Goal: Task Accomplishment & Management: Manage account settings

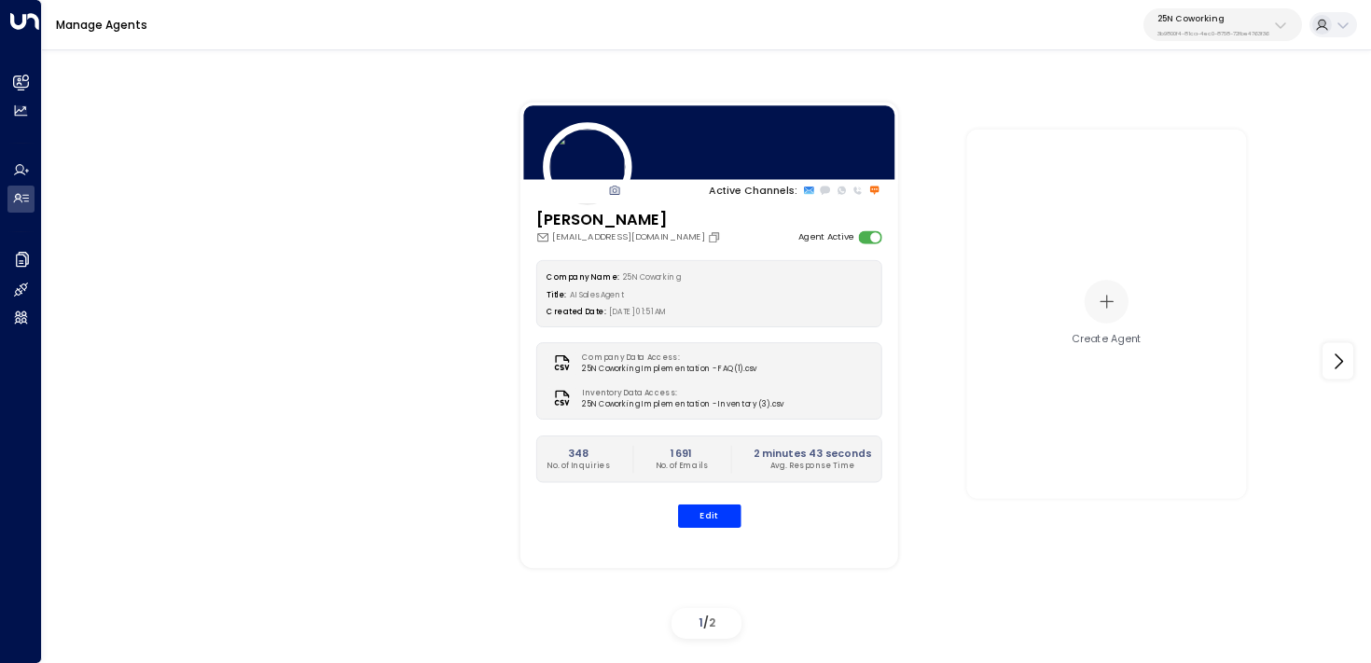
click at [1245, 21] on p "25N Coworking" at bounding box center [1213, 18] width 112 height 11
type input "*******"
click at [1168, 130] on span "ID: 58c4b32c-92b1-4356-be9b-1247e2c02228" at bounding box center [1247, 136] width 192 height 13
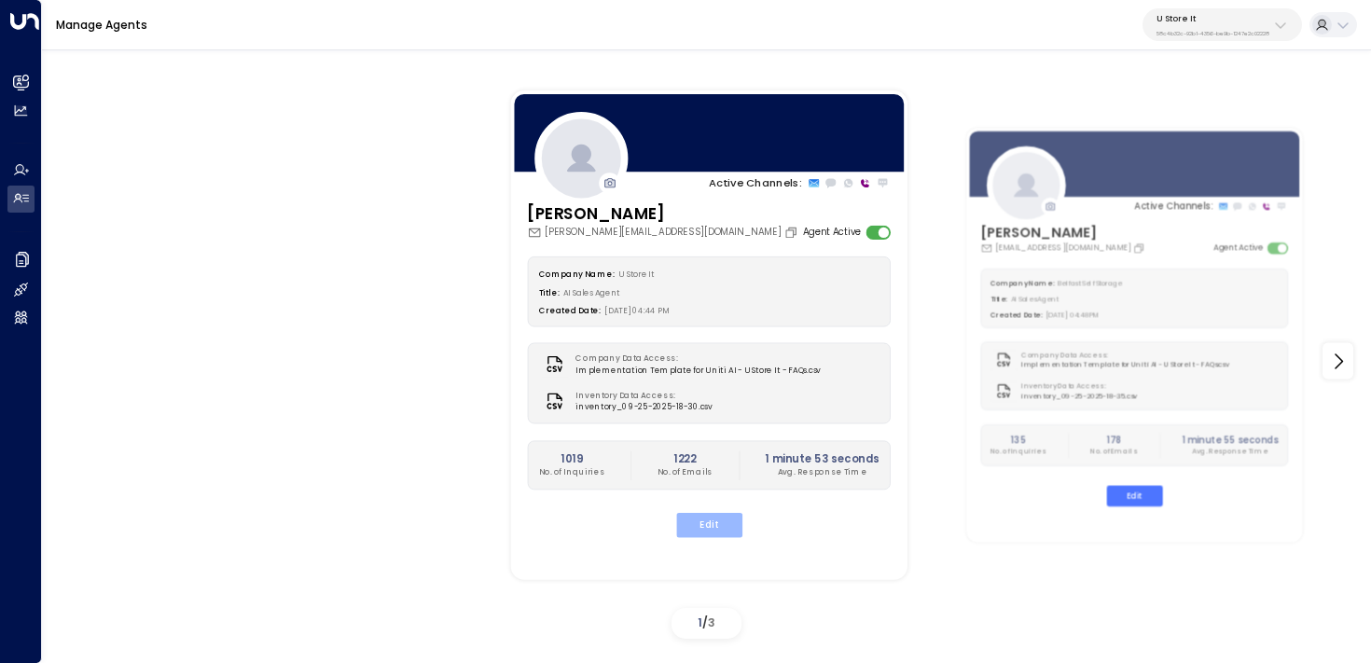
click at [707, 529] on button "Edit" at bounding box center [708, 525] width 66 height 24
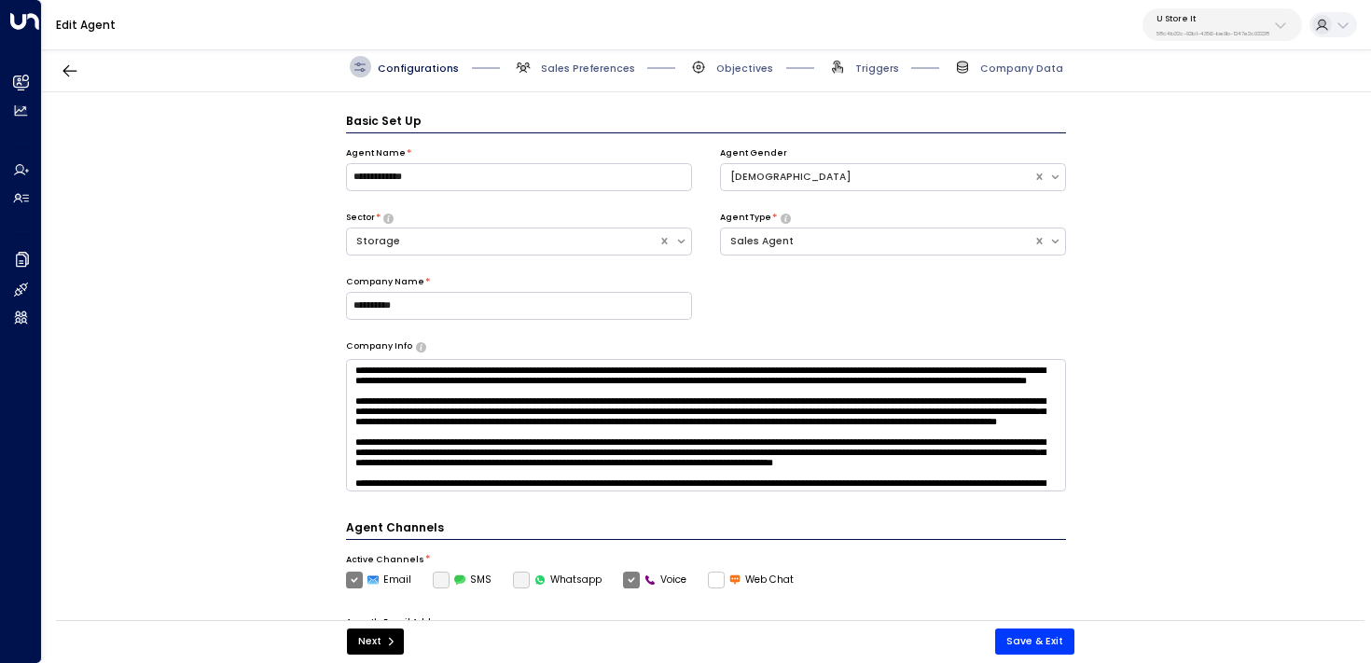
scroll to position [21, 0]
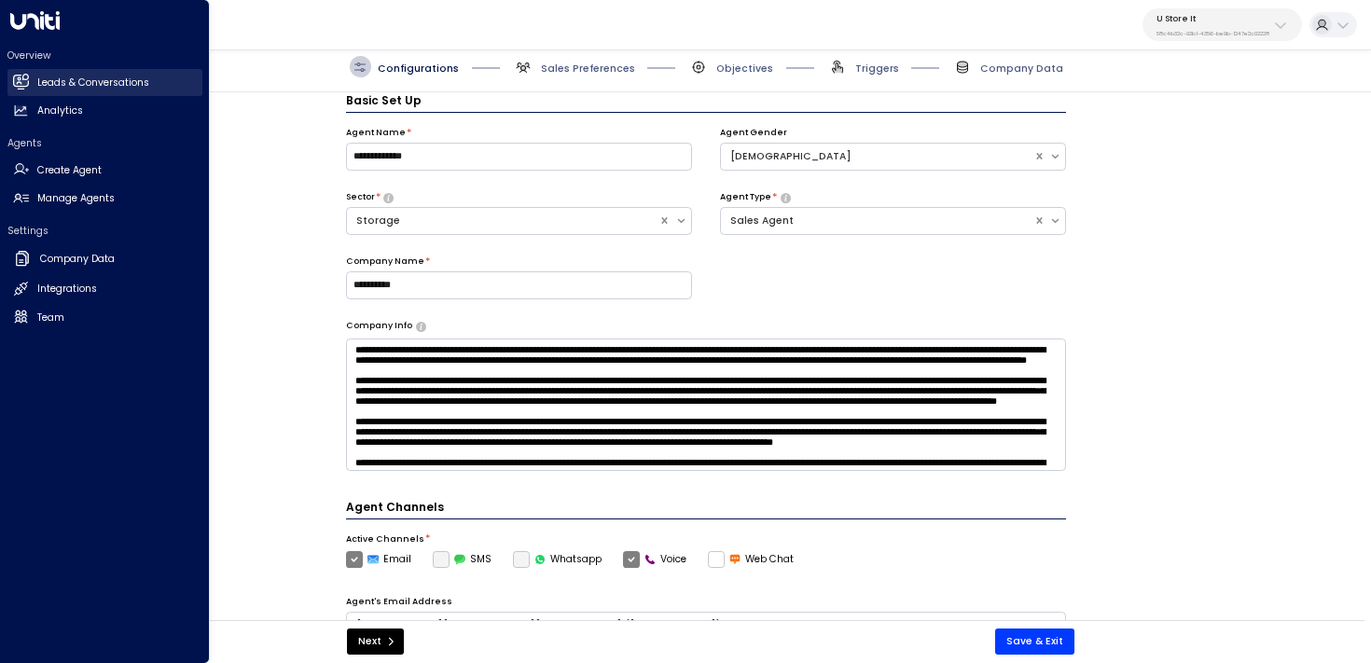
click at [25, 82] on icon at bounding box center [20, 81] width 15 height 11
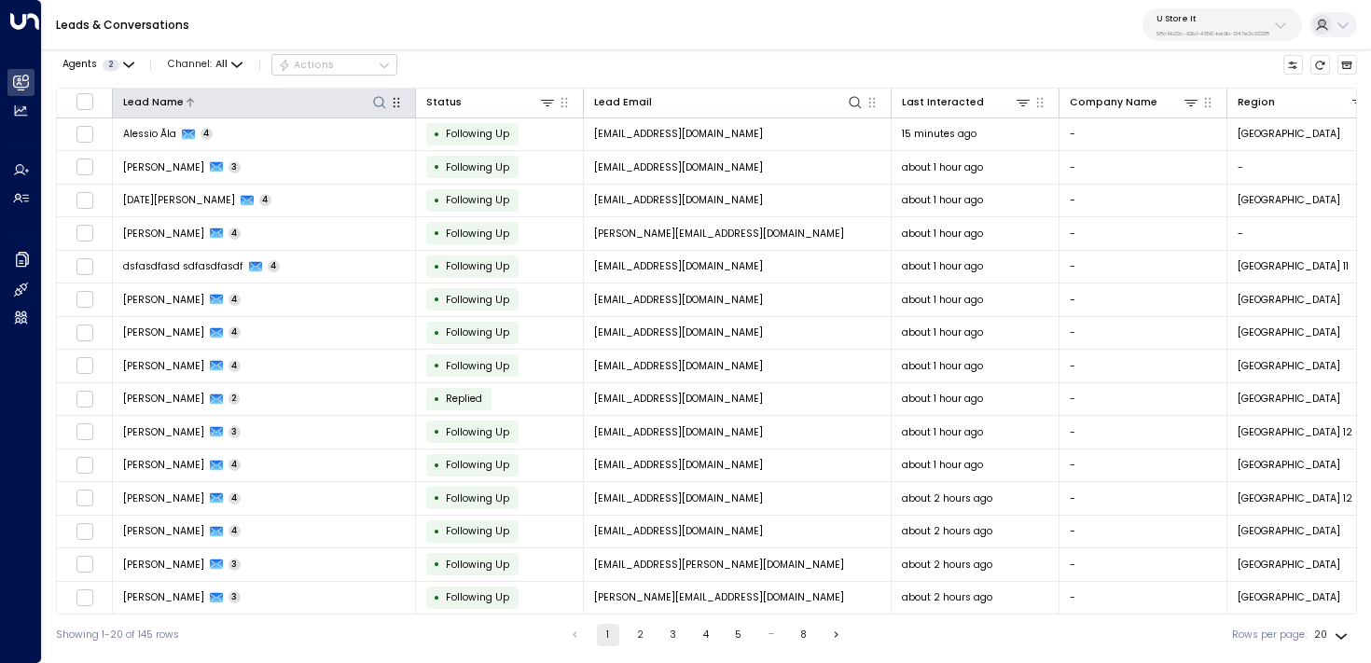
click at [377, 97] on icon at bounding box center [379, 102] width 15 height 15
type input "*****"
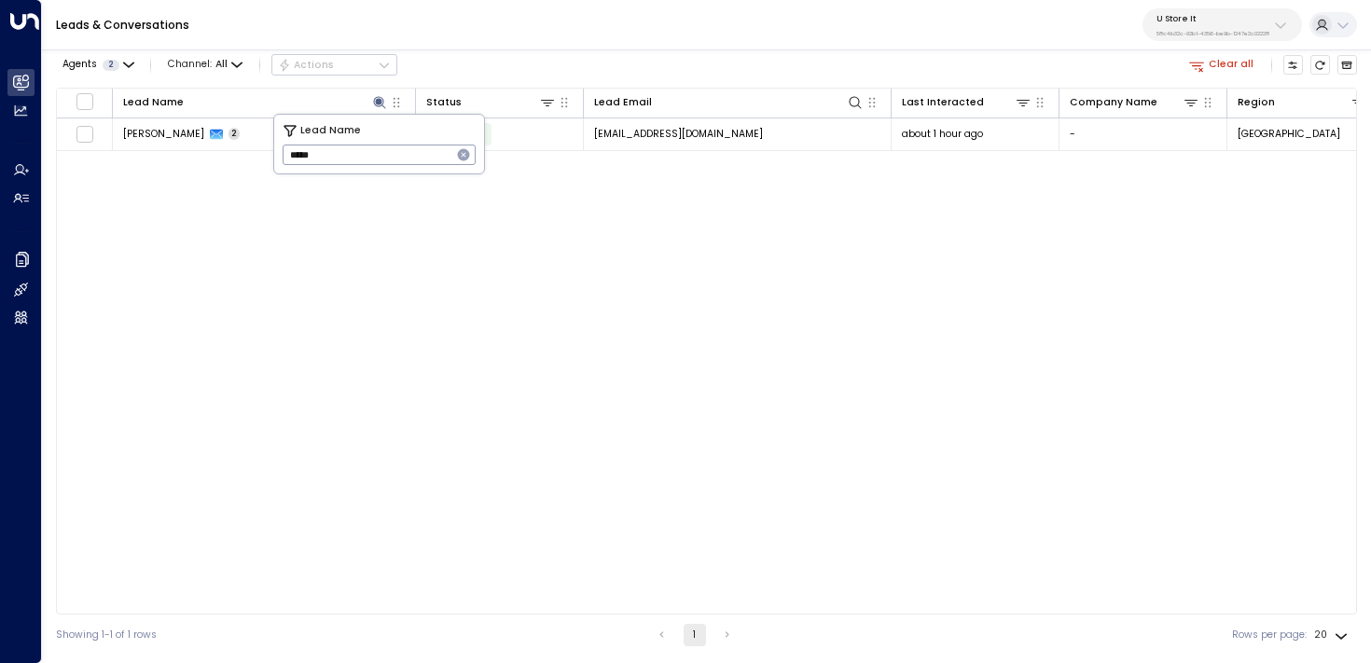
click at [638, 277] on div "Lead Name Status Lead Email Last Interacted Company Name Region Product # of pe…" at bounding box center [706, 351] width 1301 height 527
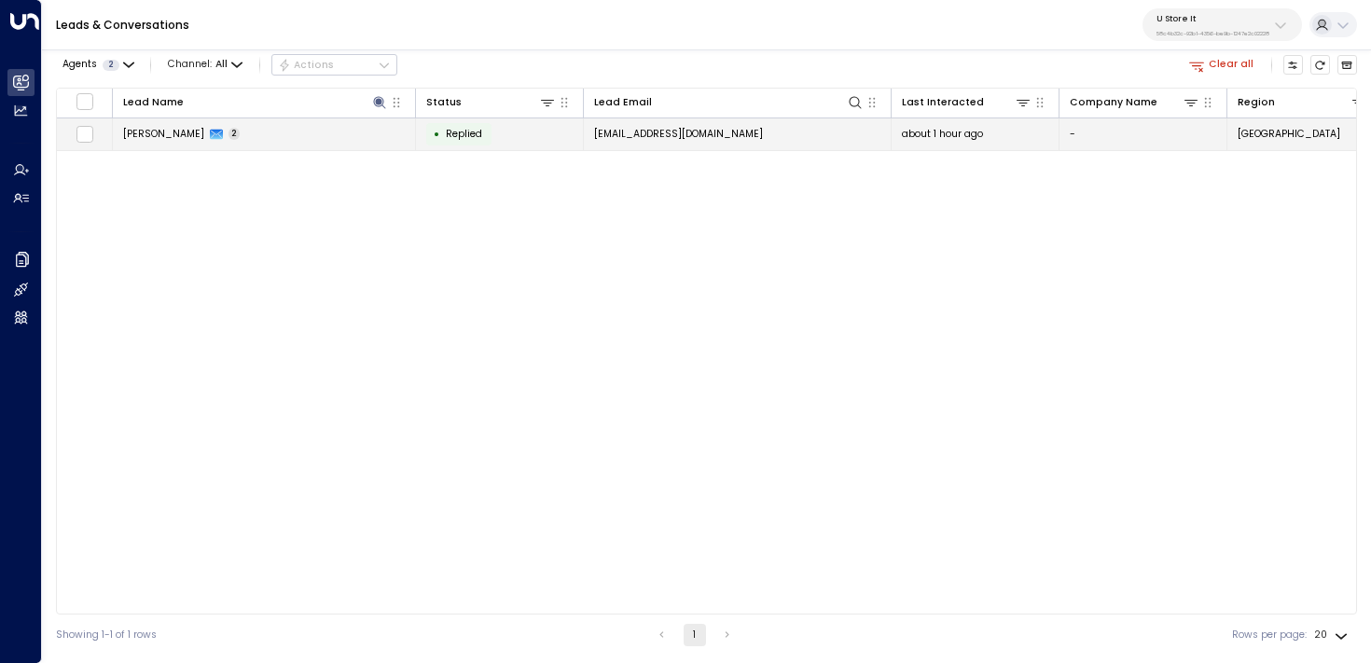
click at [294, 137] on td "Rayan Habbab 2" at bounding box center [264, 134] width 303 height 33
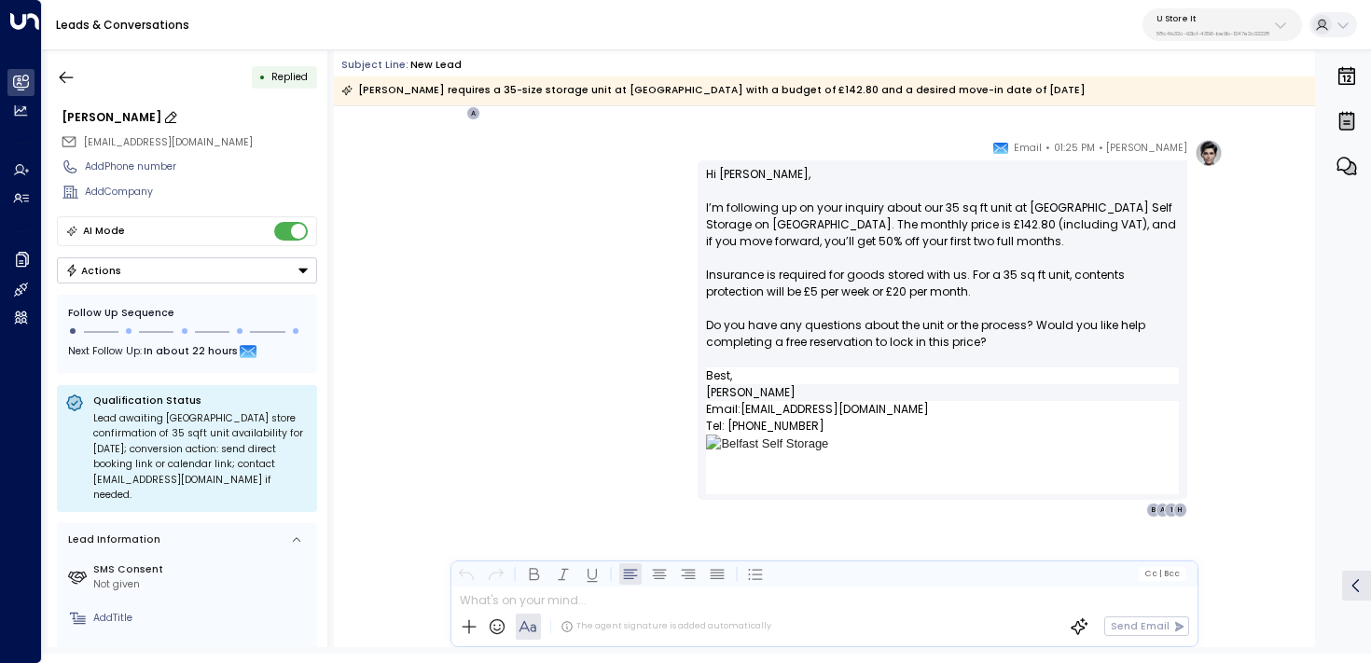
scroll to position [896, 0]
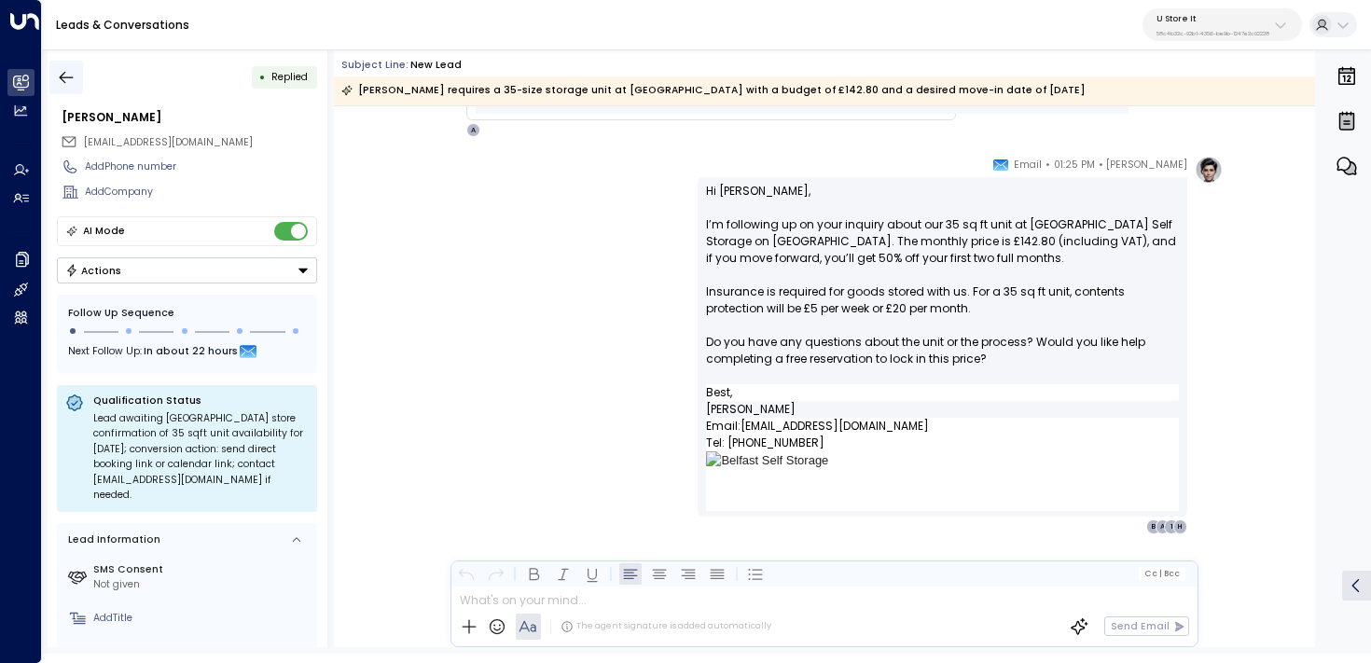
click at [61, 74] on icon "button" at bounding box center [66, 77] width 19 height 19
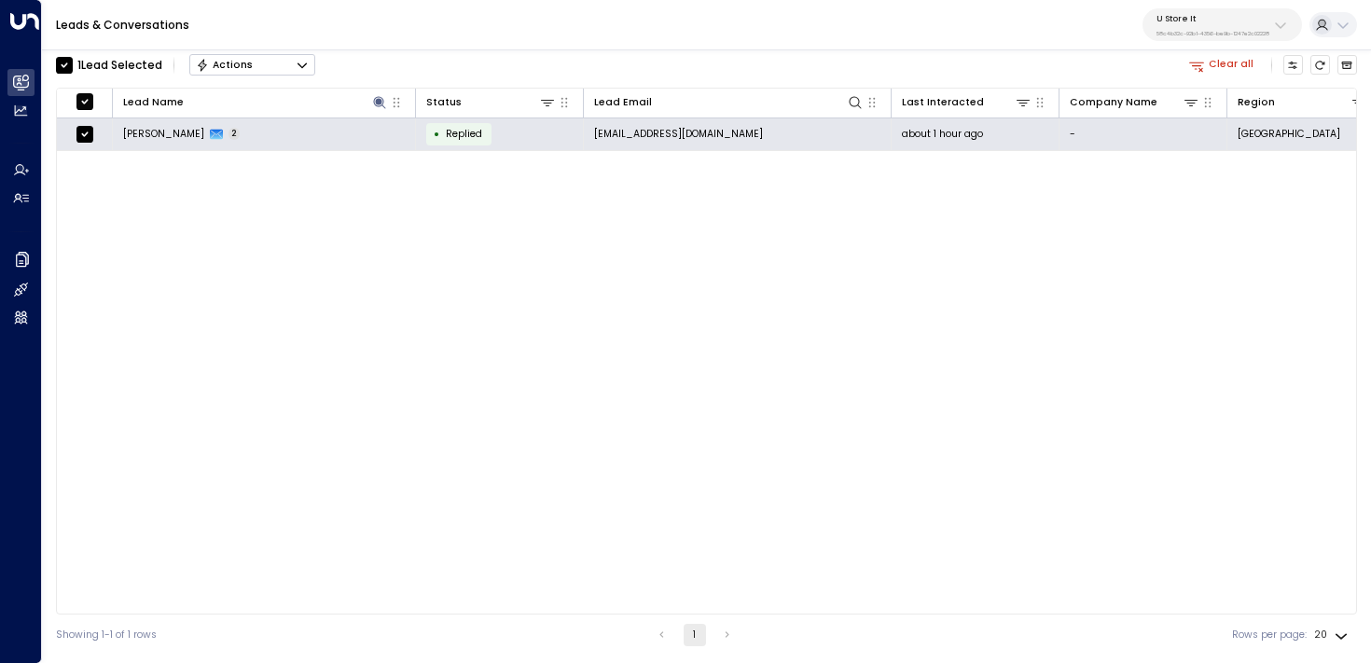
click at [298, 62] on icon "Button group with a nested menu" at bounding box center [302, 65] width 13 height 13
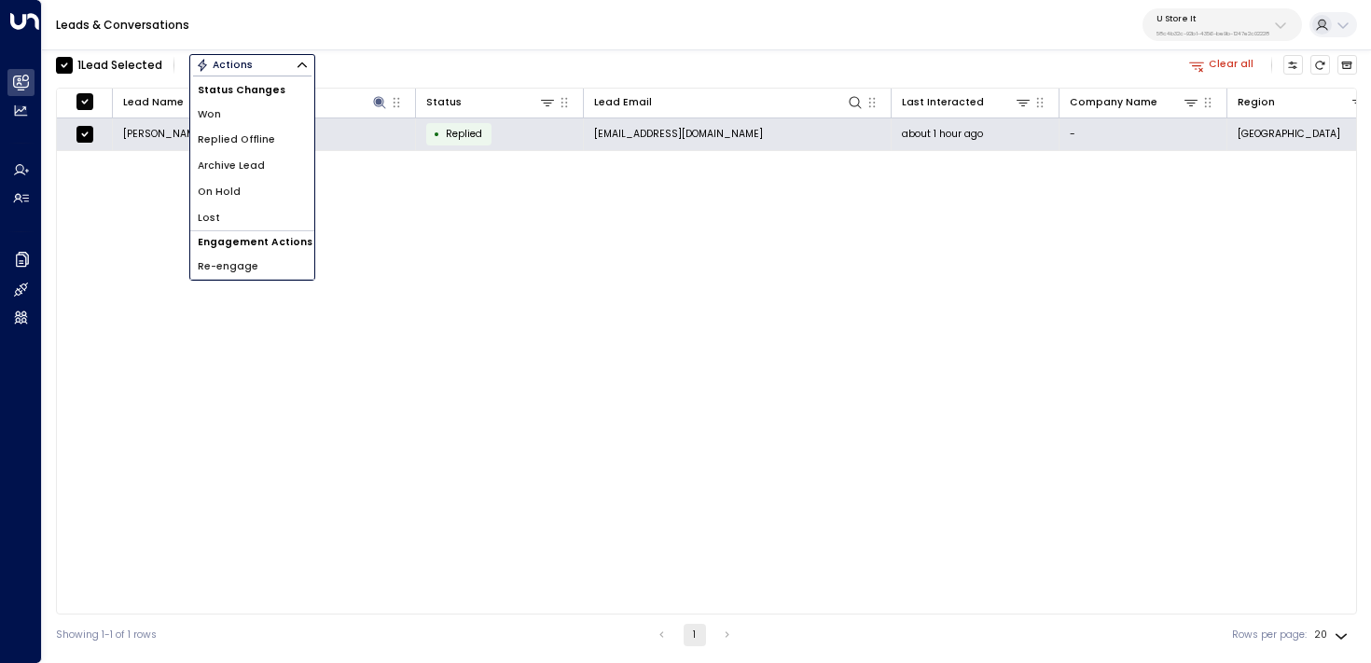
click at [251, 159] on span "Archive Lead" at bounding box center [231, 166] width 67 height 15
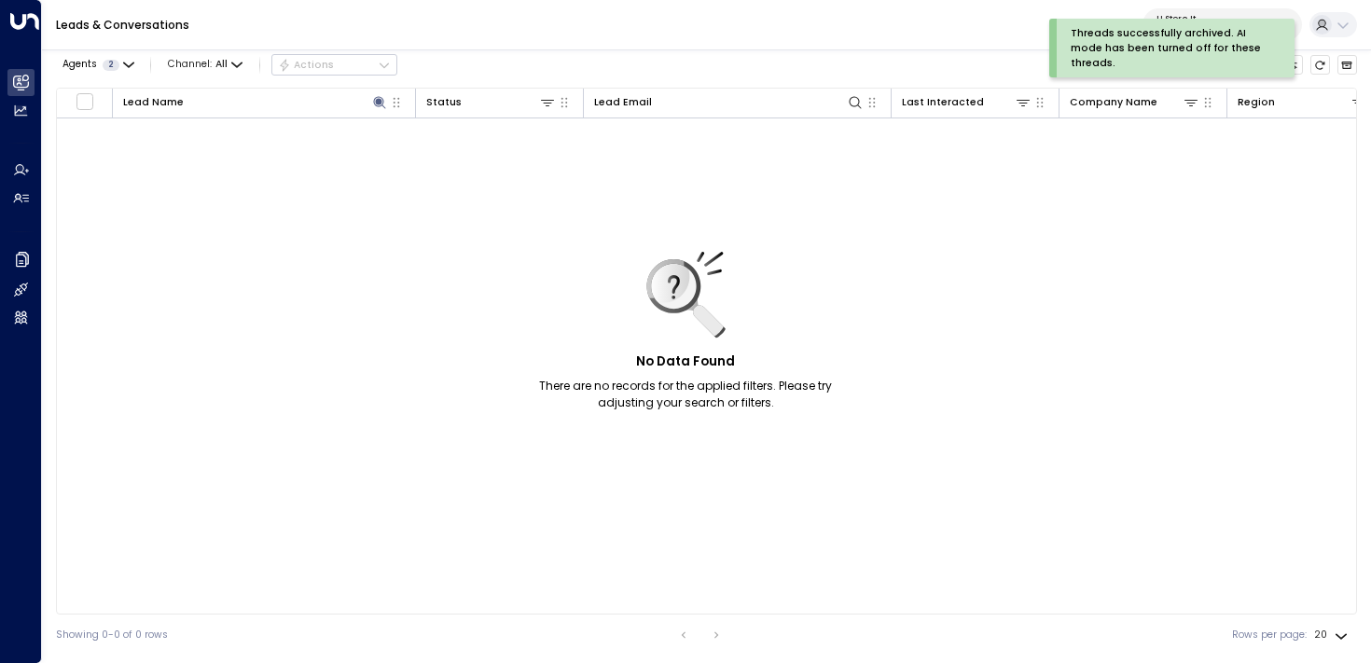
click at [1343, 62] on div "Threads successfully archived. AI mode has been turned off for these threads." at bounding box center [1200, 48] width 303 height 59
click at [1351, 62] on icon "Archived Leads" at bounding box center [1346, 65] width 11 height 11
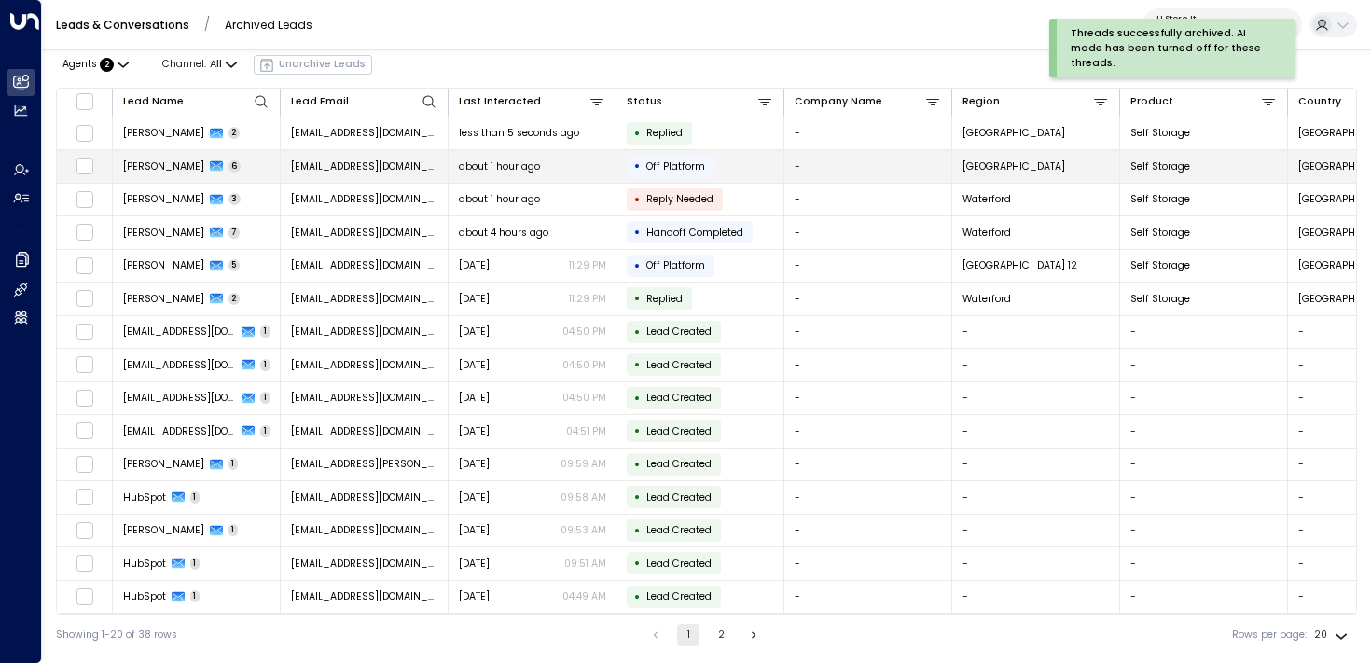
click at [235, 171] on td "Rayan Habbab 6" at bounding box center [197, 166] width 168 height 33
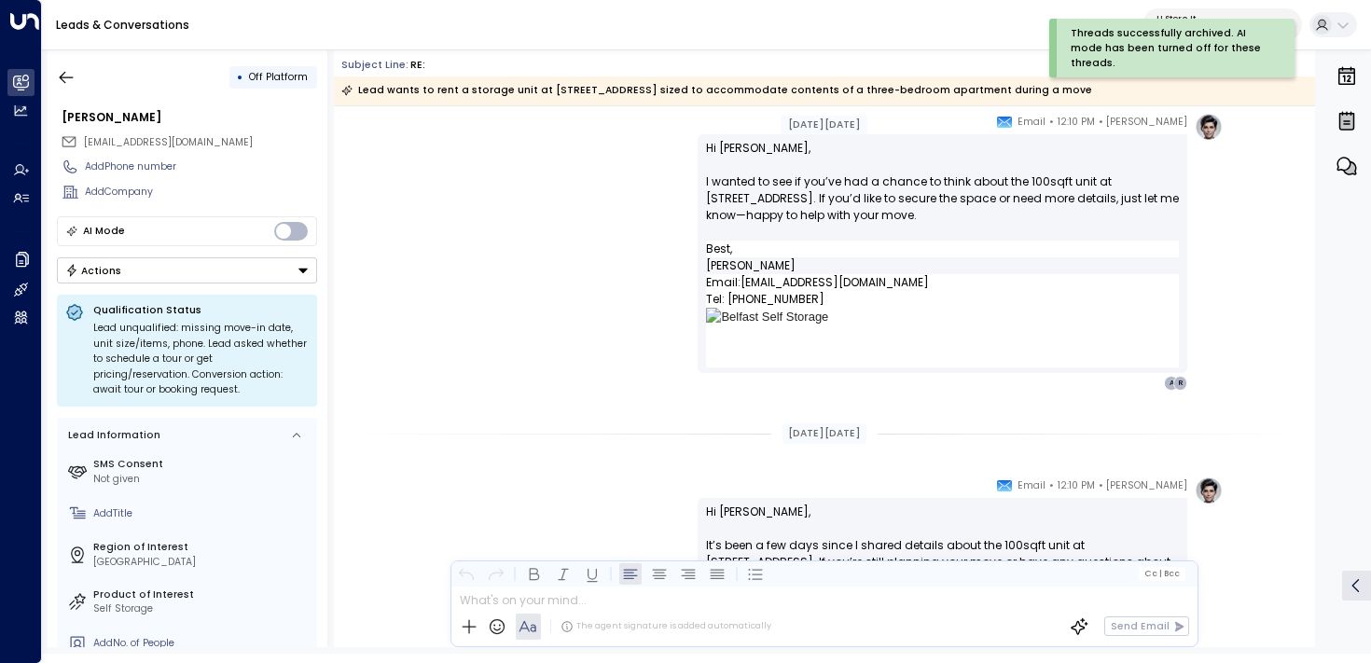
scroll to position [1352, 0]
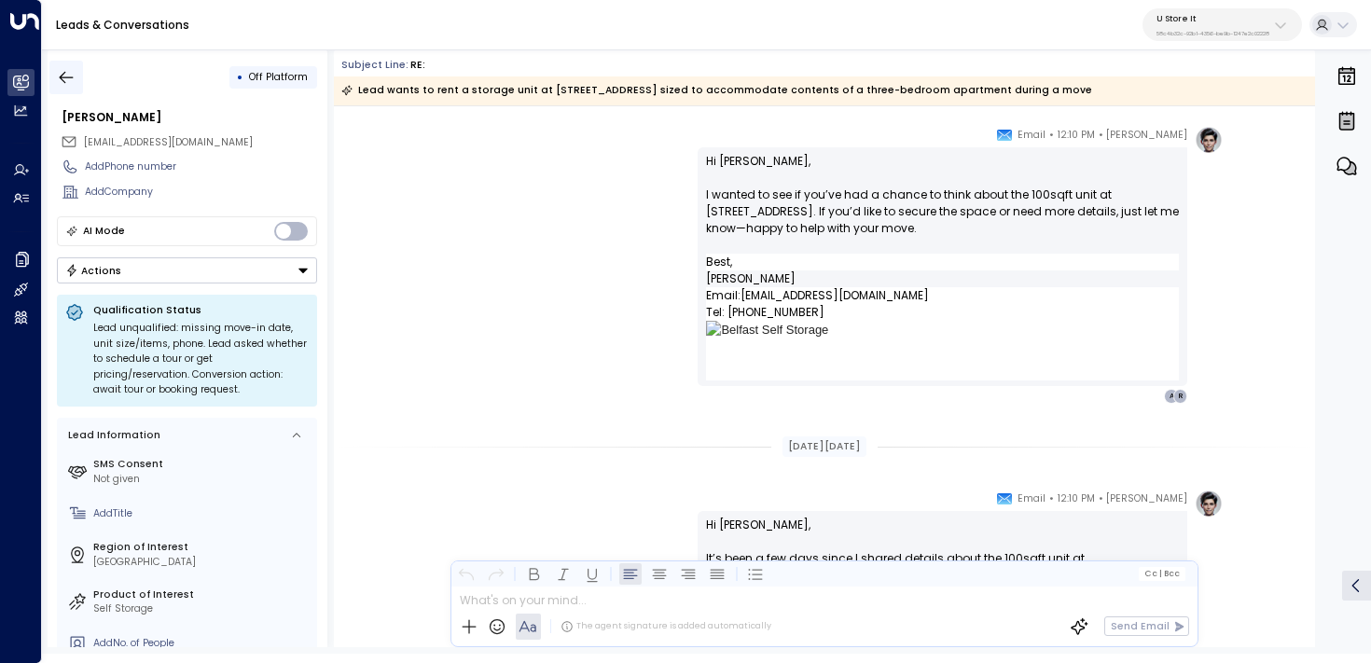
click at [62, 75] on icon "button" at bounding box center [67, 77] width 14 height 12
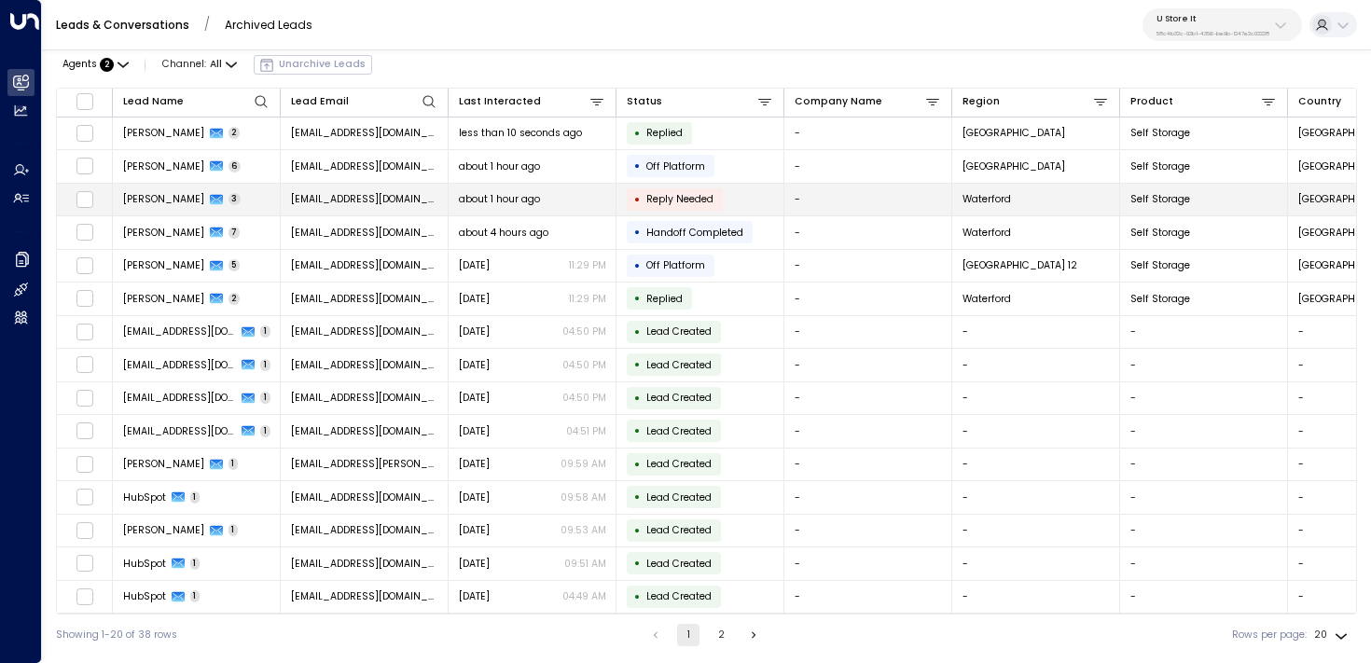
click at [249, 204] on td "Rayan Habbab 3" at bounding box center [197, 200] width 168 height 33
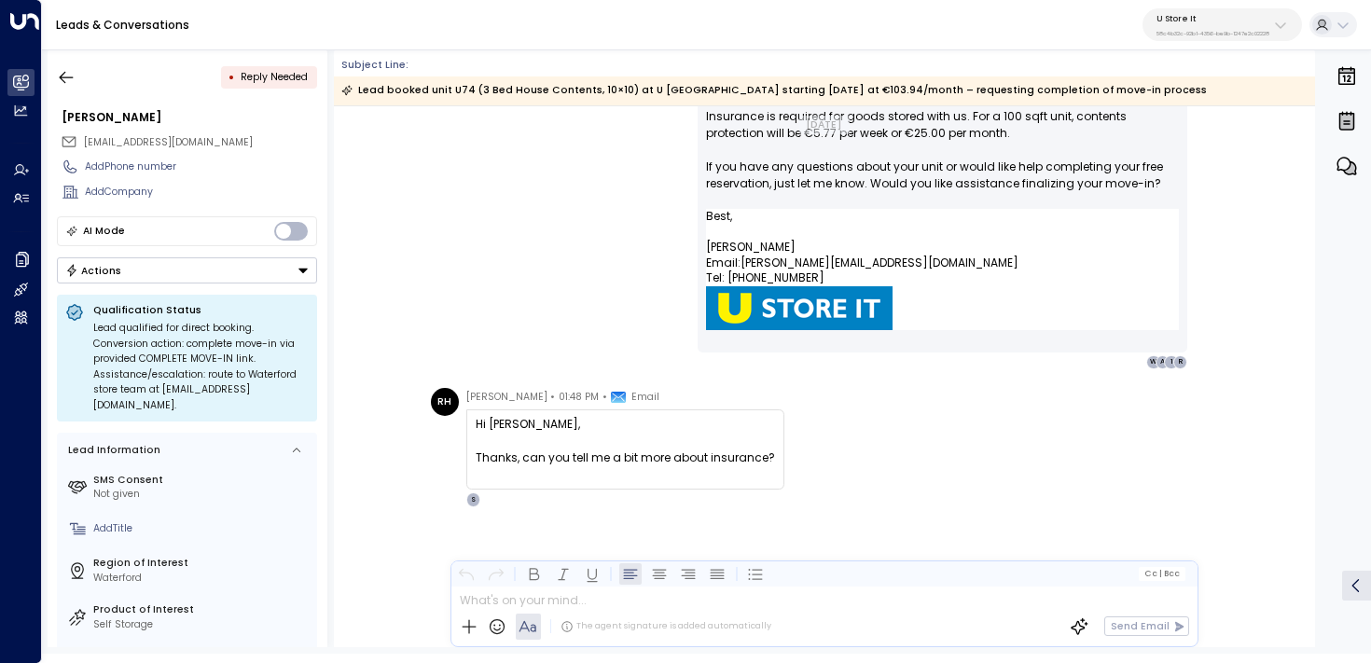
scroll to position [1622, 0]
drag, startPoint x: 675, startPoint y: 457, endPoint x: 475, endPoint y: 424, distance: 203.2
click at [475, 424] on div "RH Rayan Habbab • 01:48 PM • Email Hi sonny, Thanks, can you tell me a bit more…" at bounding box center [827, 447] width 793 height 119
copy div "Hi"
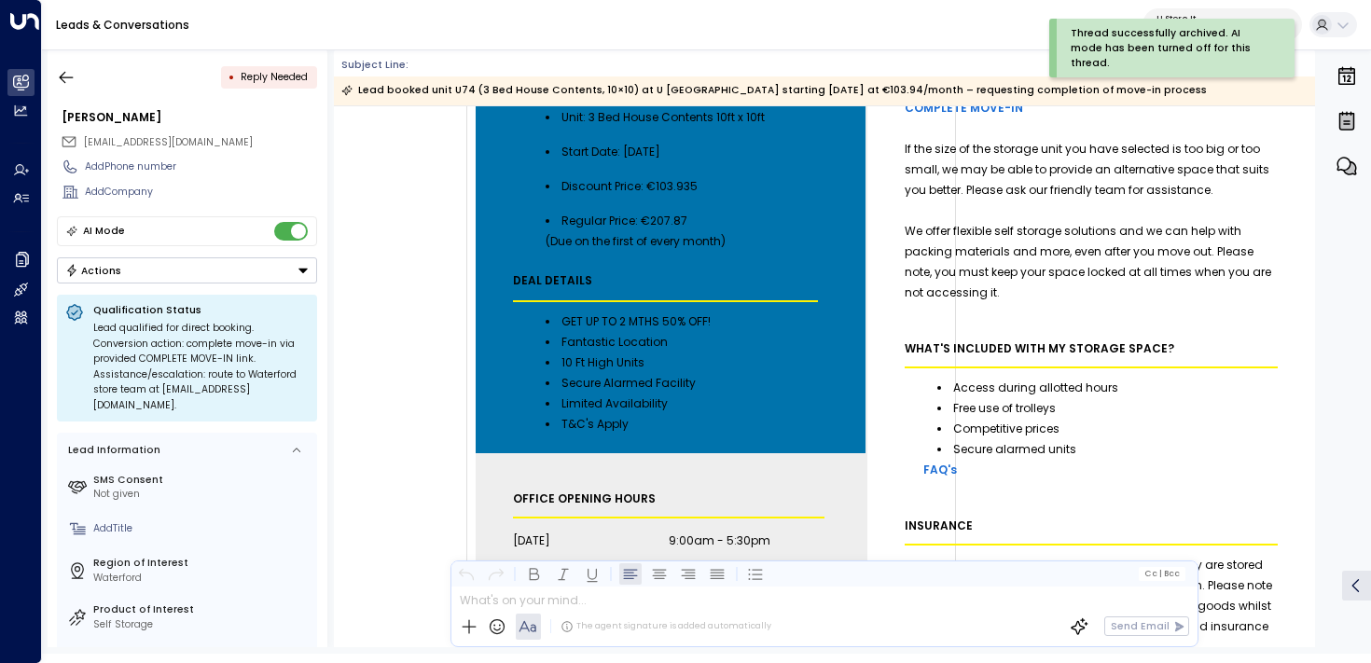
scroll to position [282, 0]
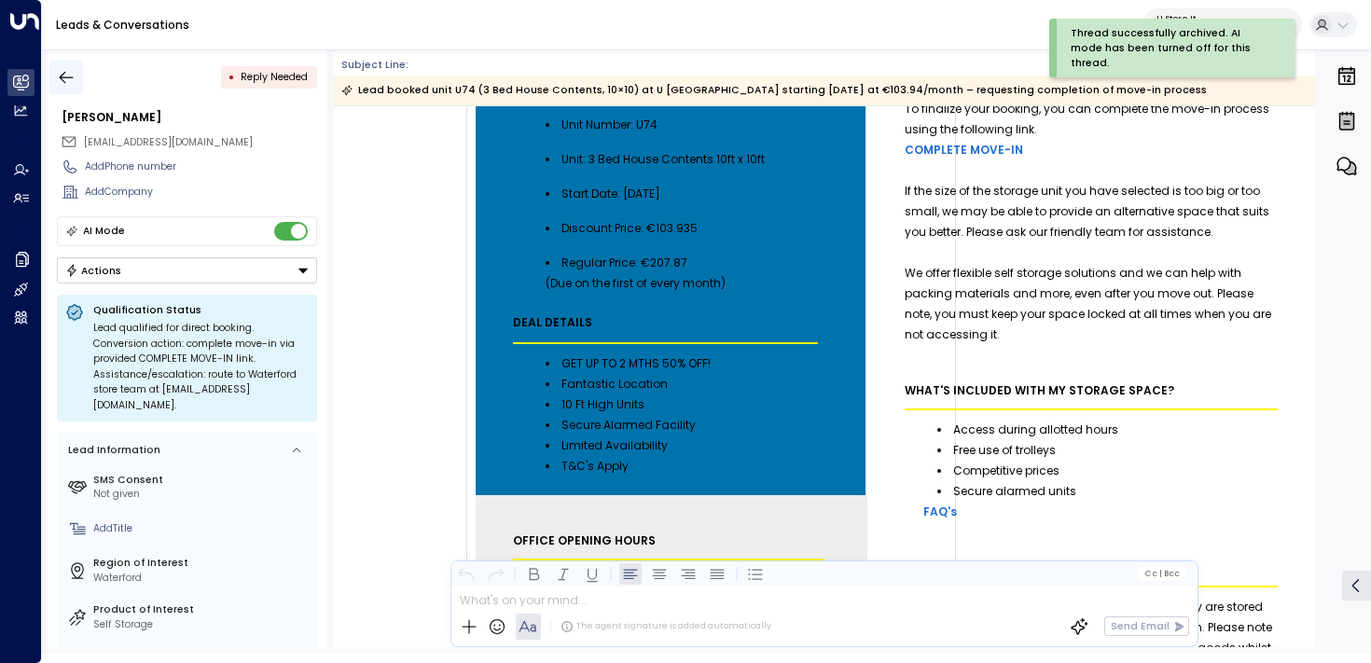
click at [68, 74] on icon "button" at bounding box center [66, 77] width 19 height 19
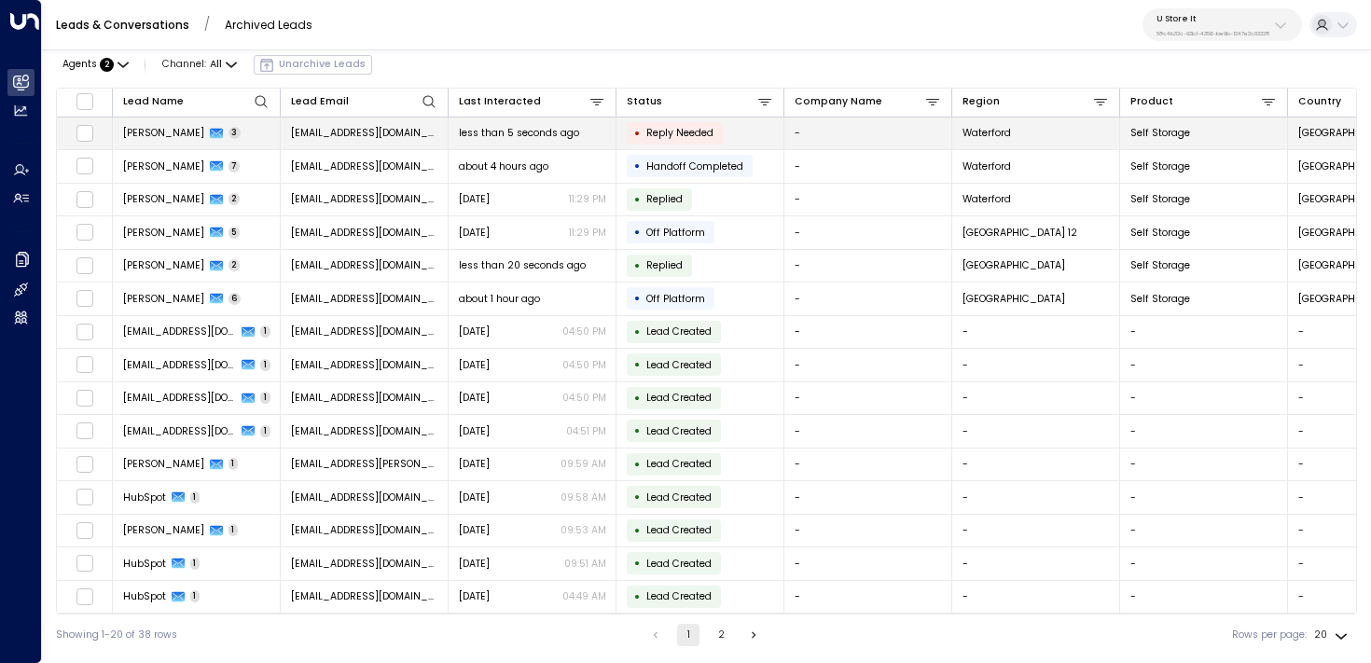
click at [255, 133] on td "Rayan Habbab 3" at bounding box center [197, 134] width 168 height 33
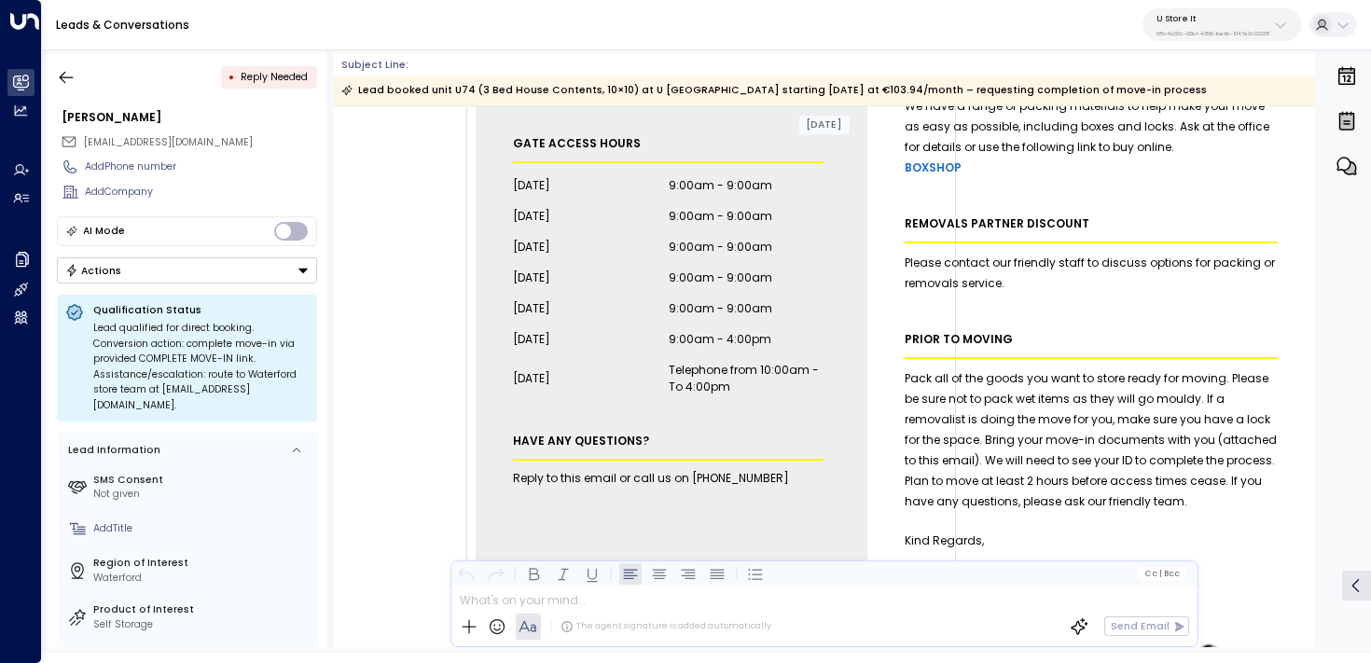
scroll to position [766, 0]
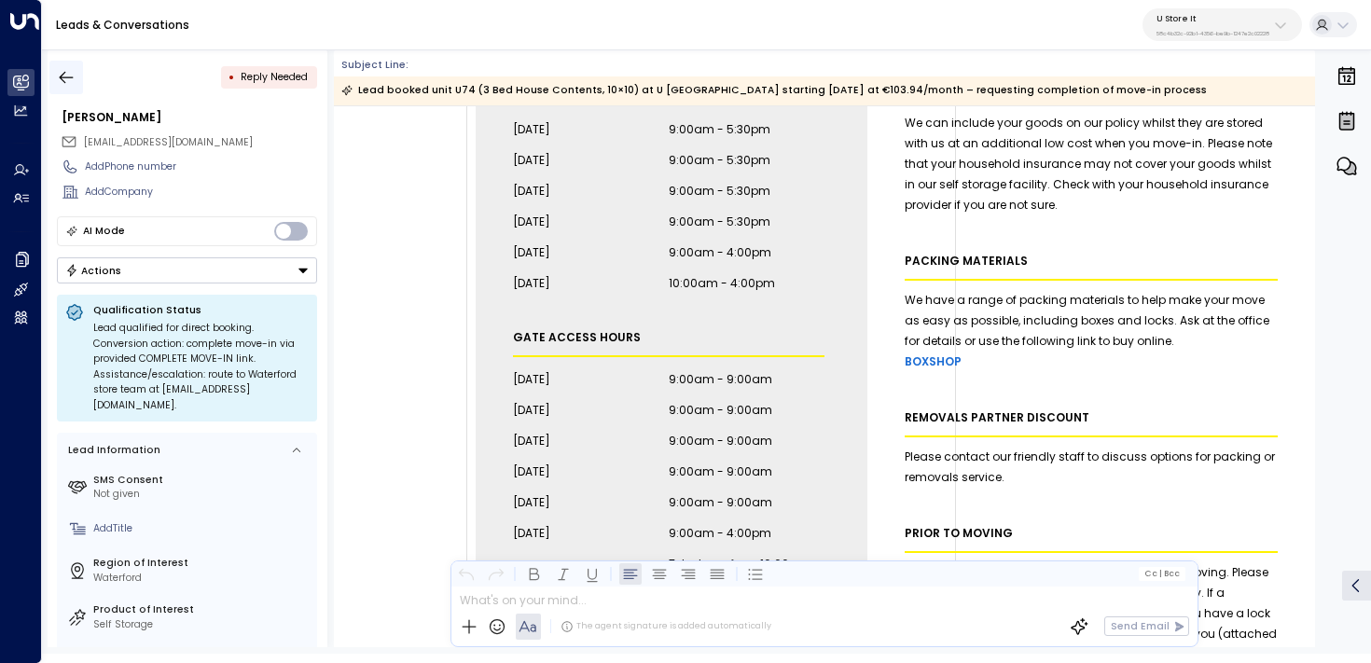
click at [75, 81] on icon "button" at bounding box center [66, 77] width 19 height 19
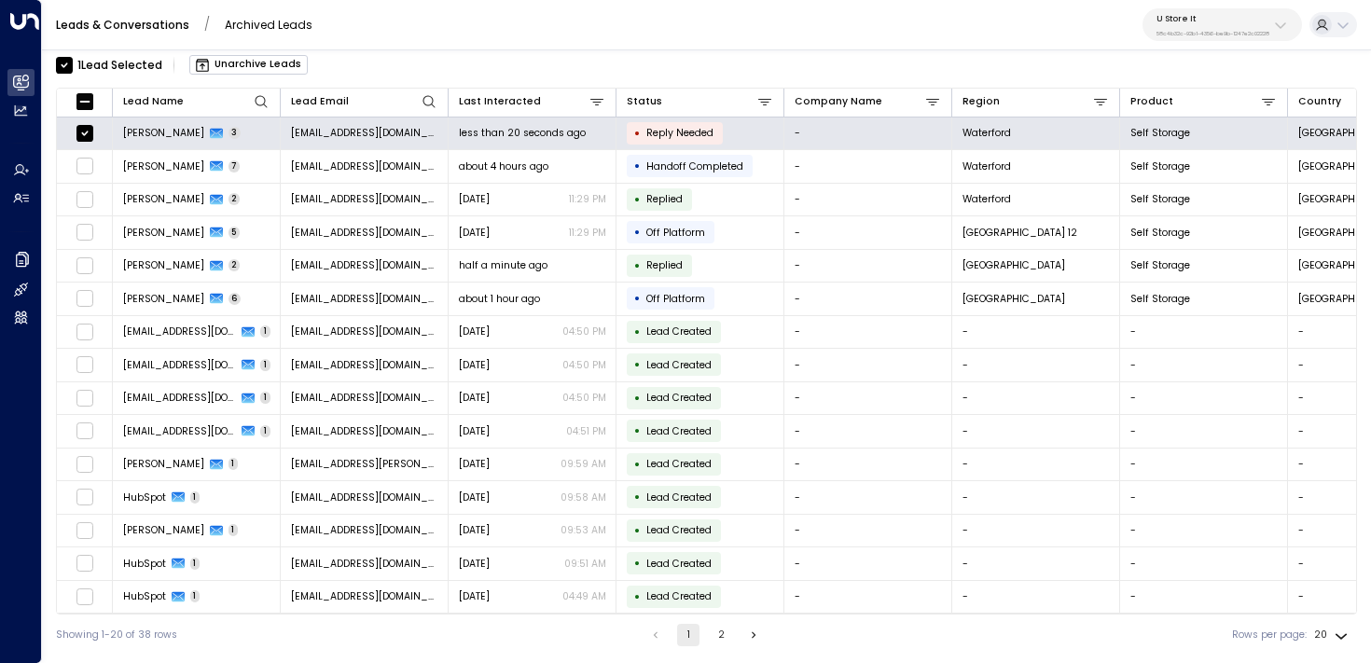
click at [273, 65] on button "Unarchive Leads" at bounding box center [248, 65] width 118 height 20
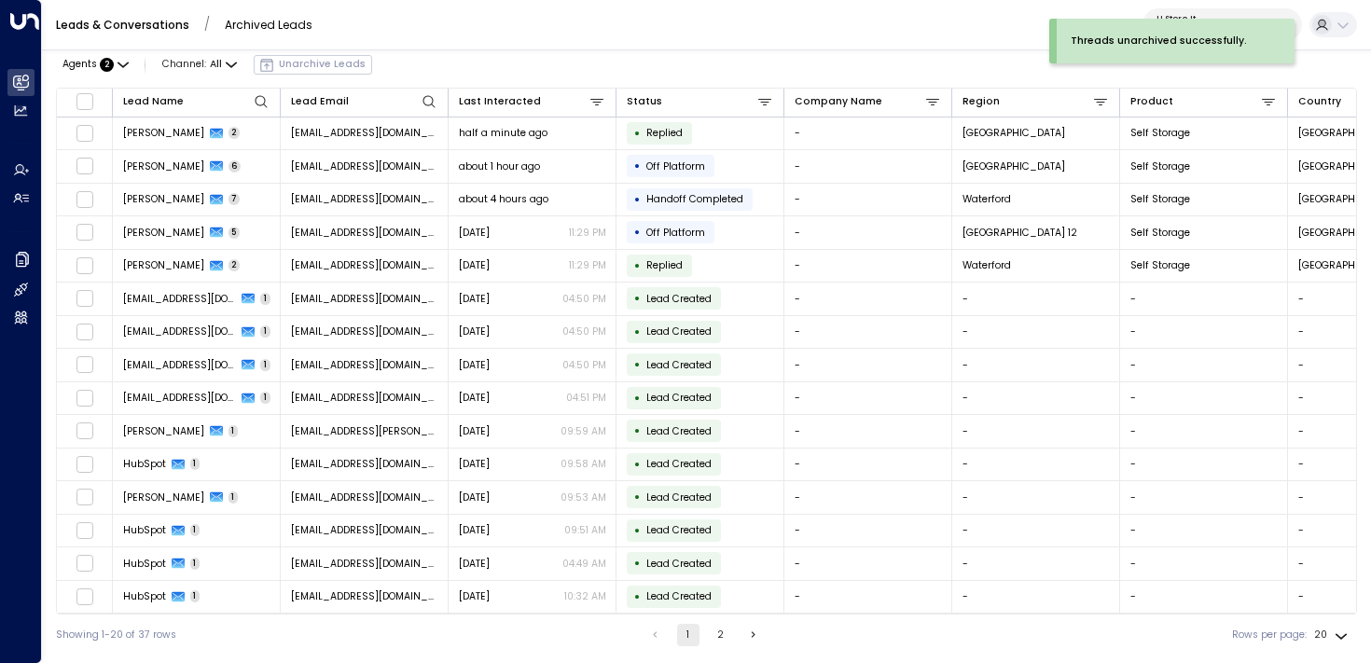
click at [117, 18] on link "Leads & Conversations" at bounding box center [122, 25] width 133 height 16
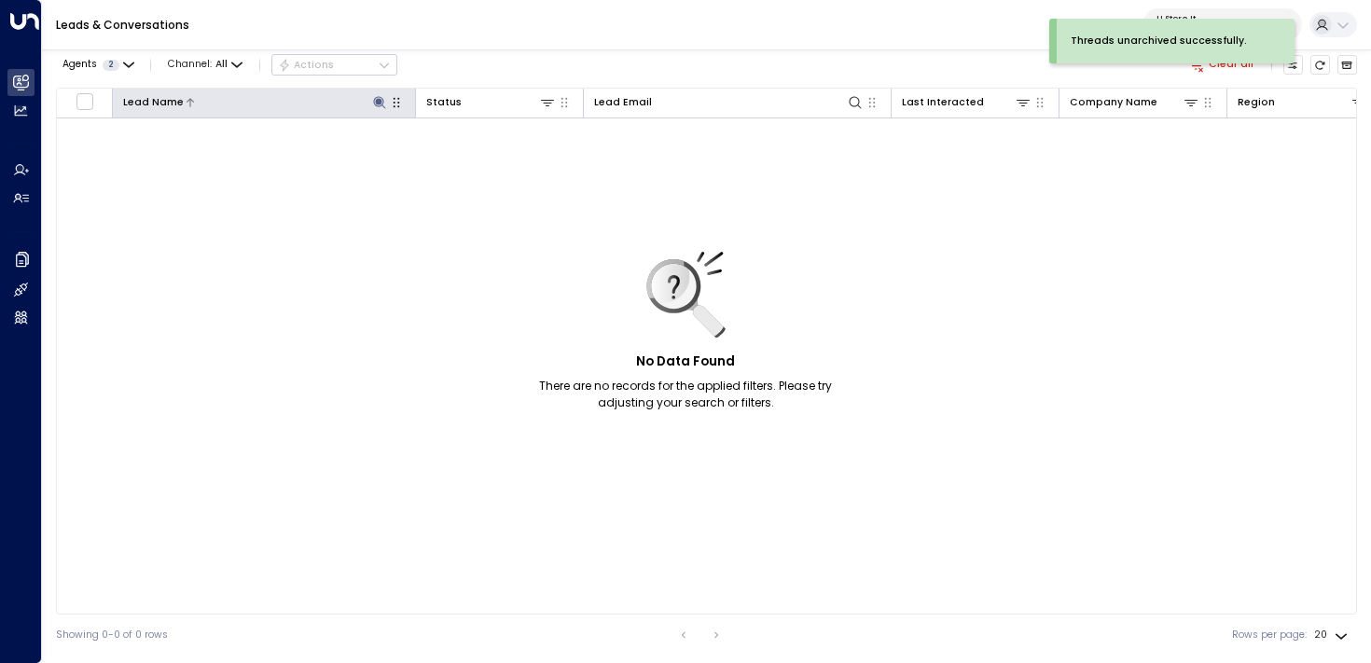
click at [376, 100] on icon at bounding box center [379, 102] width 12 height 12
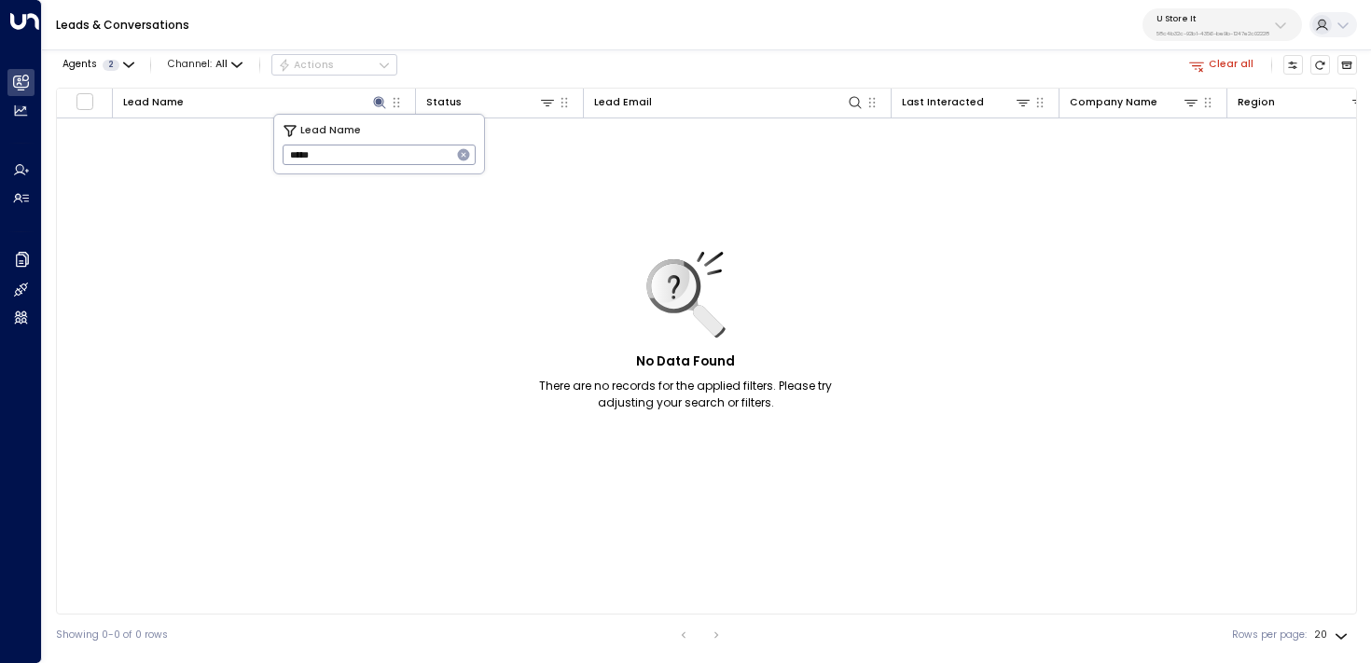
type input "*****"
click at [545, 46] on div "Leads & Conversations U Store It 58c4b32c-92b1-4356-be9b-1247e2c02228" at bounding box center [706, 25] width 1329 height 50
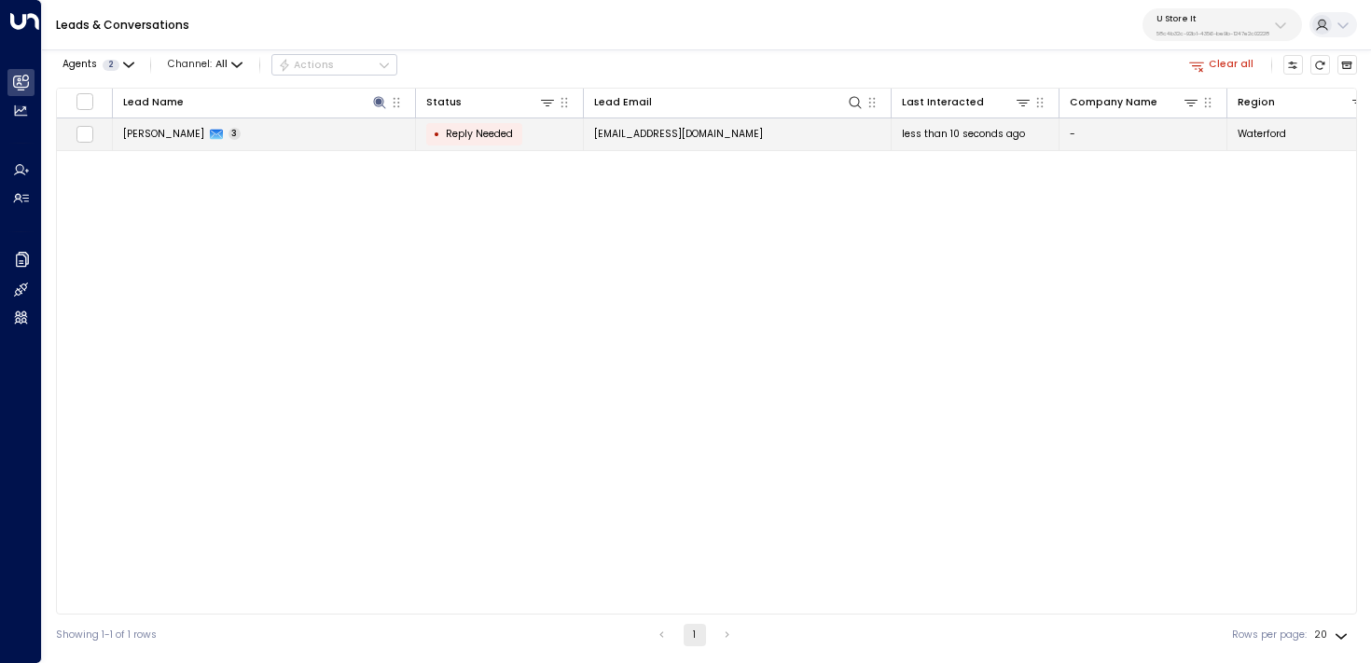
click at [310, 124] on td "Rayan Habbab 3" at bounding box center [264, 134] width 303 height 33
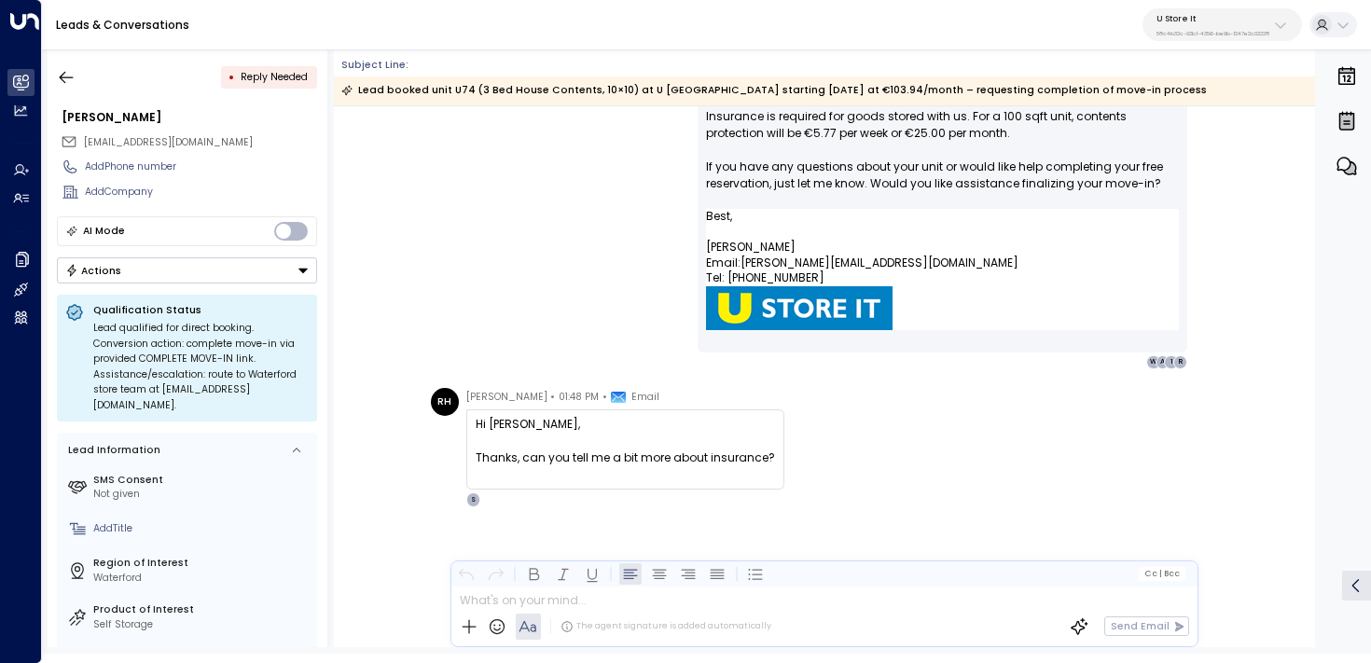
scroll to position [1622, 0]
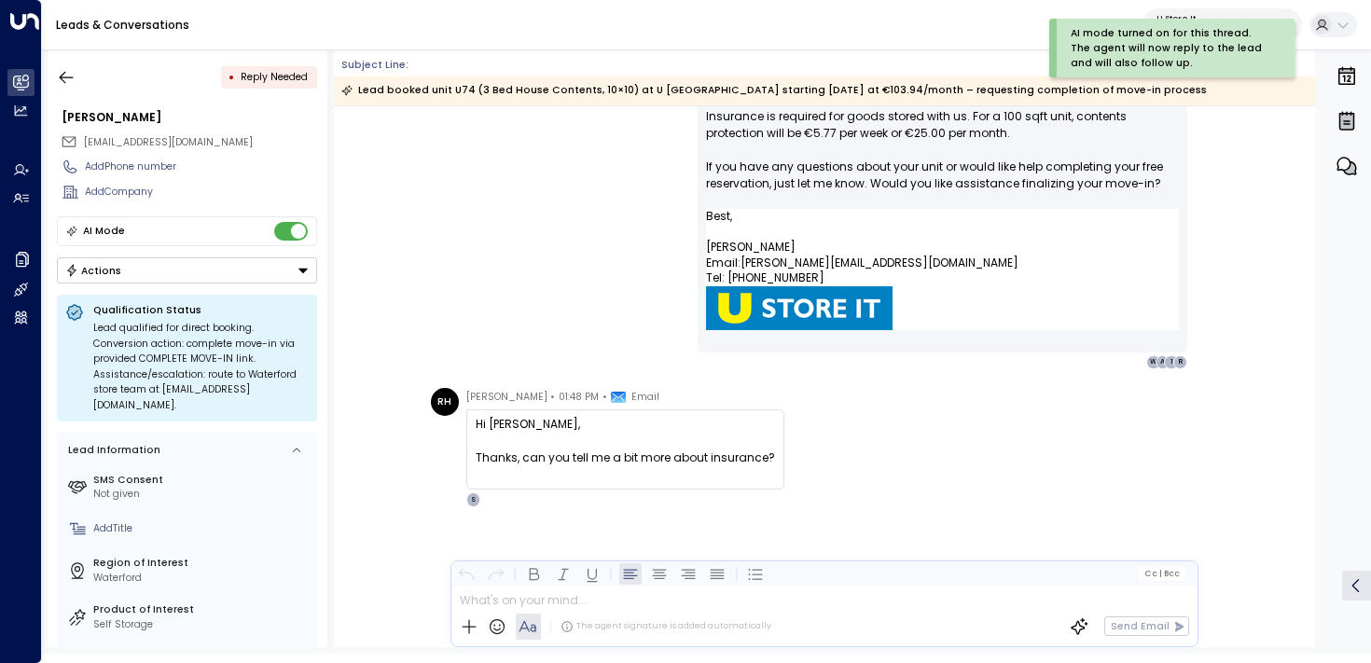
click at [293, 270] on button "Actions" at bounding box center [187, 270] width 260 height 26
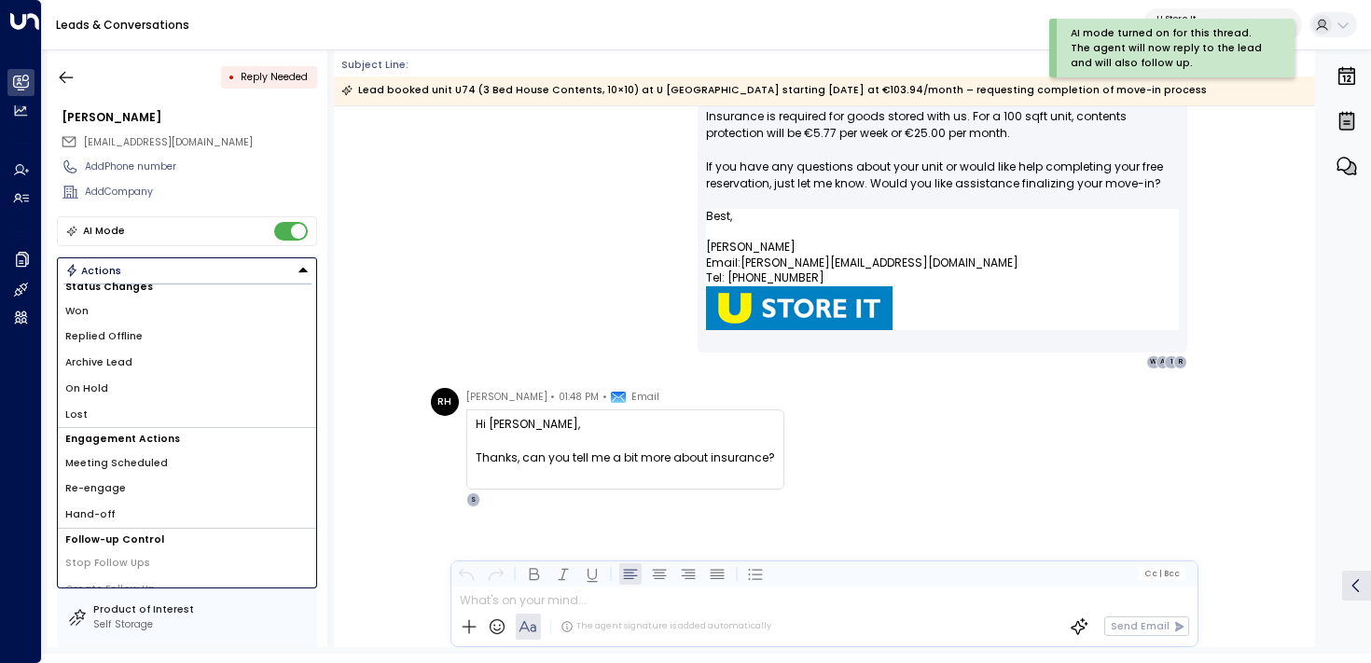
scroll to position [26, 0]
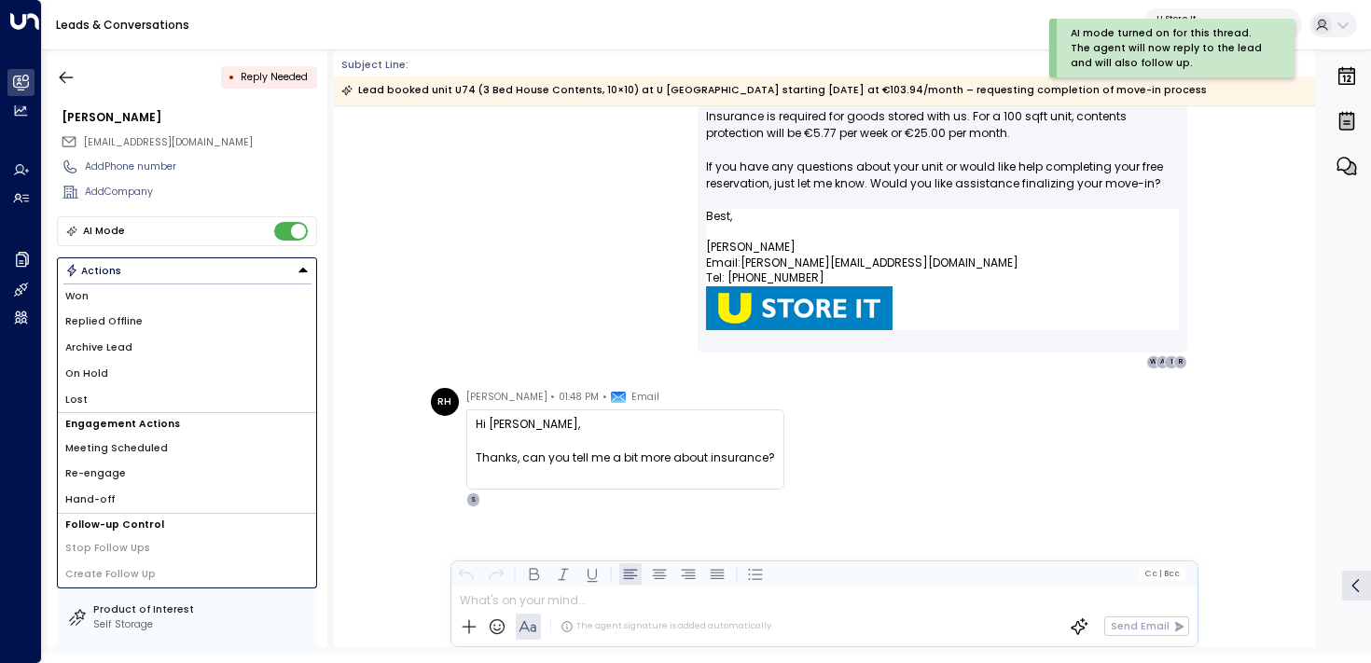
click at [509, 296] on div "Sonny Maguire • 11:05 AM • Email Hi Rayan, Thanks for booking your 100 sqft uni…" at bounding box center [823, 174] width 797 height 389
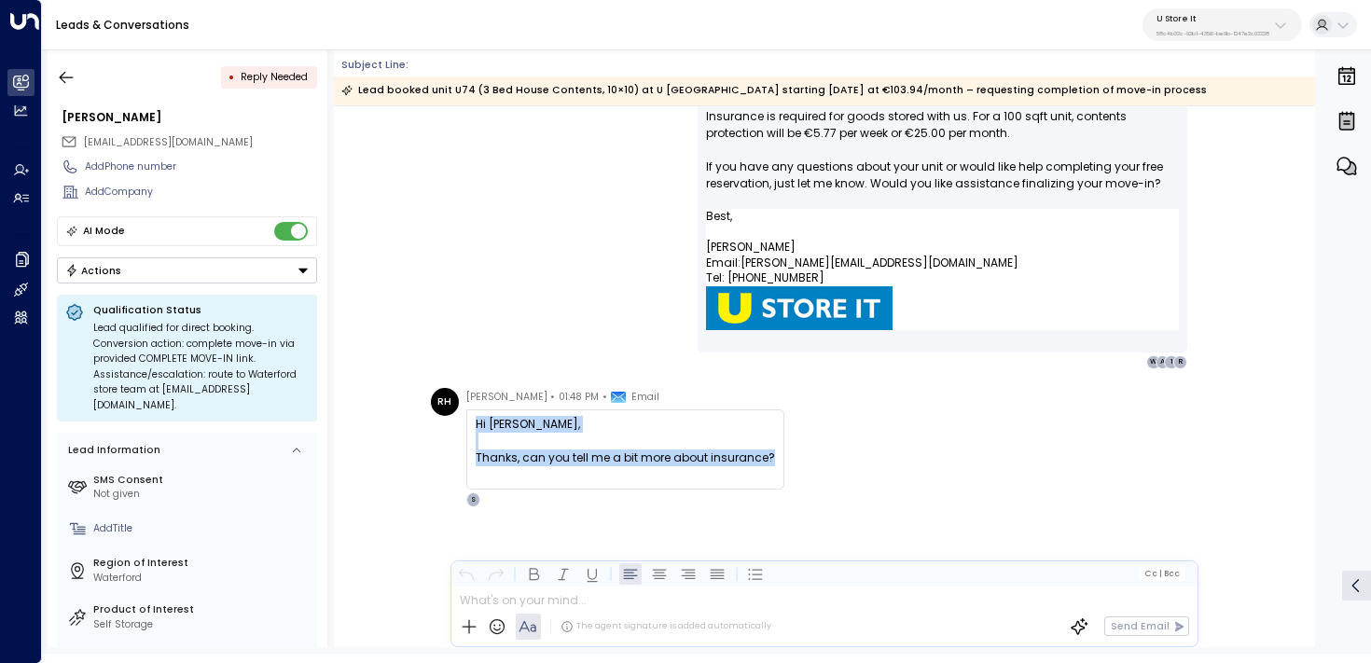
drag, startPoint x: 755, startPoint y: 463, endPoint x: 472, endPoint y: 424, distance: 286.1
click at [472, 424] on div "Hi sonny, Thanks, can you tell me a bit more about insurance?" at bounding box center [625, 449] width 318 height 80
copy div "Hi sonny, Thanks, can you tell me a bit more about insurance?"
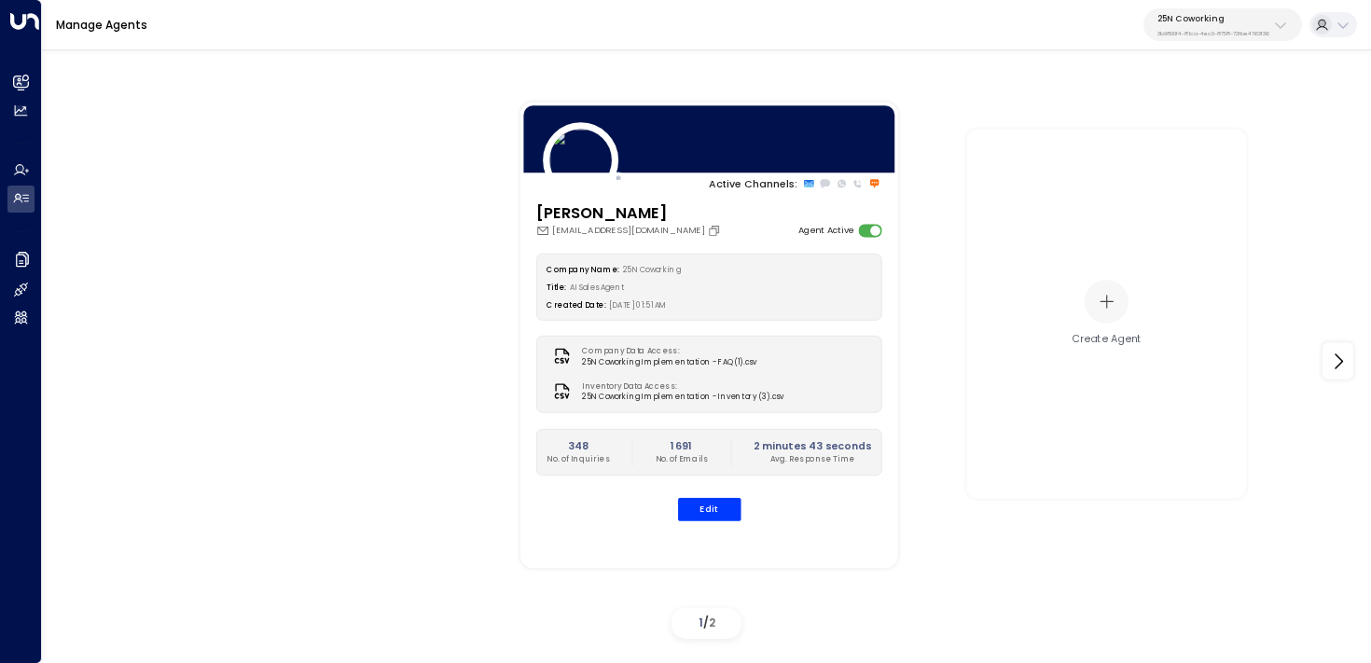
click at [1232, 26] on div "25N Coworking 3b9800f4-81ca-4ec0-8758-72fbe4763f36" at bounding box center [1213, 25] width 112 height 24
type input "**********"
click at [1302, 127] on div "U Store It ID: 58c4b32c-92b1-4356-be9b-1247e2c02228" at bounding box center [1247, 127] width 192 height 29
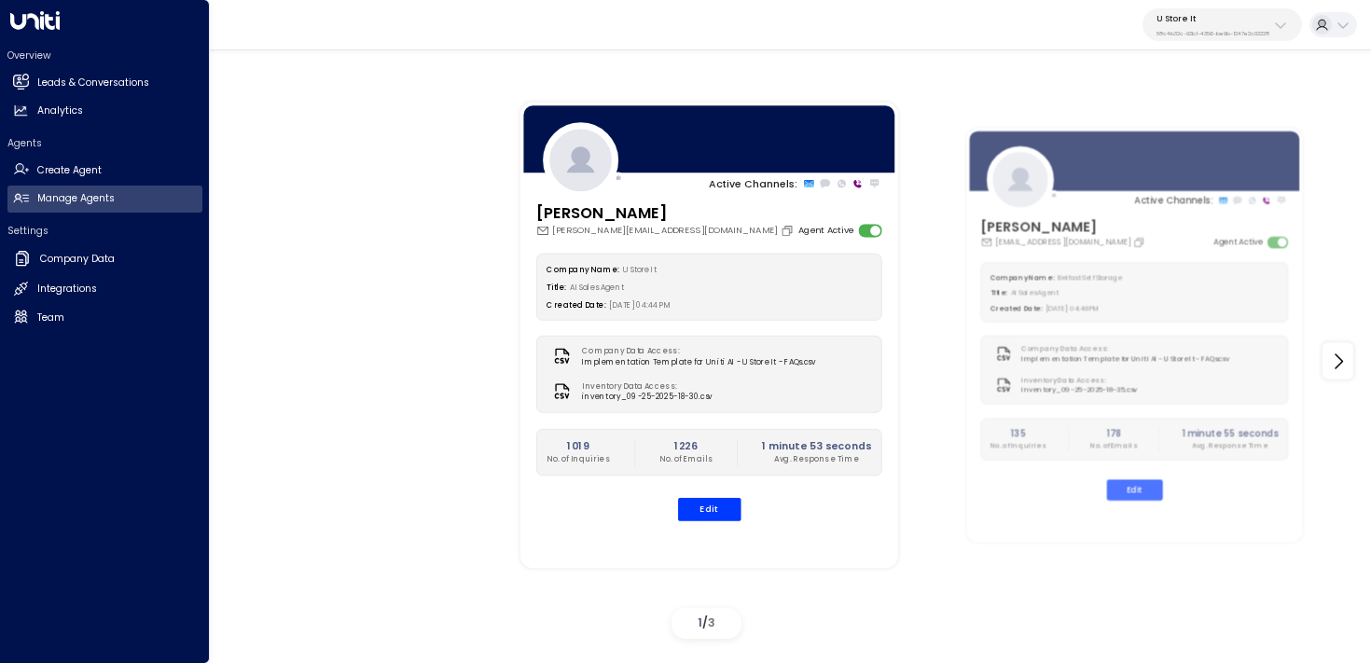
click at [26, 79] on icon at bounding box center [22, 82] width 12 height 16
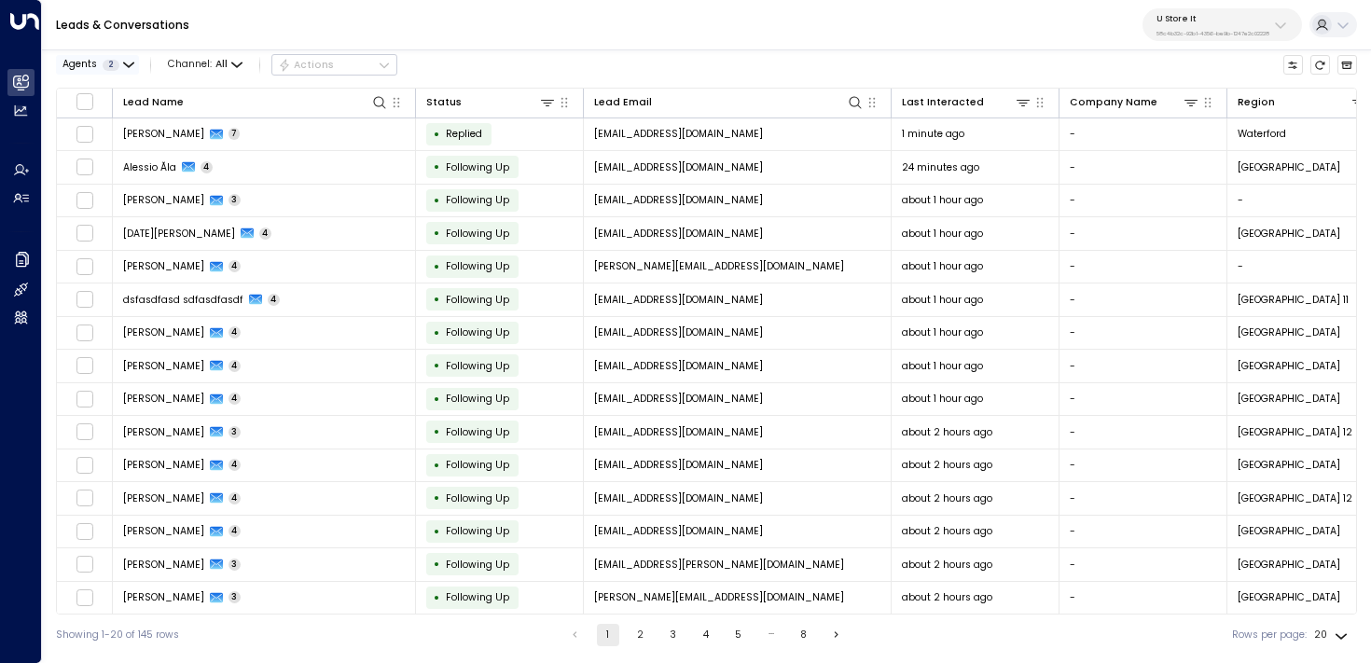
click at [123, 63] on icon "button" at bounding box center [128, 65] width 11 height 11
click at [205, 60] on div at bounding box center [685, 331] width 1371 height 663
click at [226, 61] on span "All" at bounding box center [221, 64] width 12 height 11
click at [214, 158] on p "Voice" at bounding box center [199, 153] width 45 height 8
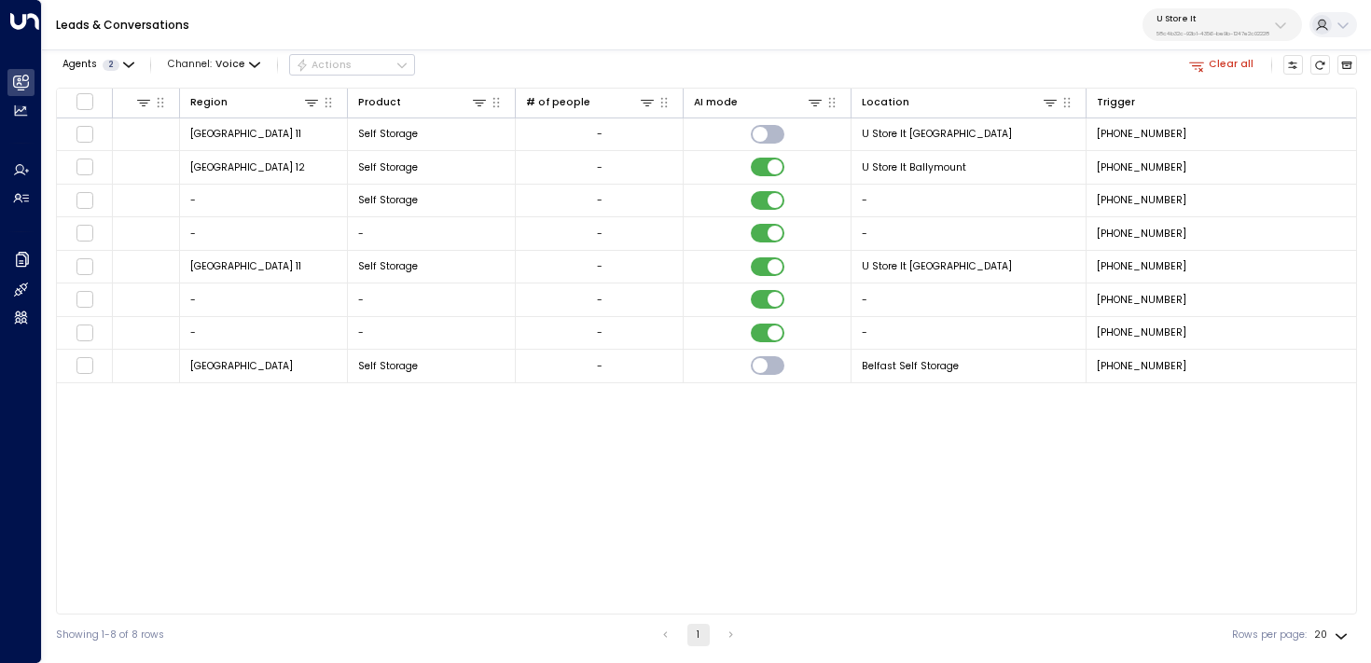
scroll to position [0, 1048]
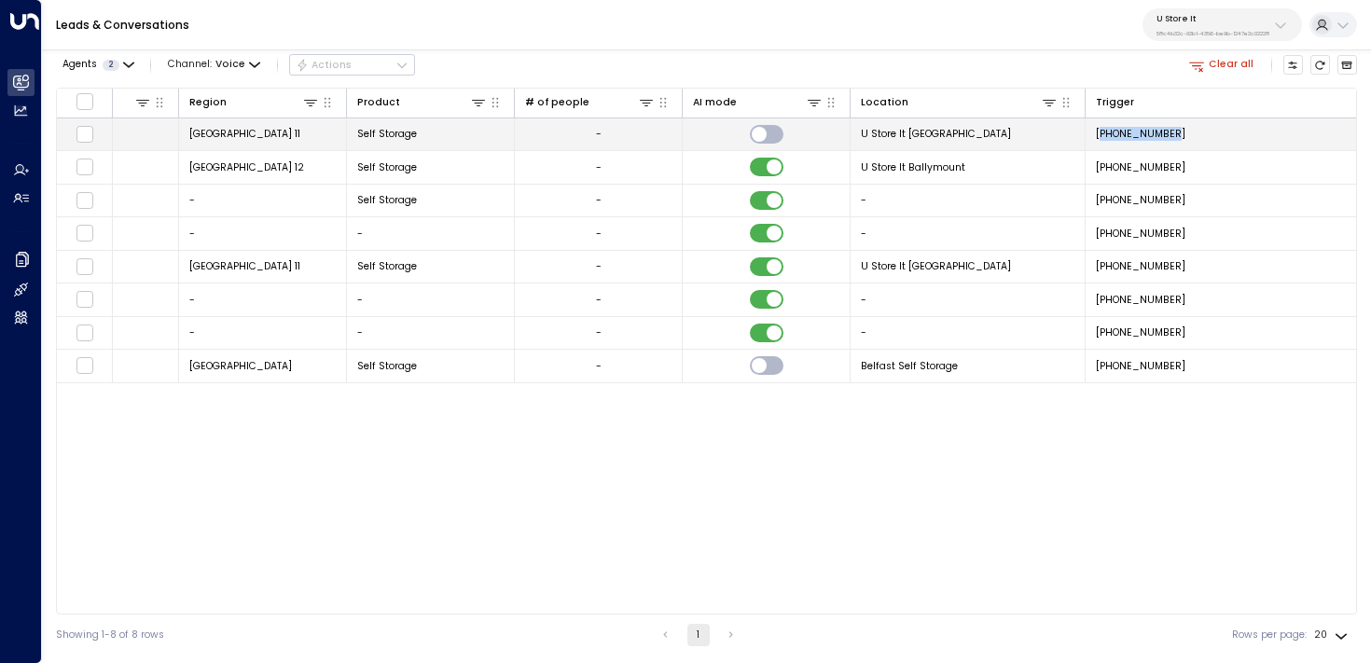
drag, startPoint x: 1201, startPoint y: 134, endPoint x: 1102, endPoint y: 137, distance: 98.9
click at [1102, 137] on td "+353876646666" at bounding box center [1280, 134] width 388 height 33
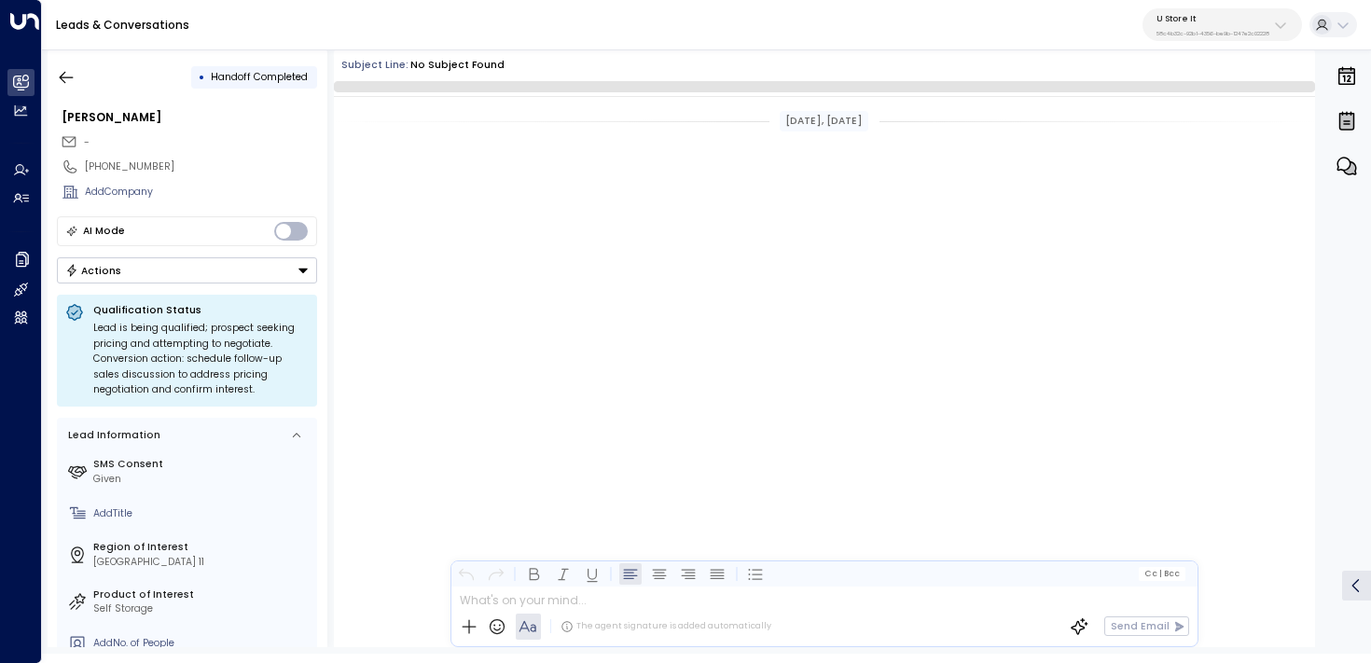
scroll to position [5104, 0]
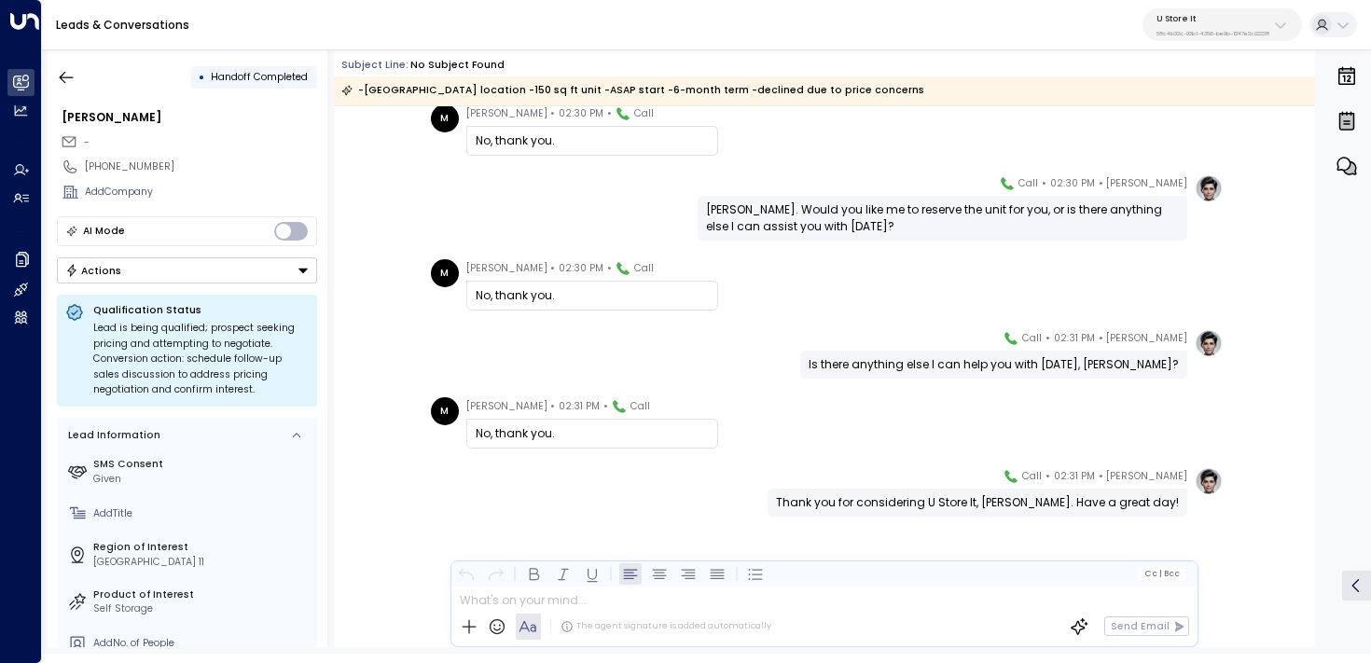
click at [0, 0] on icon at bounding box center [0, 0] width 0 height 0
click at [133, 168] on input "**********" at bounding box center [199, 166] width 228 height 15
click at [63, 74] on icon "button" at bounding box center [66, 77] width 19 height 19
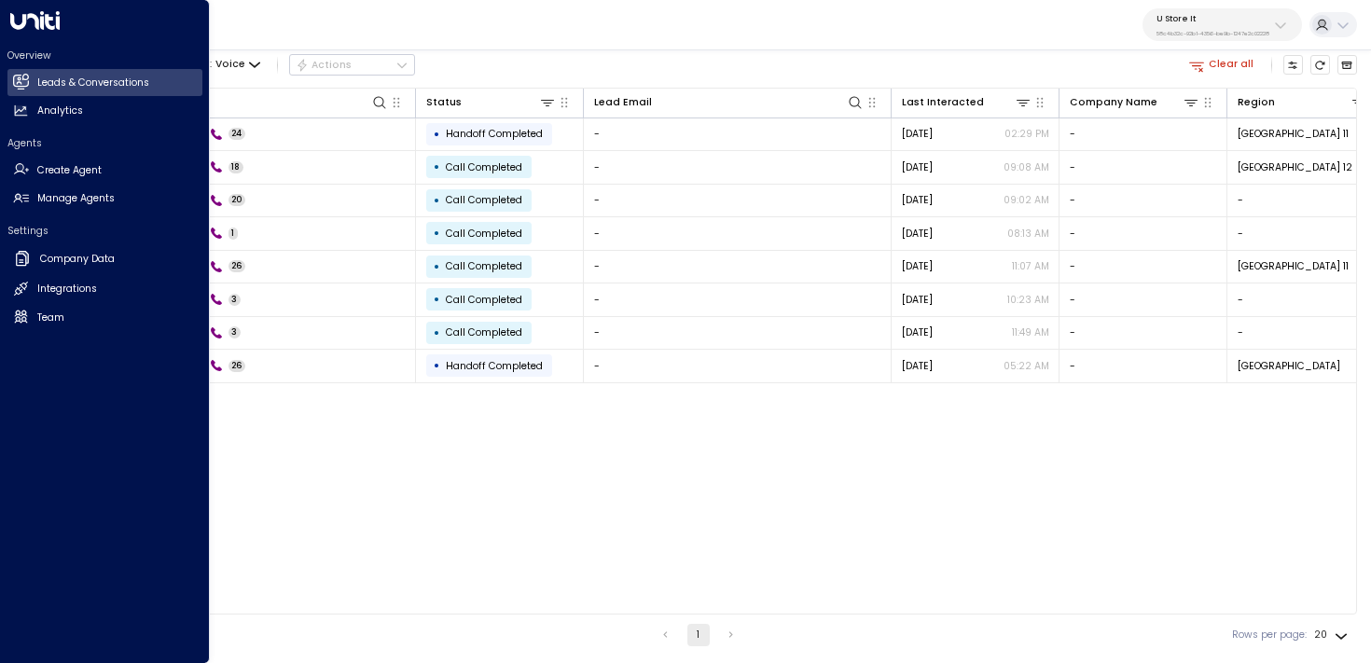
click at [24, 84] on icon at bounding box center [20, 81] width 15 height 11
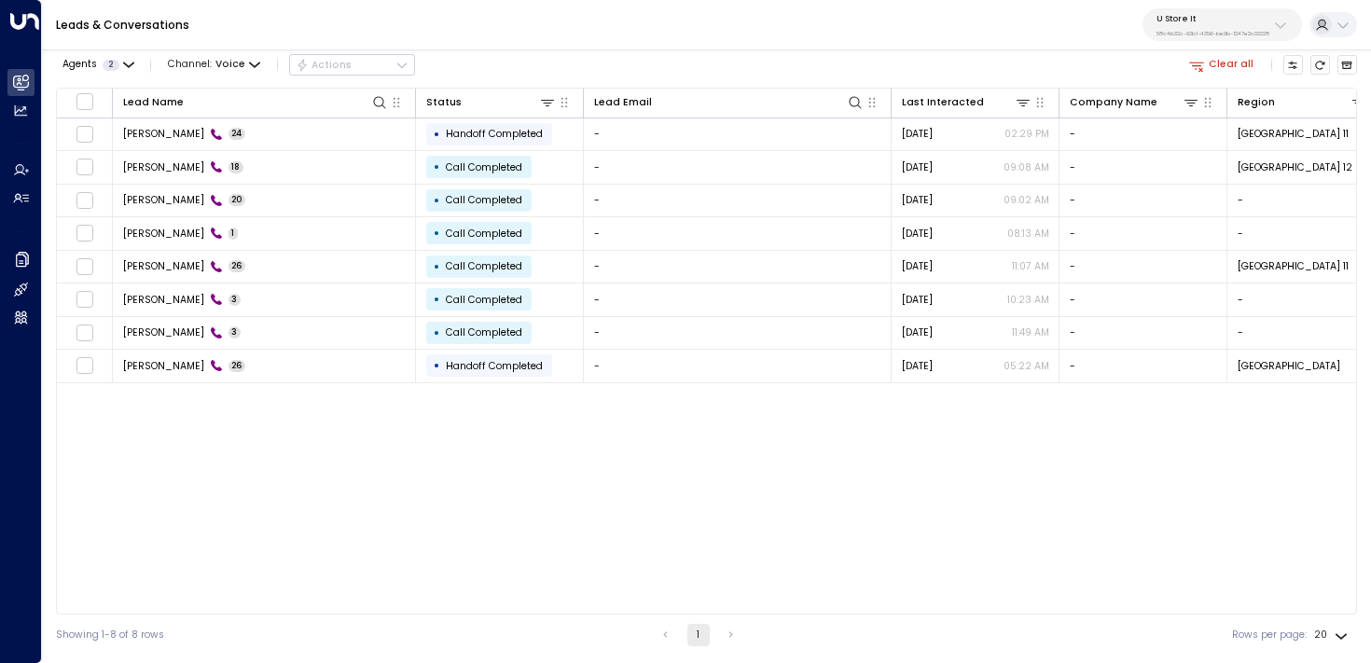
click at [1215, 70] on button "Clear all" at bounding box center [1221, 65] width 76 height 20
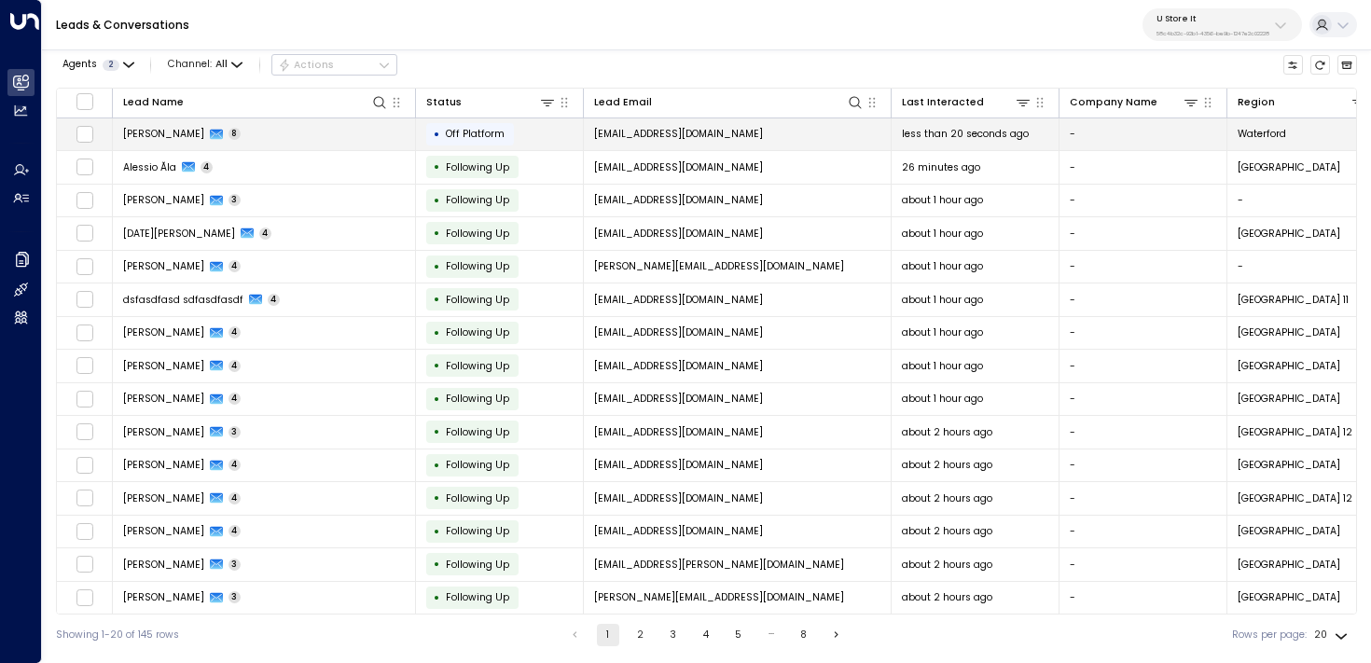
click at [517, 147] on td "• Off Platform" at bounding box center [500, 134] width 168 height 33
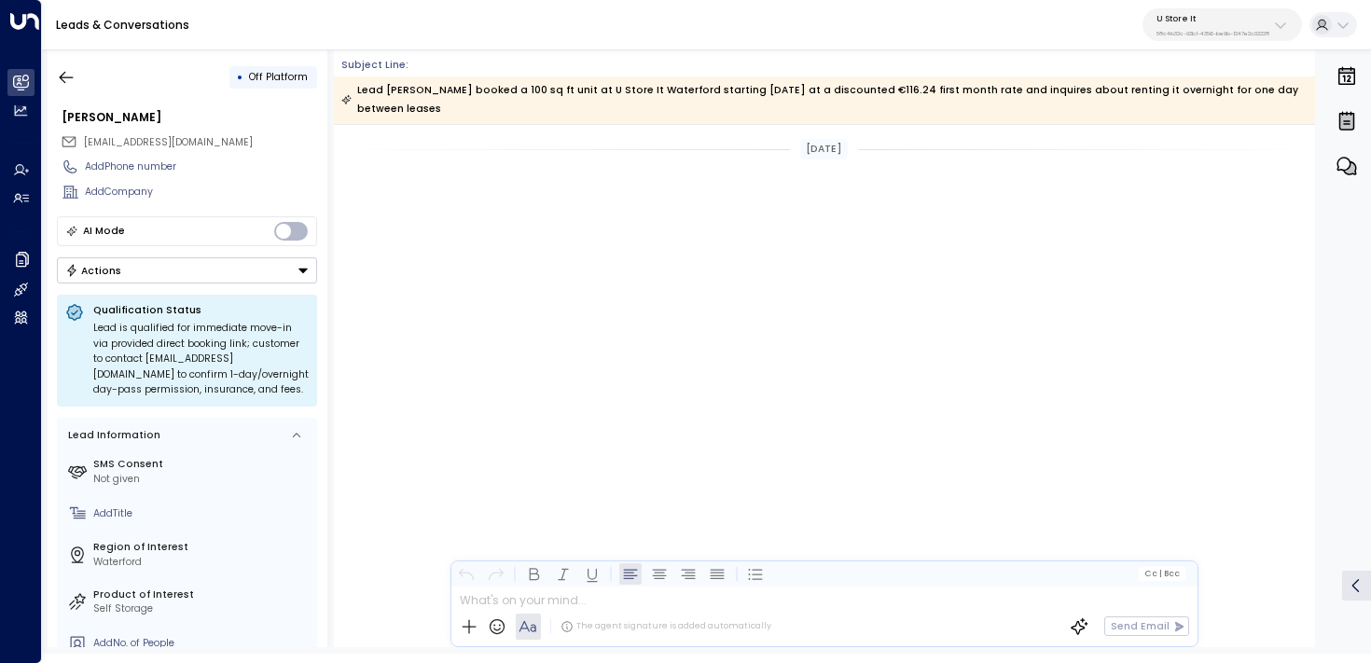
scroll to position [3737, 0]
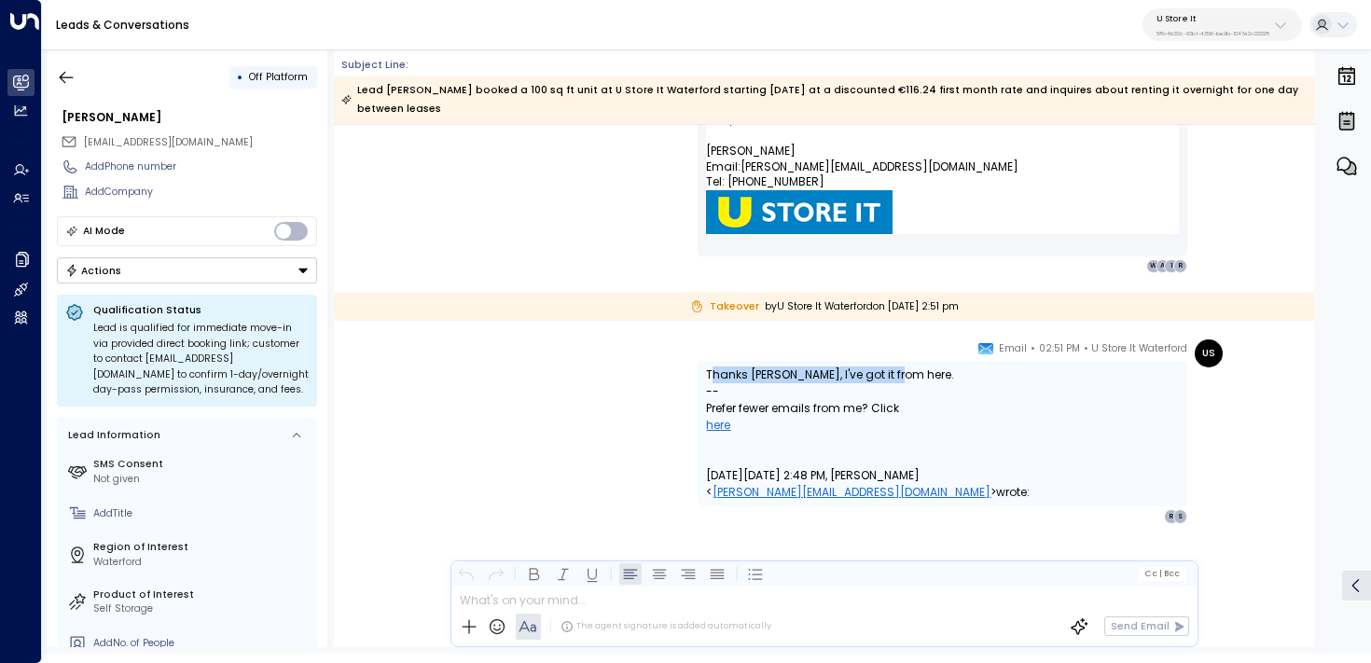
drag, startPoint x: 794, startPoint y: 372, endPoint x: 994, endPoint y: 377, distance: 200.6
click at [994, 377] on p "Thanks Sonny, I've got it from here." at bounding box center [942, 375] width 473 height 17
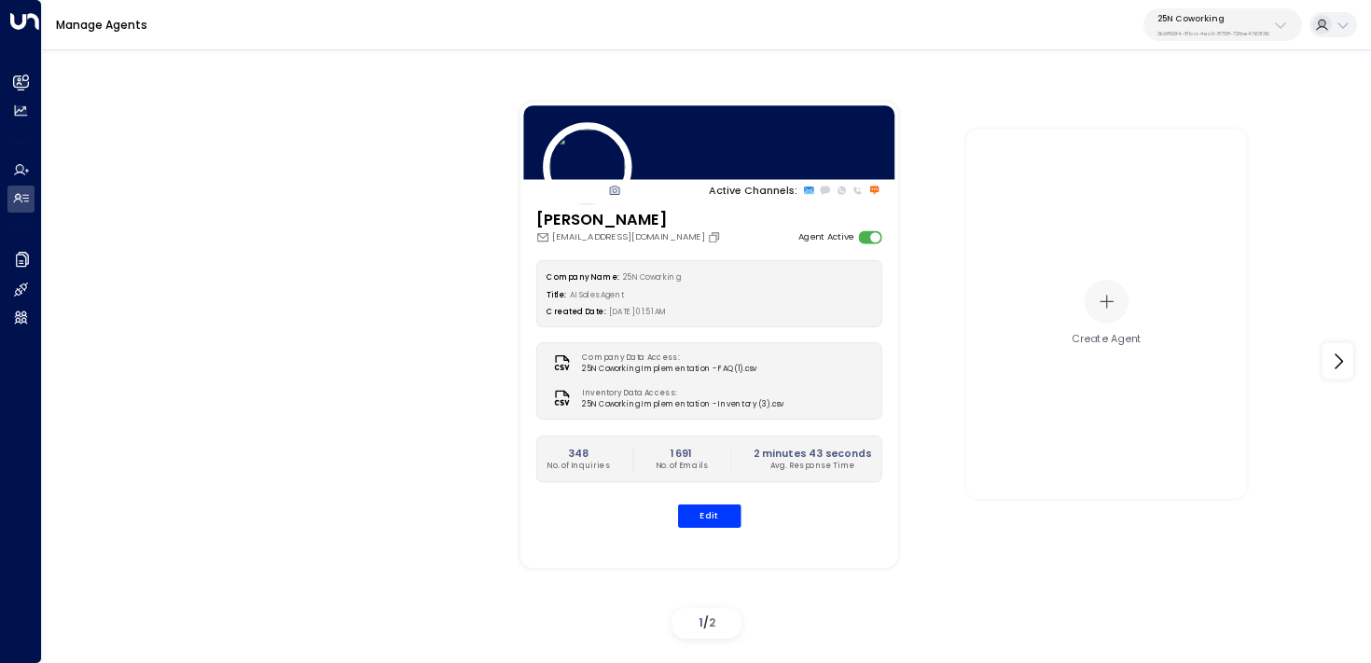
click at [1189, 31] on p "3b9800f4-81ca-4ec0-8758-72fbe4763f36" at bounding box center [1213, 33] width 112 height 7
type input "*****"
click at [1165, 120] on div "Havenpark ID: 413dacf9-5485-402c-a519-14108c614857" at bounding box center [1244, 127] width 186 height 29
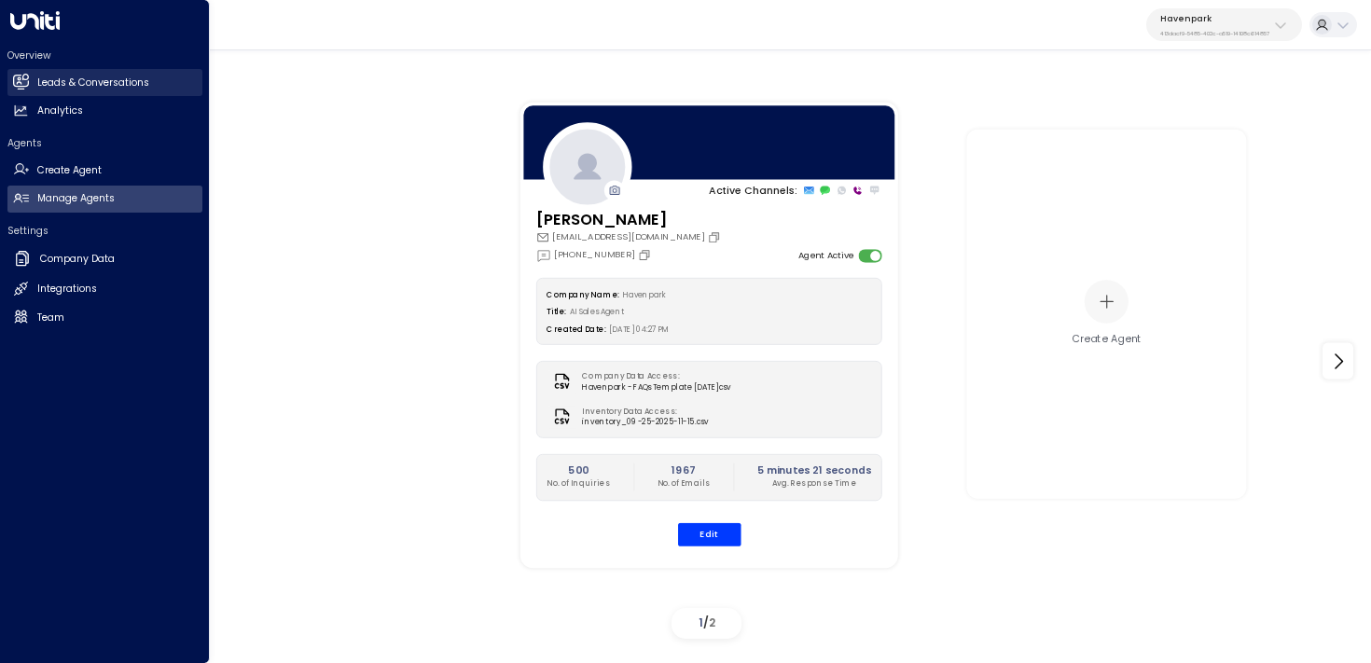
click at [13, 74] on icon at bounding box center [21, 82] width 16 height 16
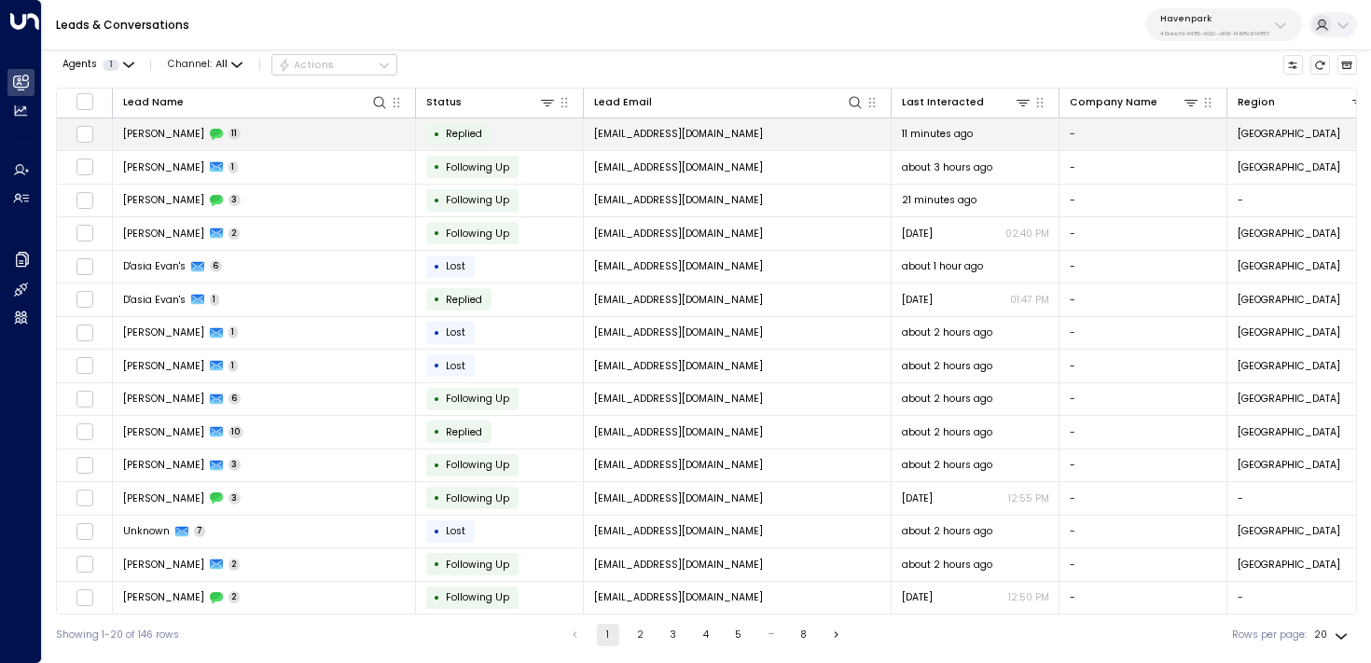
click at [351, 134] on td "John Dibble 11" at bounding box center [264, 134] width 303 height 33
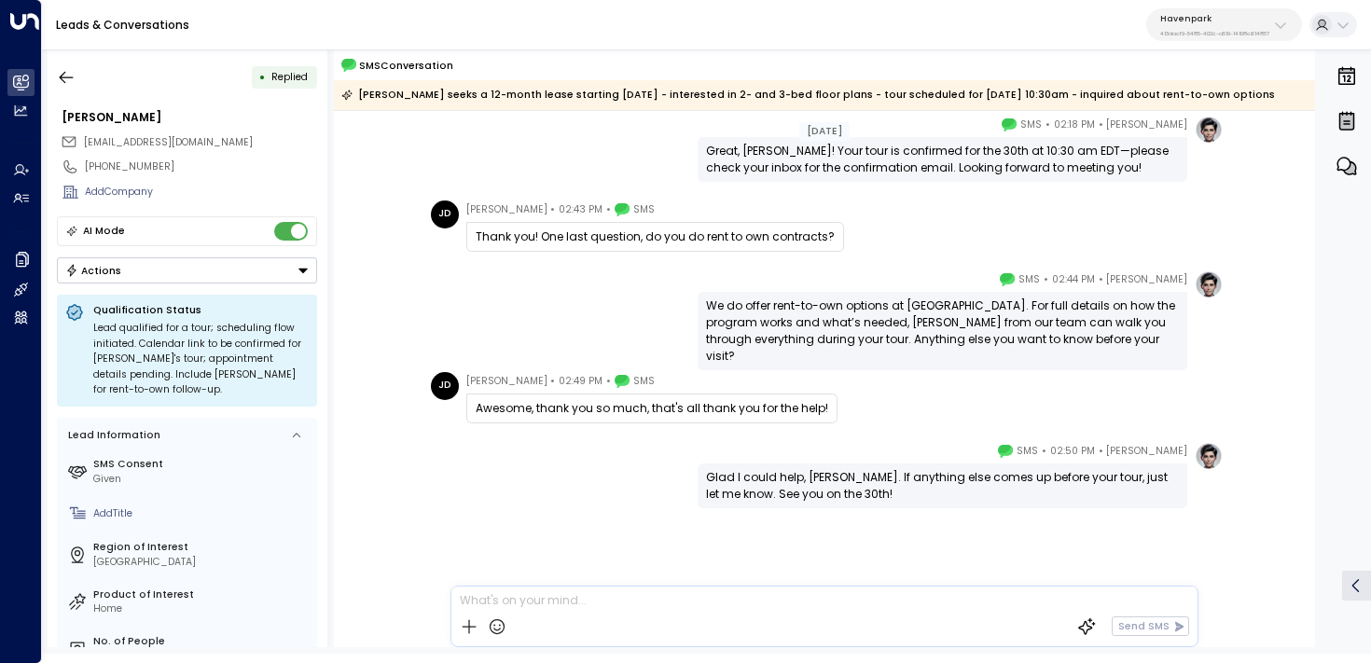
scroll to position [759, 0]
click at [68, 74] on icon "button" at bounding box center [66, 77] width 19 height 19
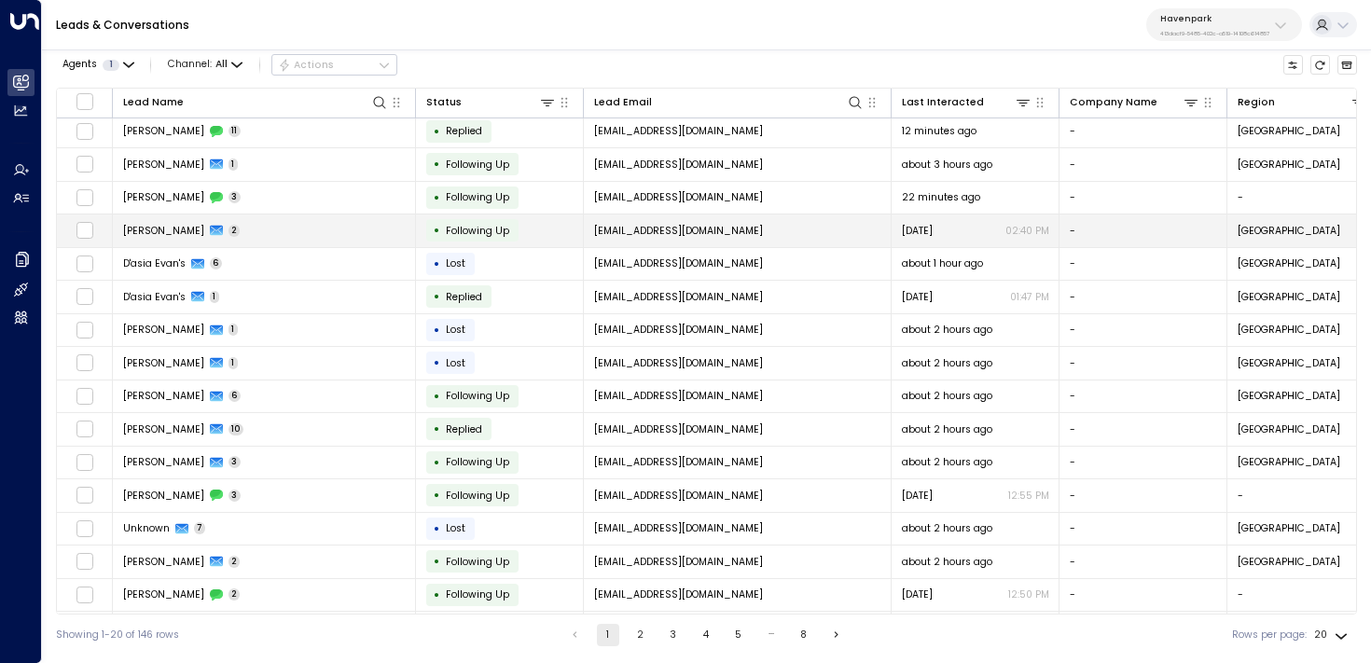
scroll to position [4, 0]
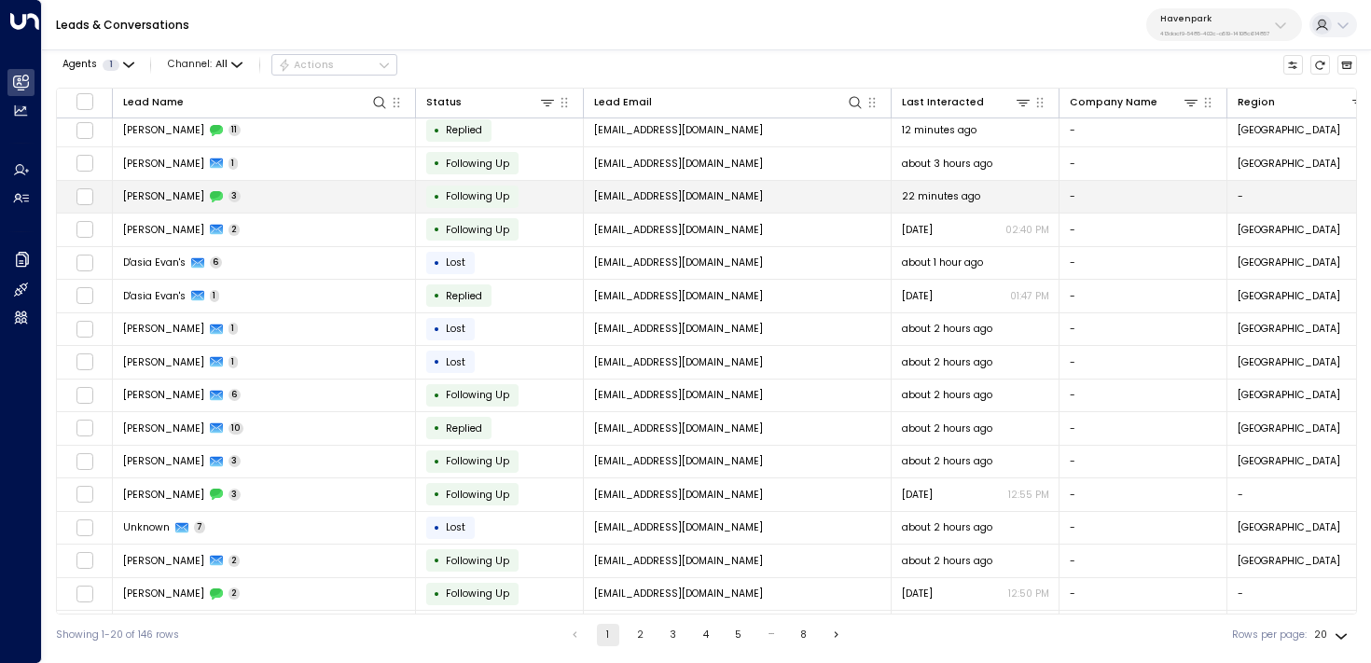
click at [292, 181] on td "Alana Crawford 3" at bounding box center [264, 197] width 303 height 33
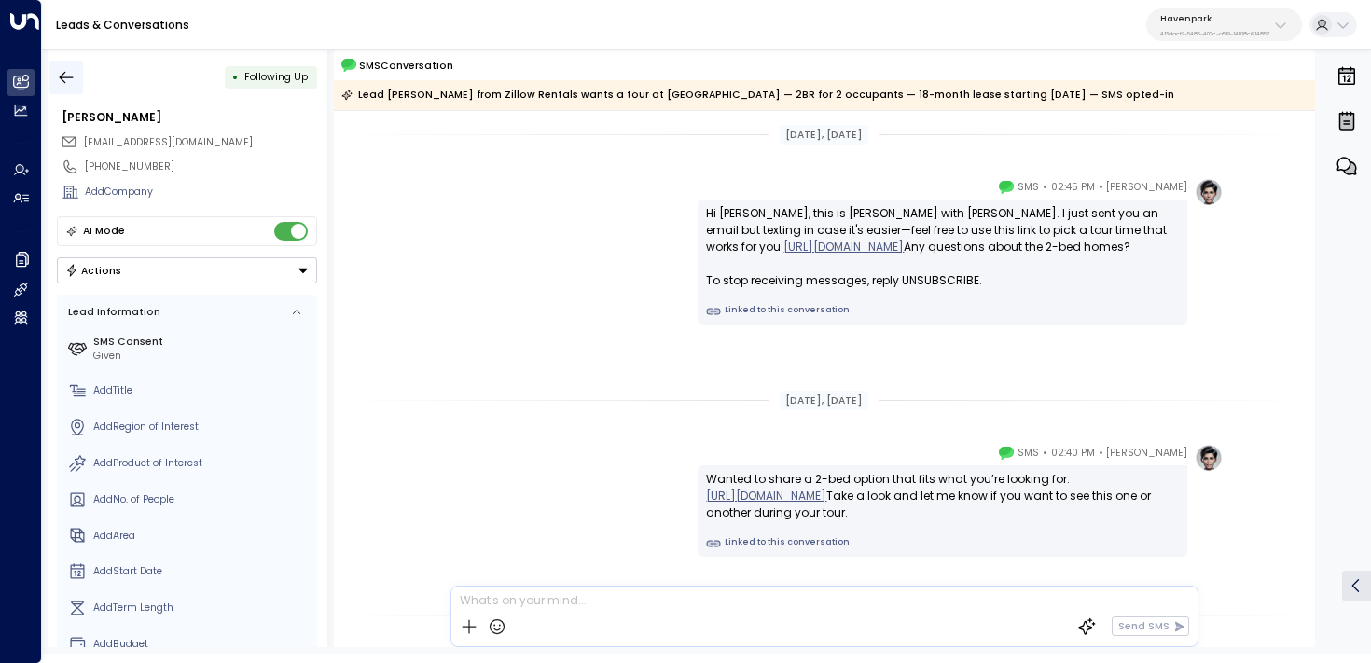
click at [79, 76] on button "button" at bounding box center [66, 78] width 34 height 34
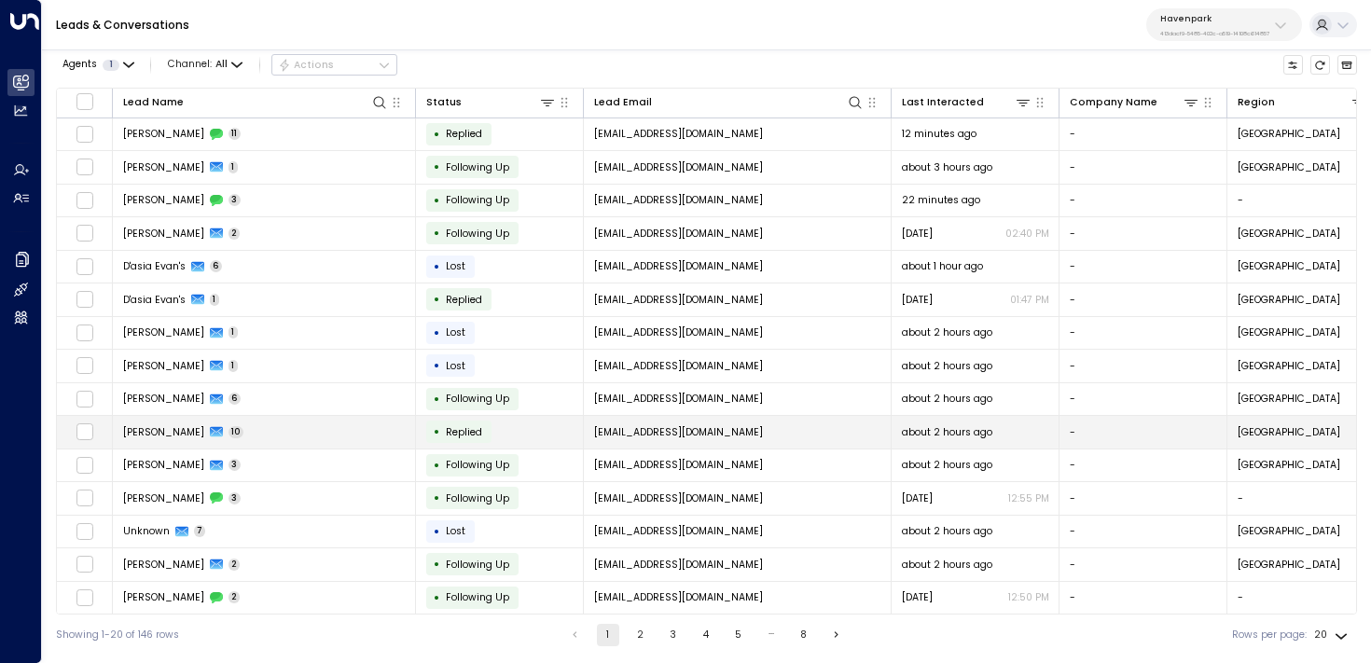
click at [293, 436] on td "Gordon Gillette 10" at bounding box center [264, 432] width 303 height 33
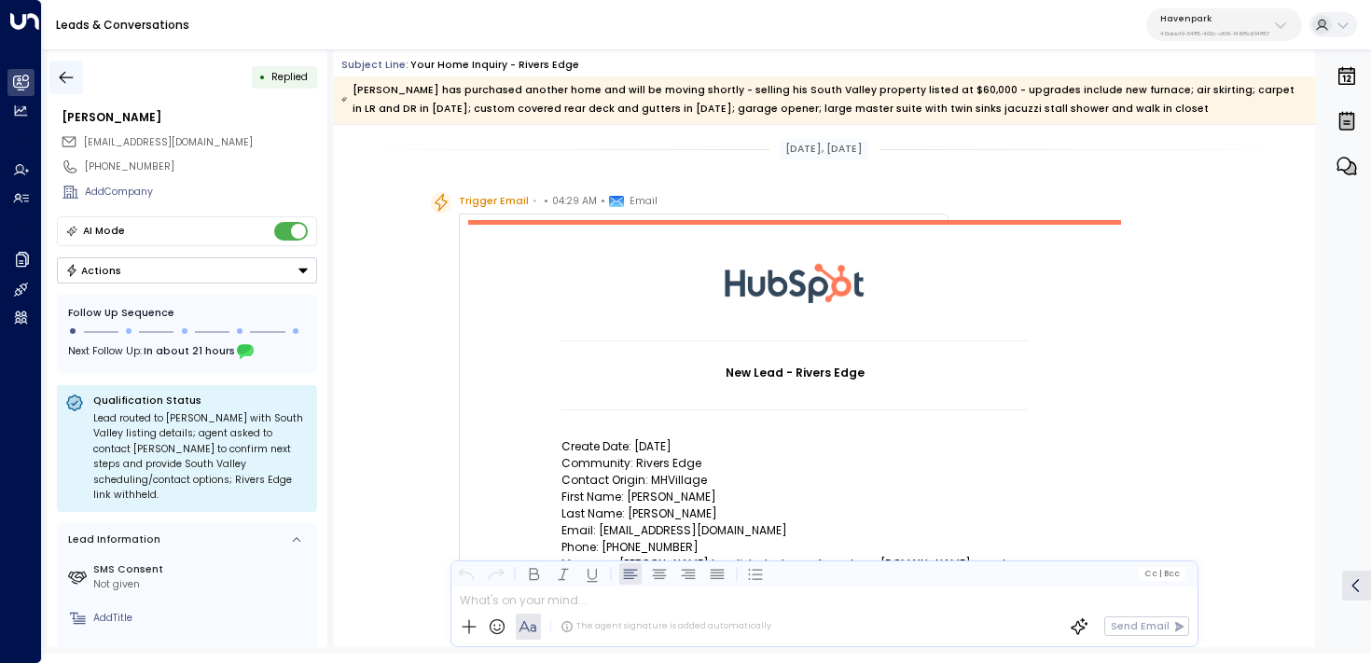
click at [75, 74] on button "button" at bounding box center [66, 78] width 34 height 34
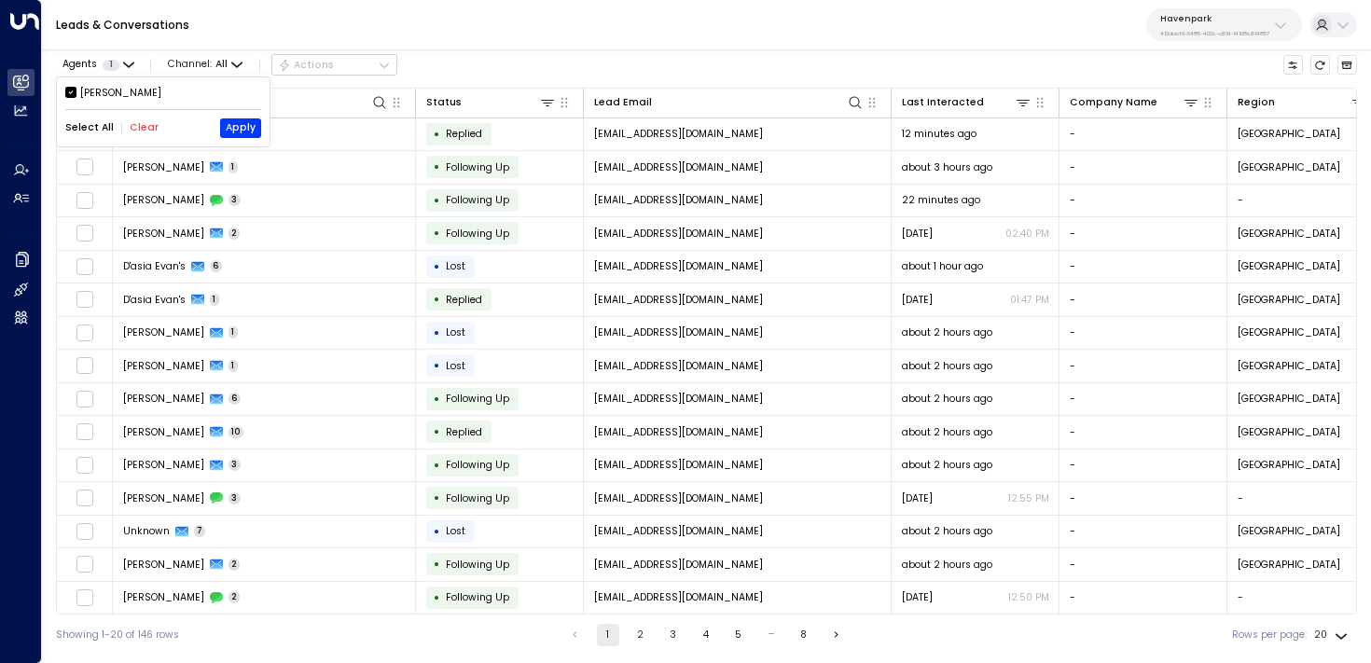
click at [490, 63] on div at bounding box center [685, 331] width 1371 height 663
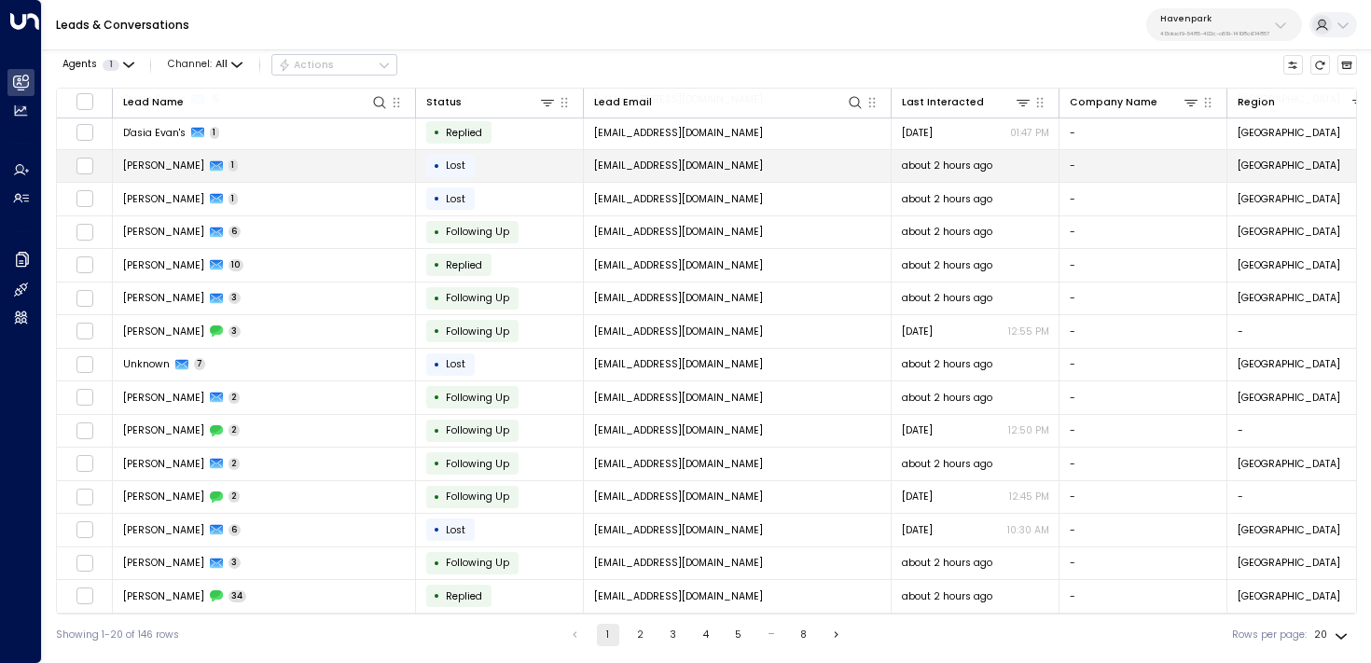
scroll to position [171, 0]
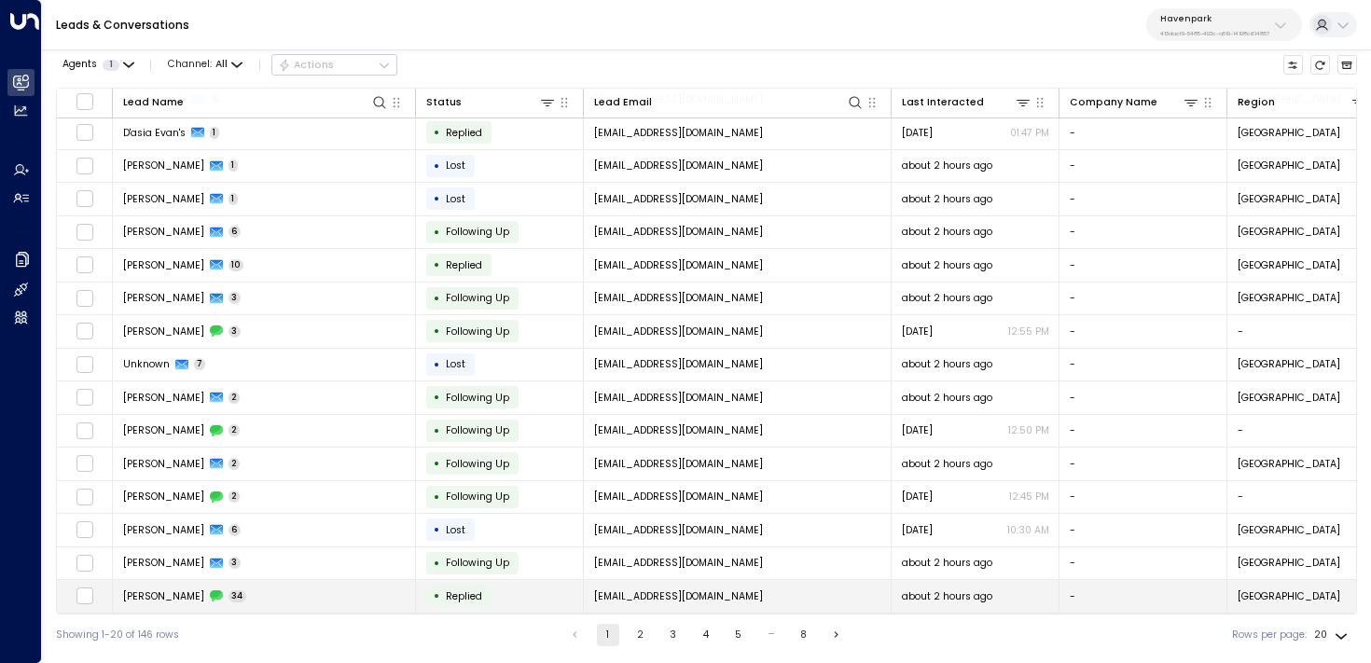
click at [248, 589] on td "Desaray Bianga 34" at bounding box center [264, 596] width 303 height 33
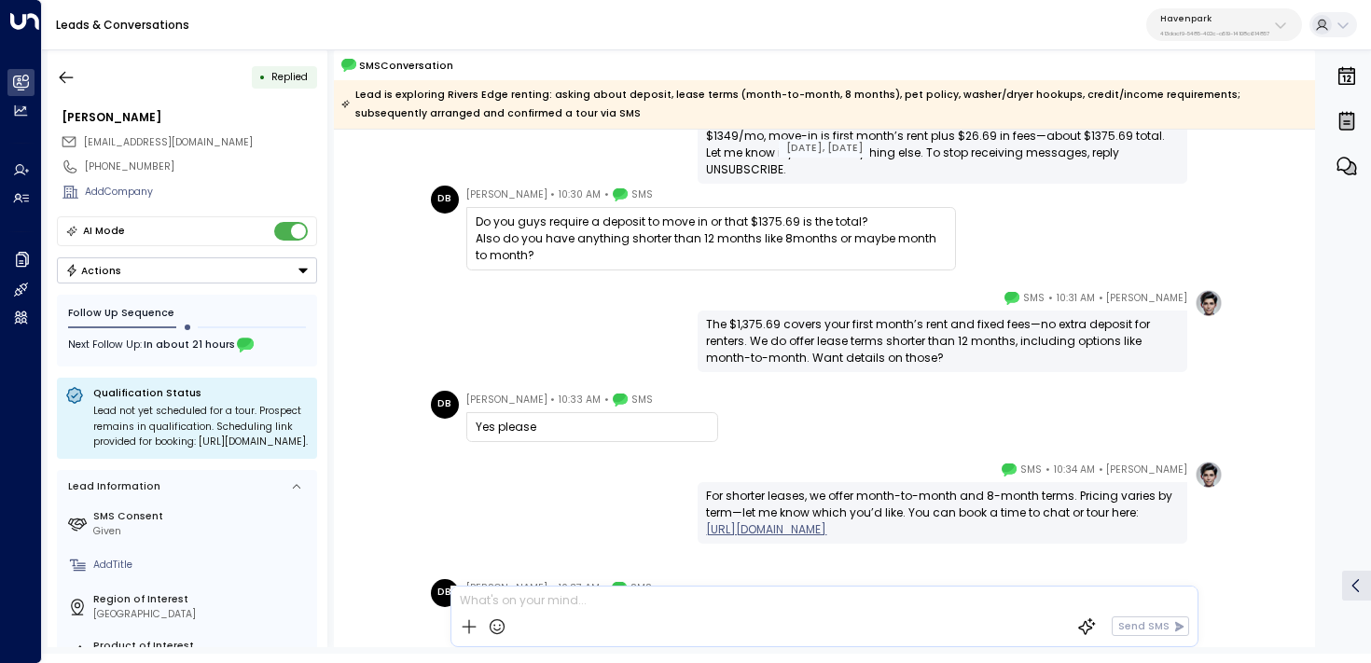
scroll to position [1388, 0]
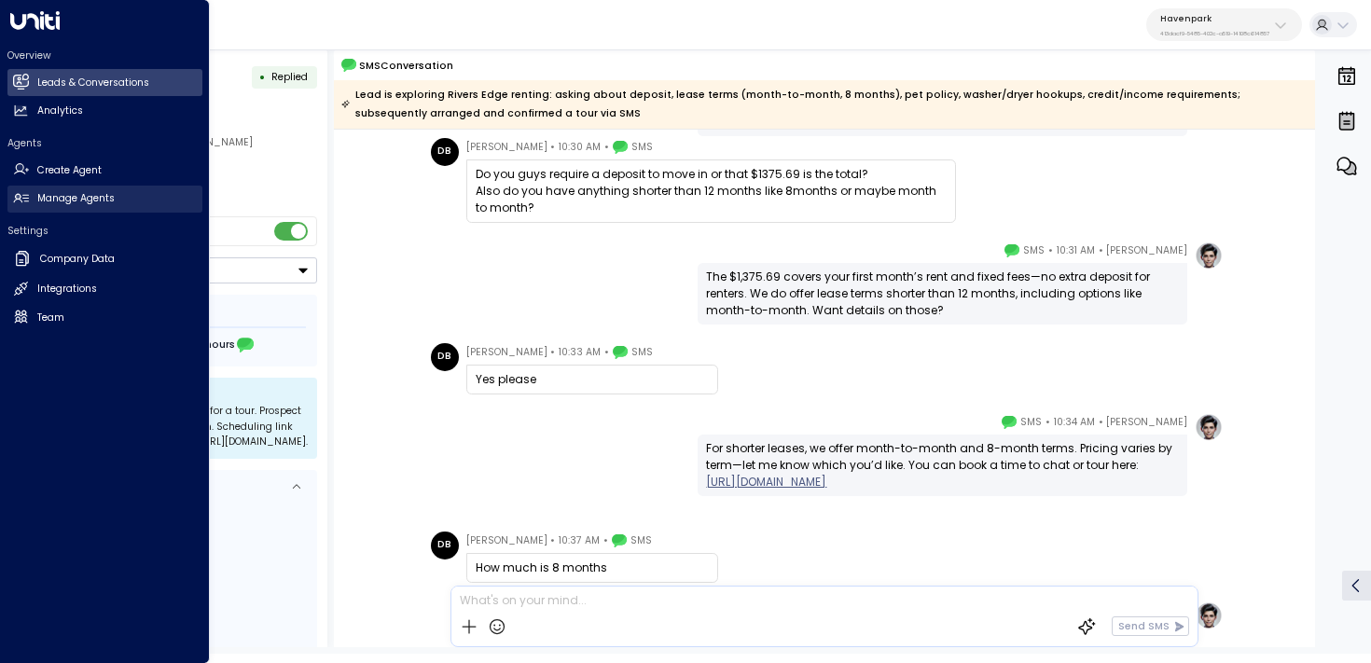
click at [30, 206] on link "Manage Agents Manage Agents" at bounding box center [104, 199] width 195 height 27
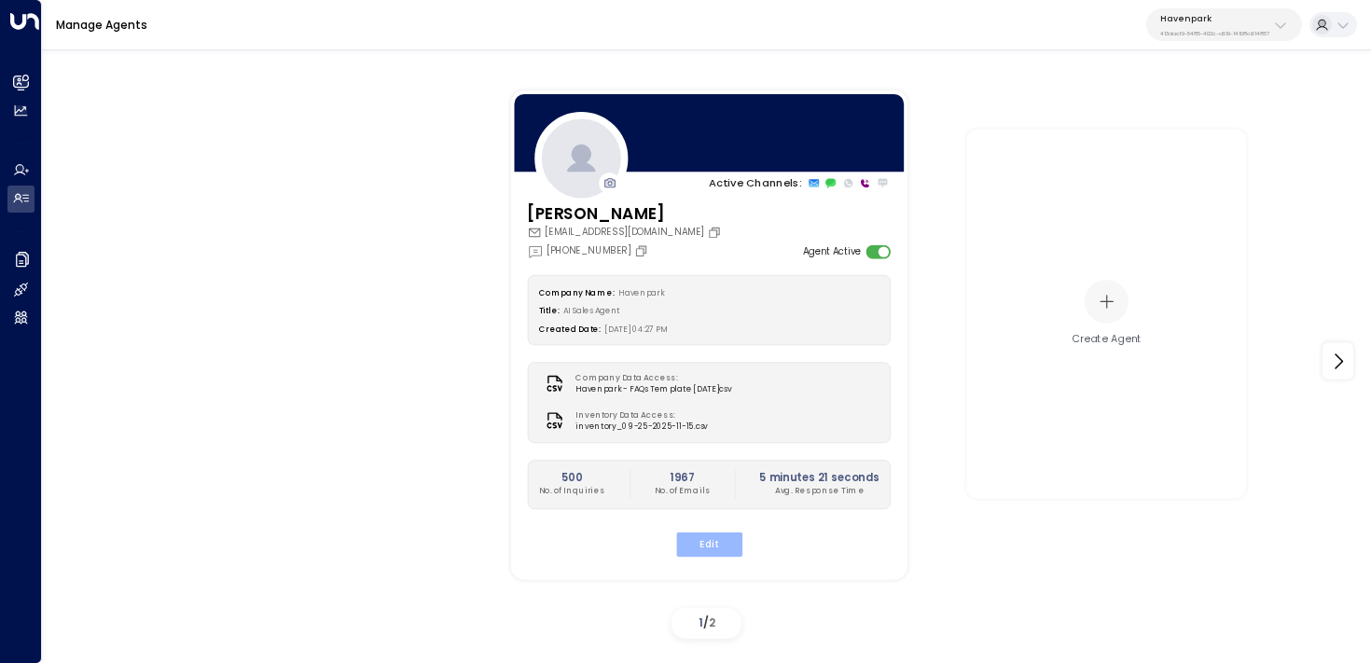
click at [699, 547] on button "Edit" at bounding box center [708, 545] width 66 height 24
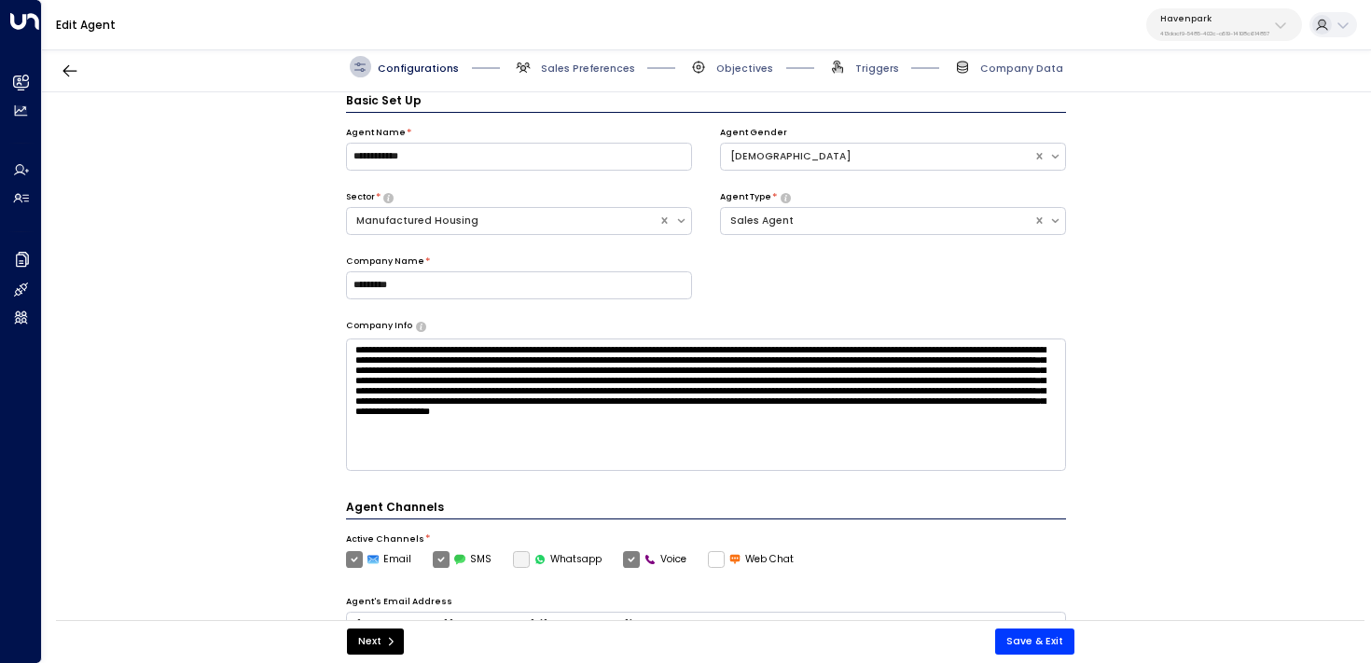
scroll to position [10, 0]
click at [576, 73] on span "Sales Preferences" at bounding box center [588, 69] width 94 height 14
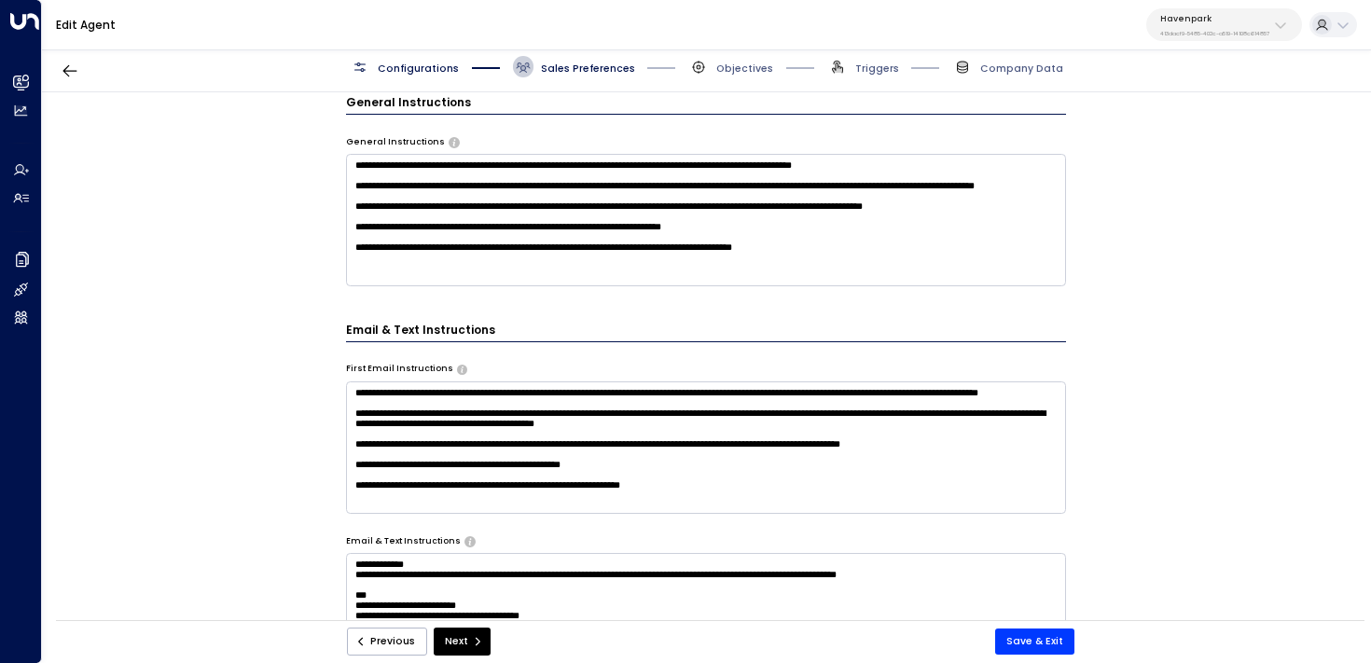
scroll to position [25, 0]
click at [994, 68] on span "Company Data" at bounding box center [1021, 69] width 83 height 14
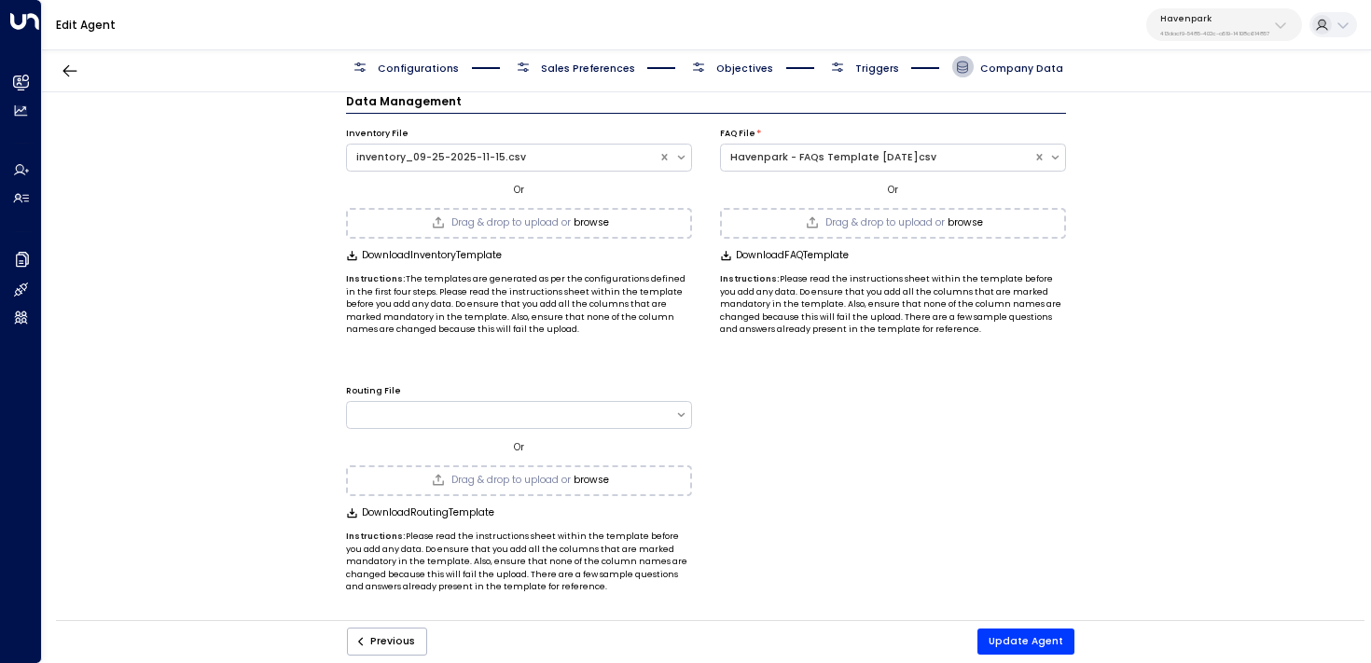
scroll to position [19, 0]
click at [1012, 635] on button "Update Agent" at bounding box center [1025, 642] width 97 height 26
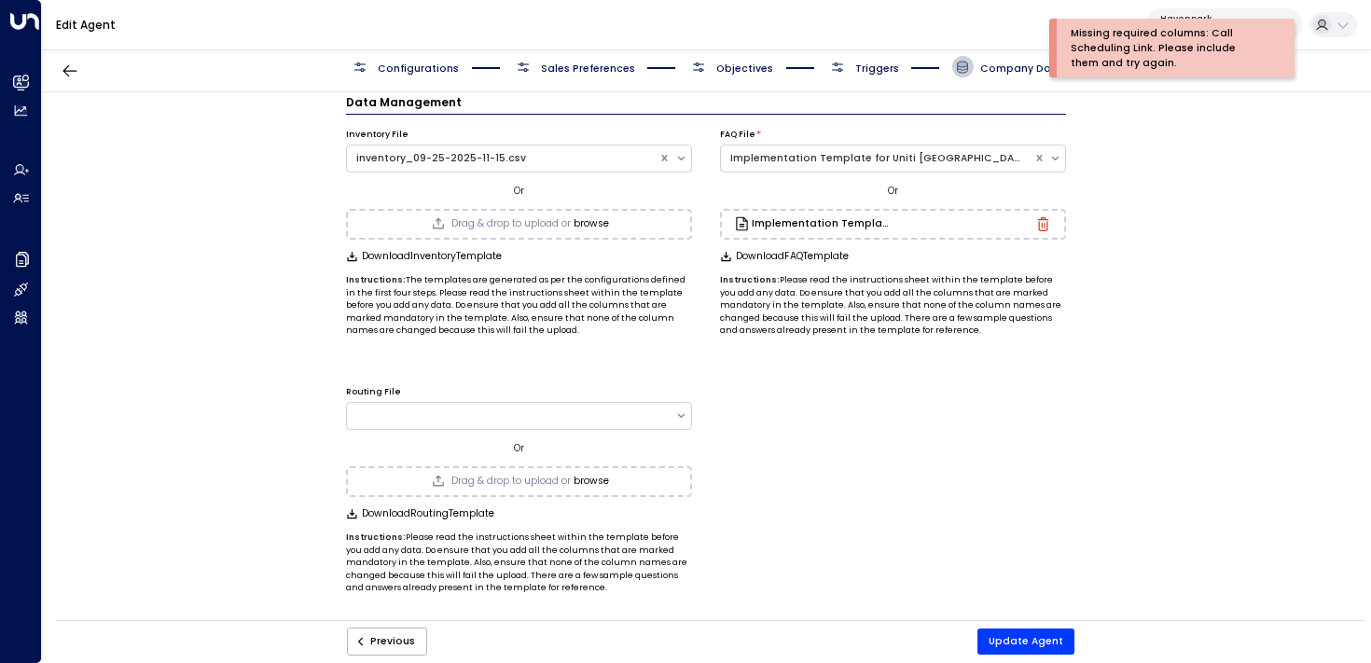
click at [864, 68] on span "Triggers" at bounding box center [877, 69] width 44 height 14
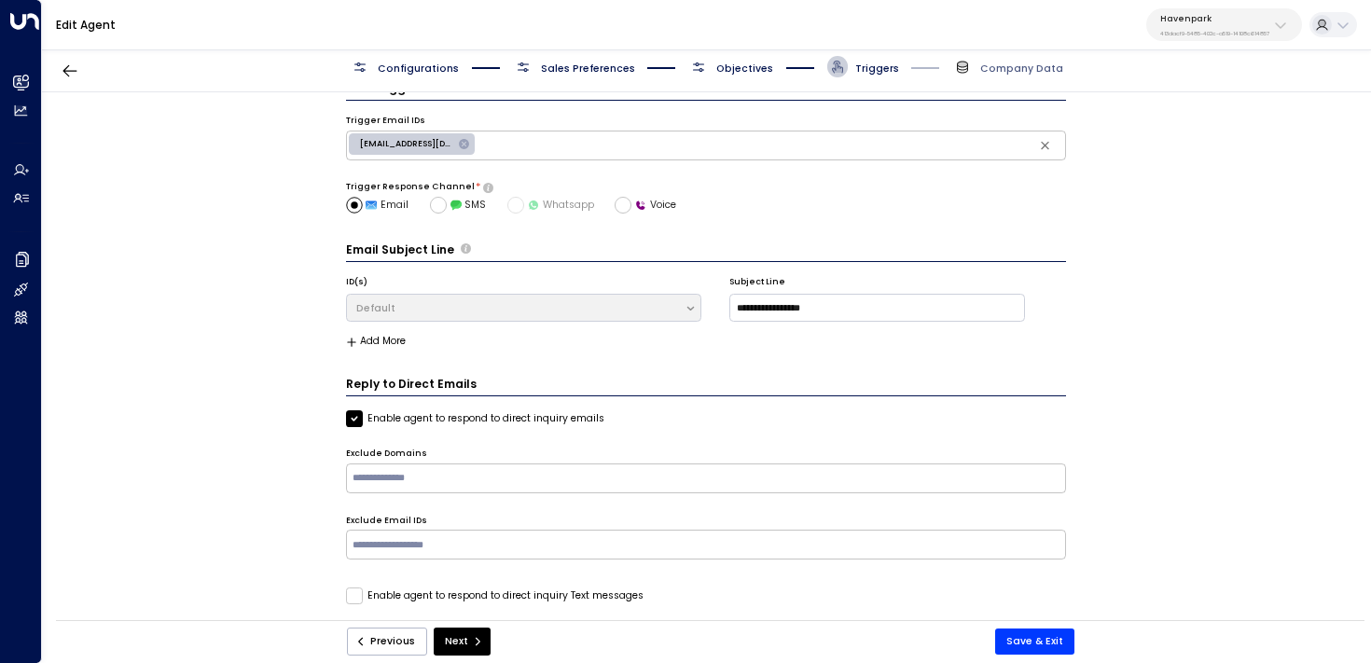
scroll to position [42, 0]
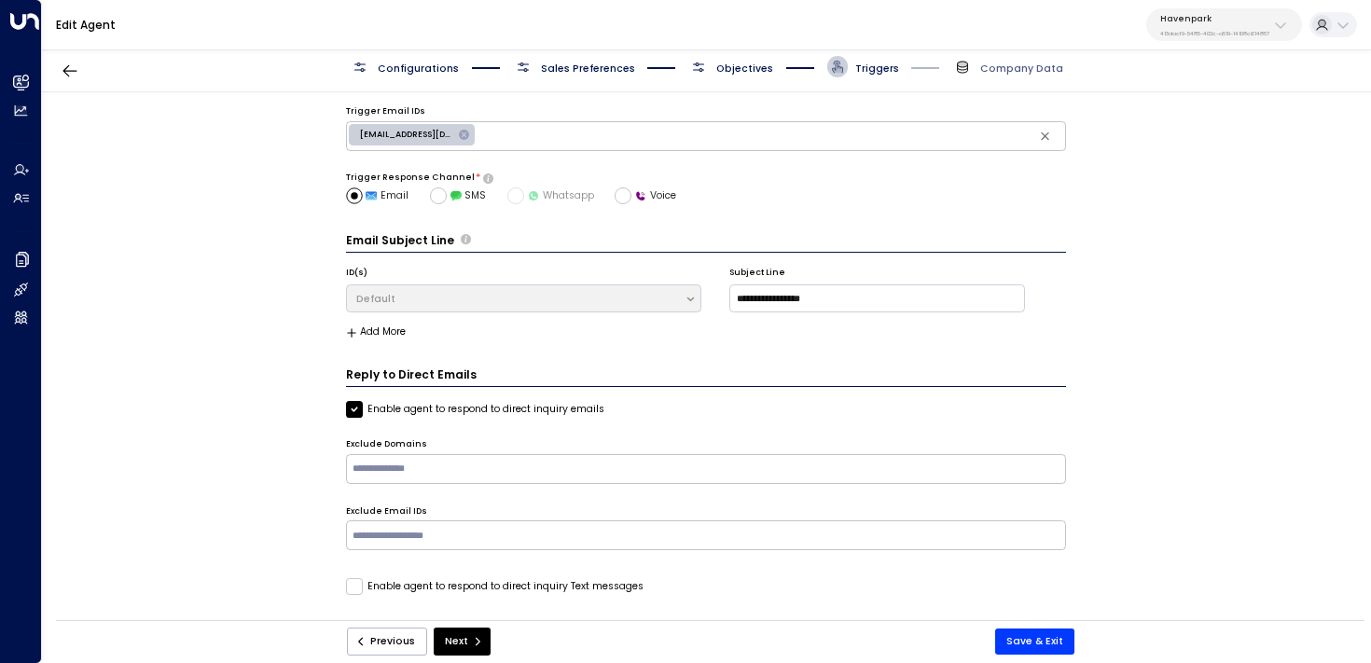
click at [716, 56] on span "Objectives" at bounding box center [730, 66] width 85 height 21
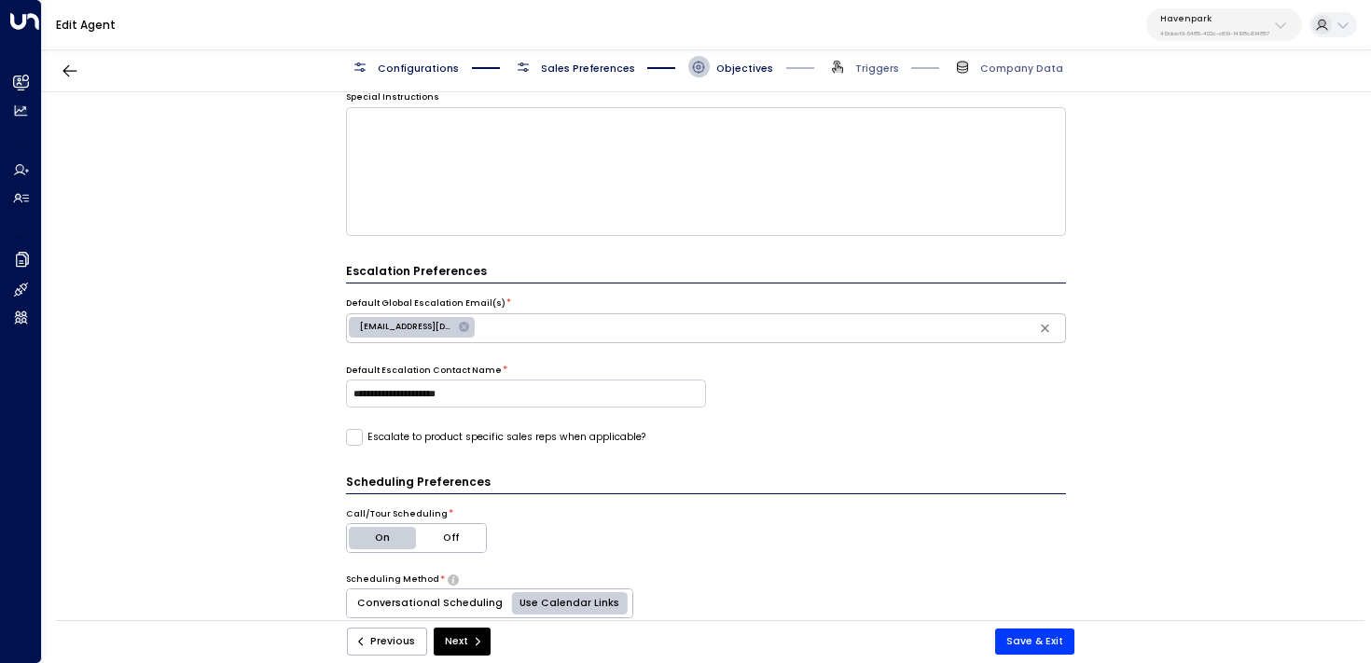
scroll to position [628, 0]
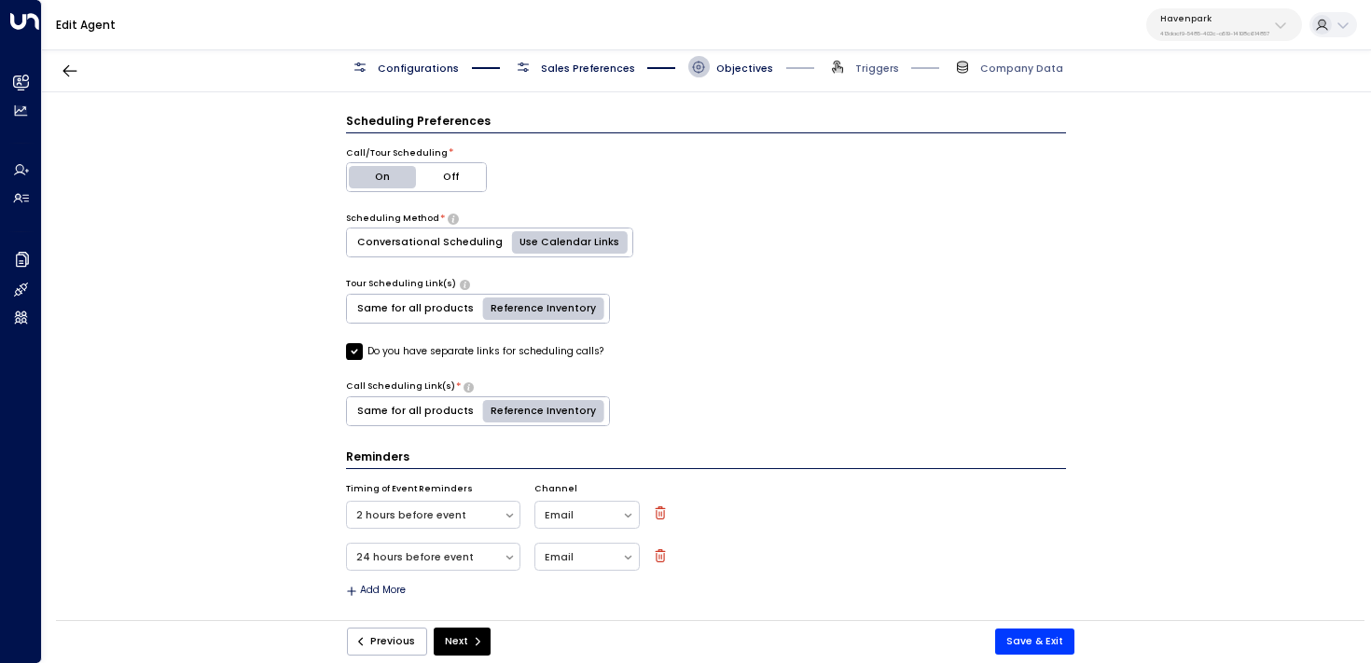
click at [486, 348] on label "Do you have separate links for scheduling calls?" at bounding box center [474, 351] width 257 height 17
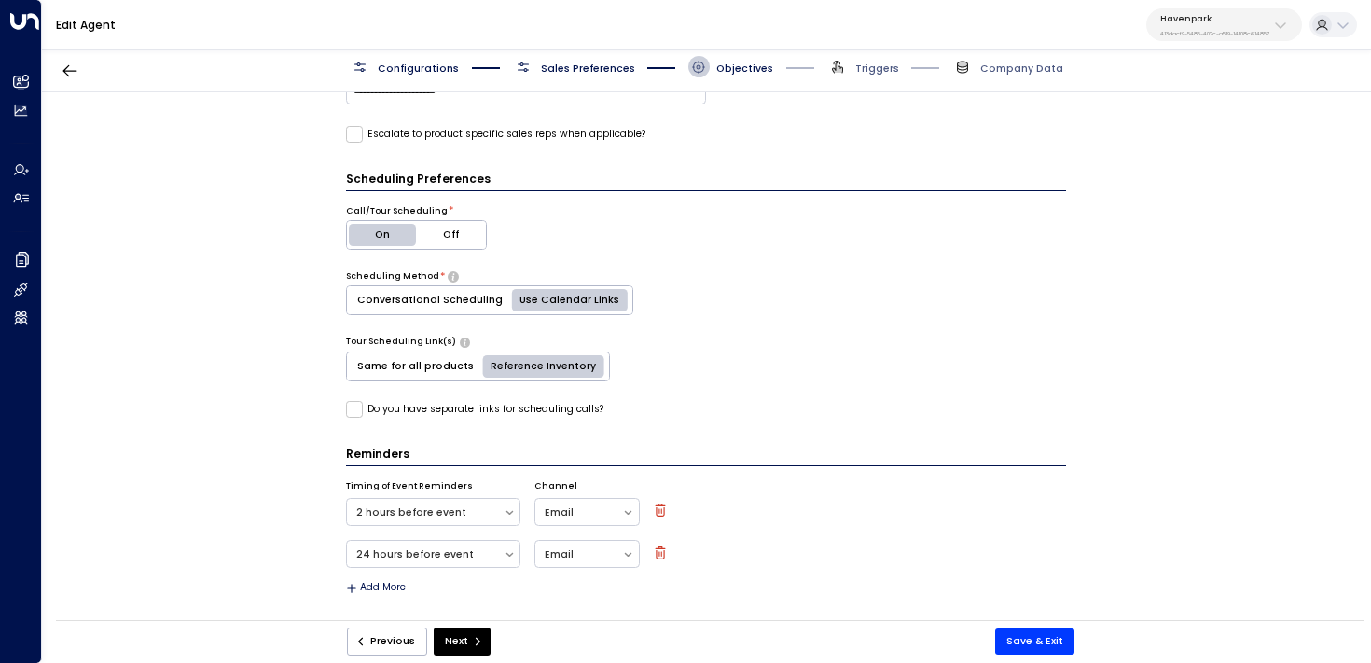
scroll to position [567, 0]
click at [1036, 633] on button "Save & Exit" at bounding box center [1034, 642] width 79 height 26
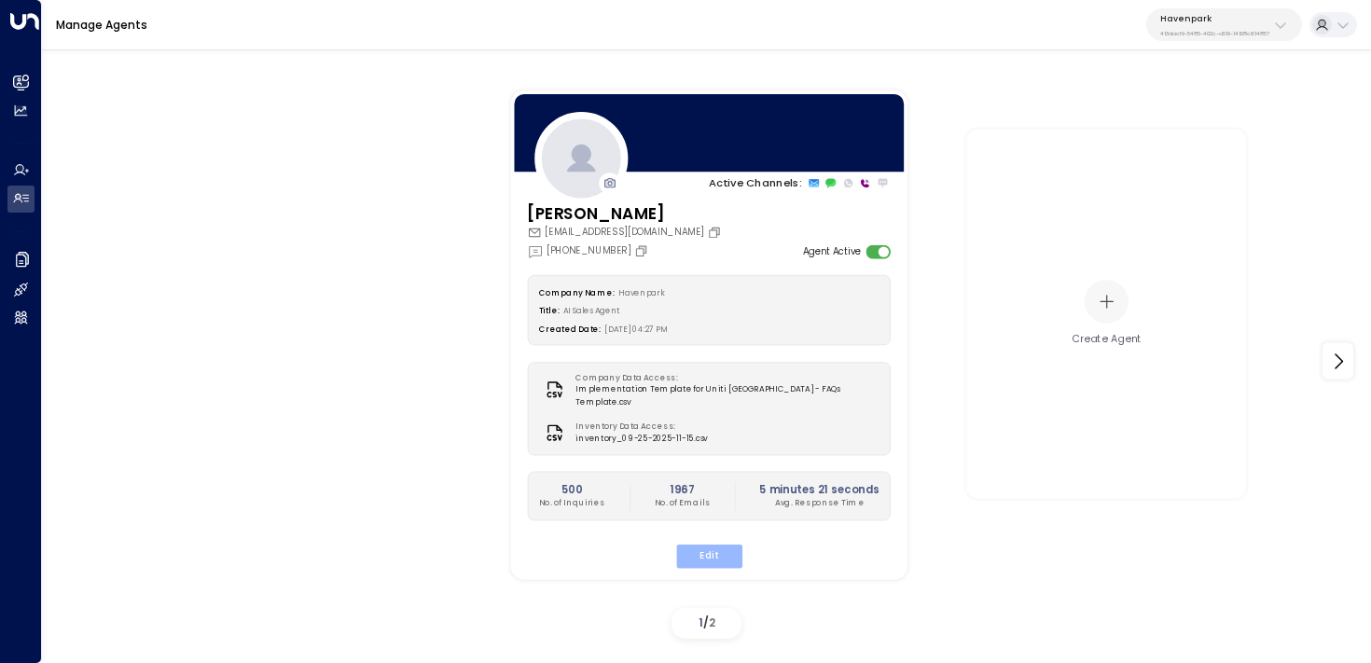
click at [692, 554] on button "Edit" at bounding box center [708, 557] width 66 height 24
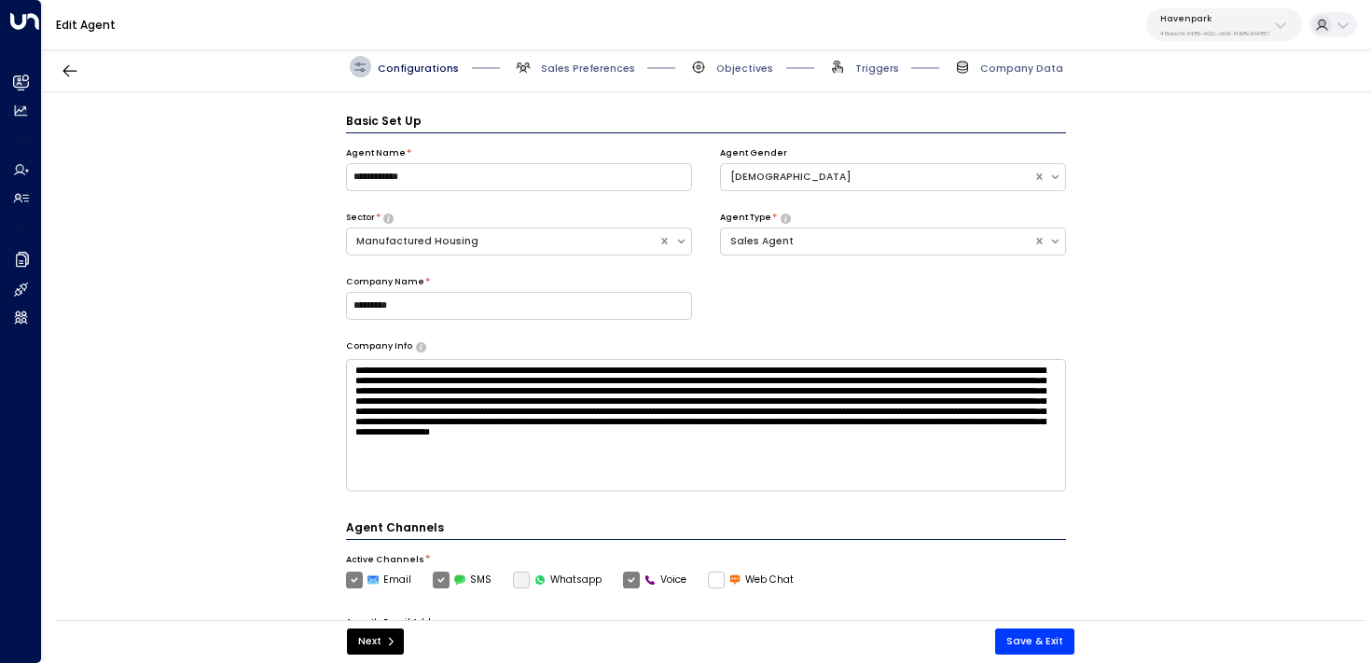
scroll to position [21, 0]
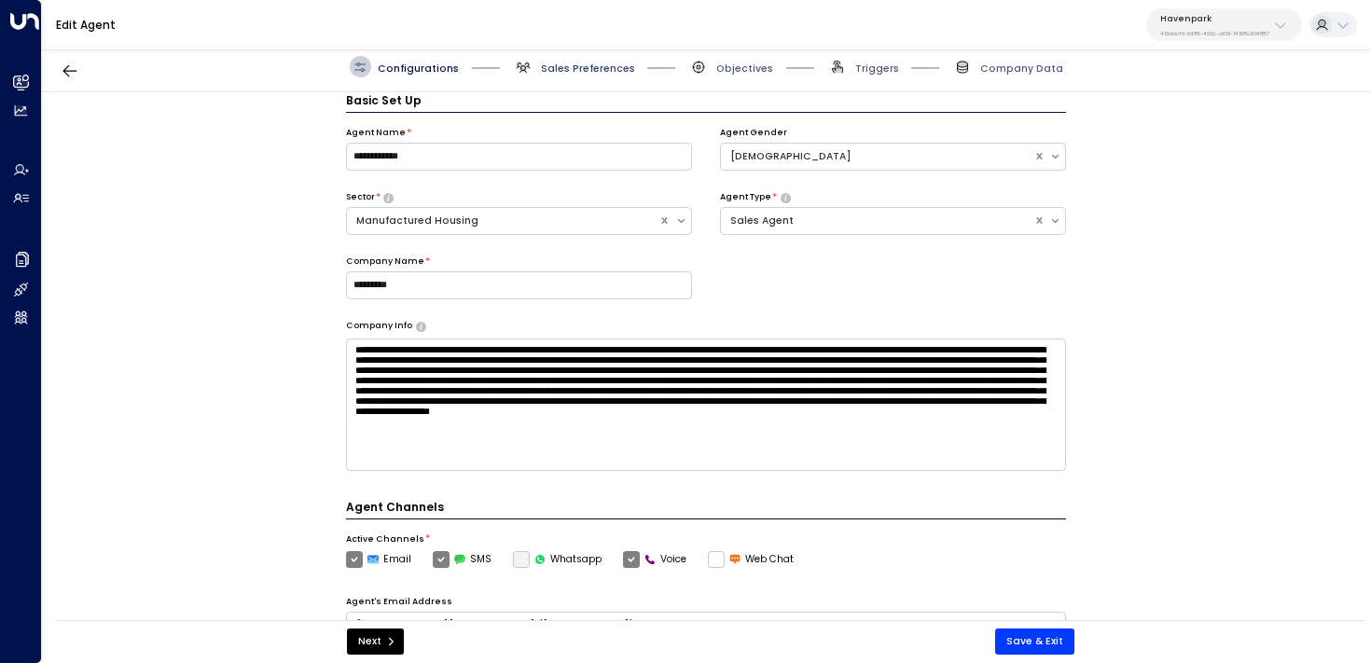
click at [573, 69] on span "Sales Preferences" at bounding box center [588, 69] width 94 height 14
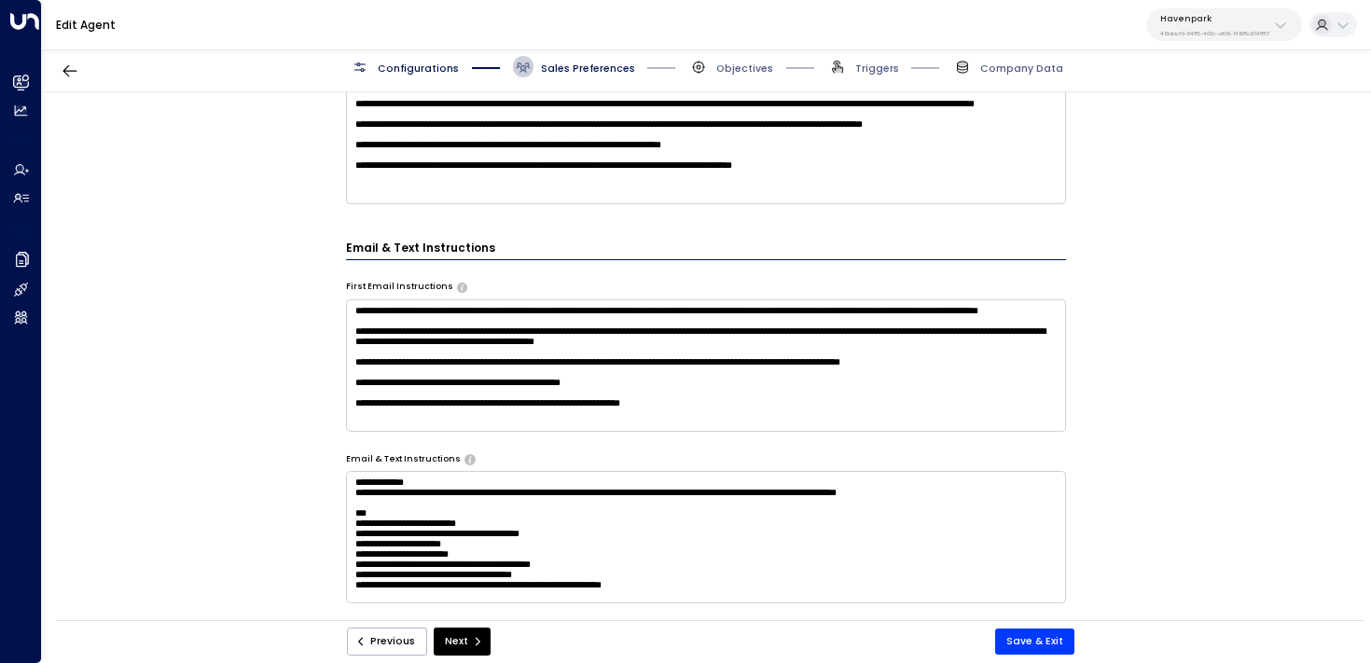
scroll to position [39, 0]
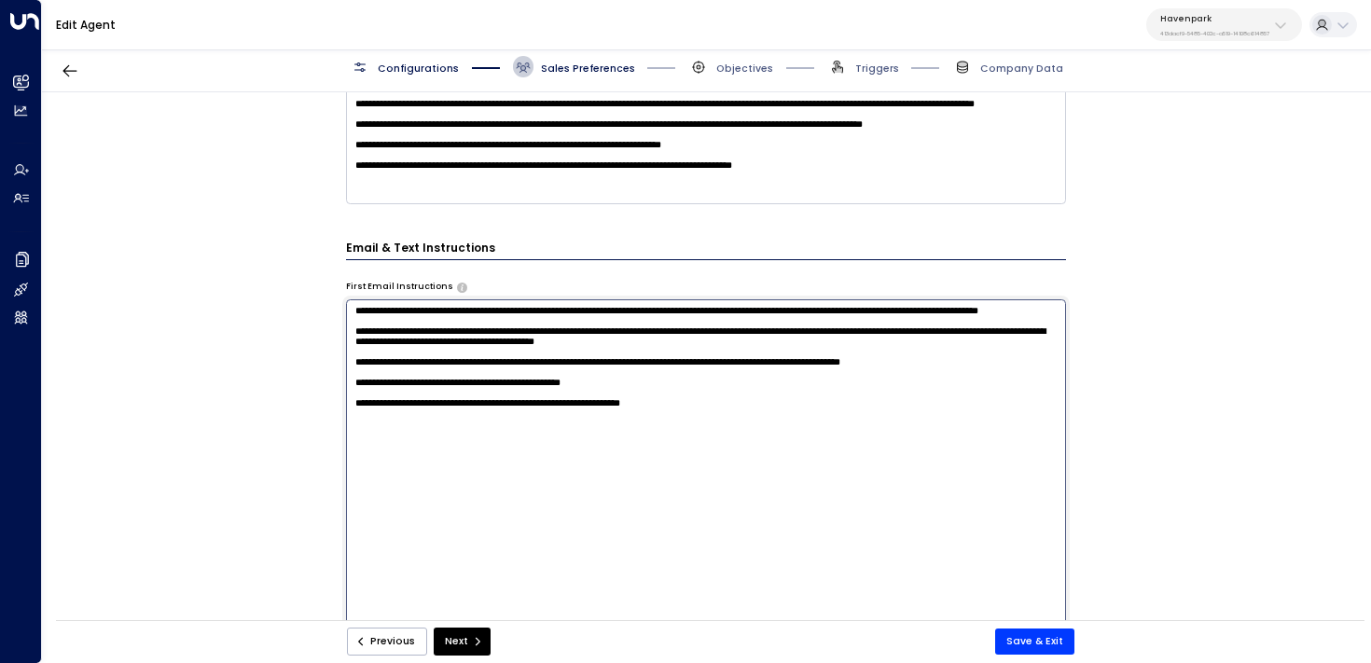
click at [699, 407] on textarea "**********" at bounding box center [706, 484] width 721 height 371
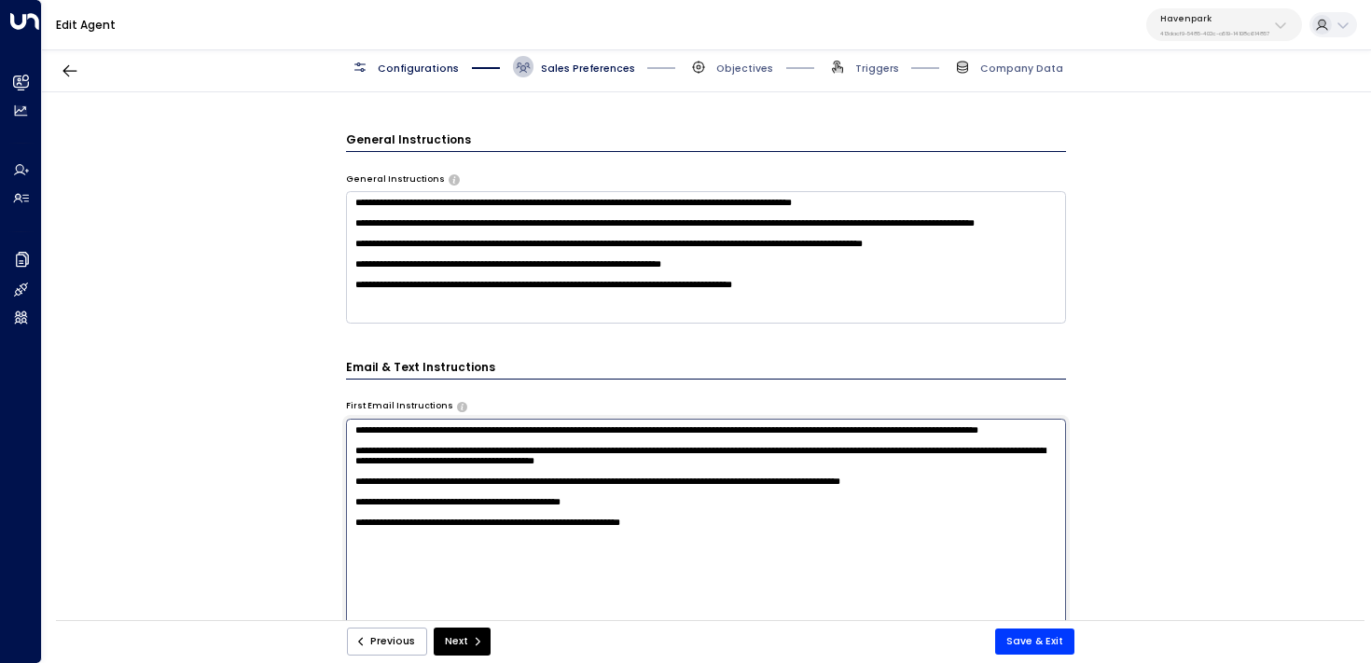
scroll to position [494, 0]
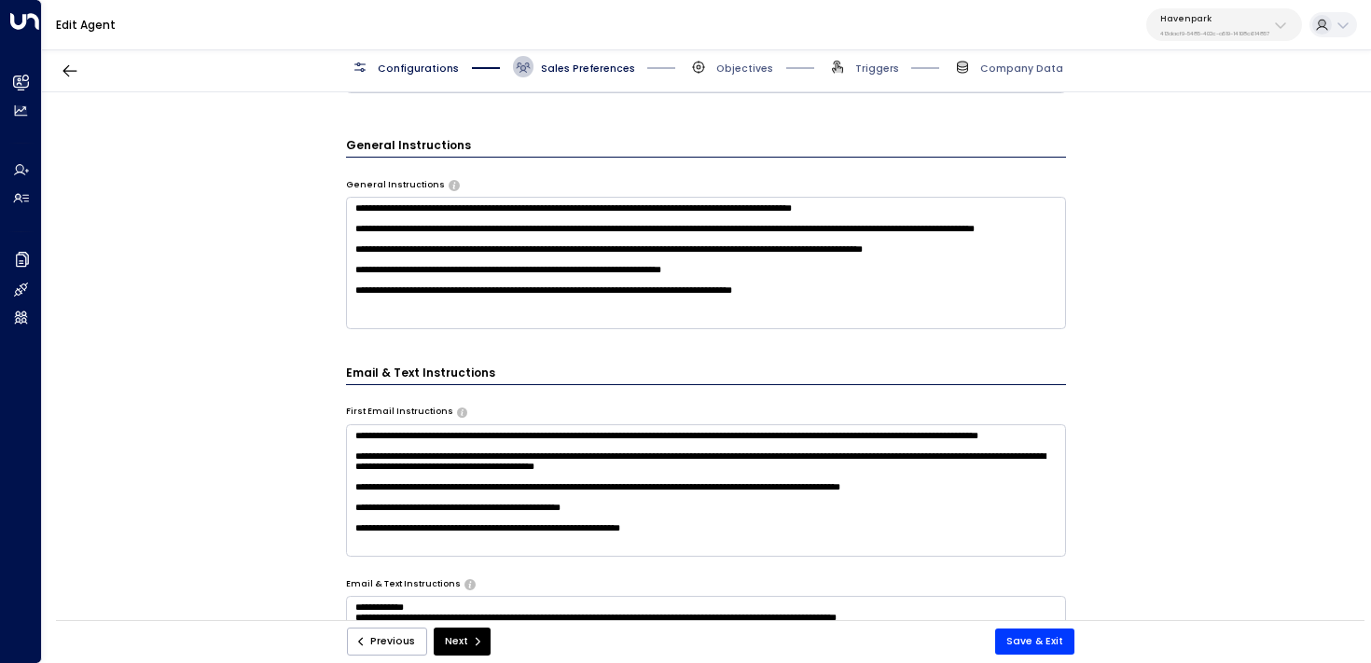
click at [820, 311] on textarea "**********" at bounding box center [706, 263] width 721 height 132
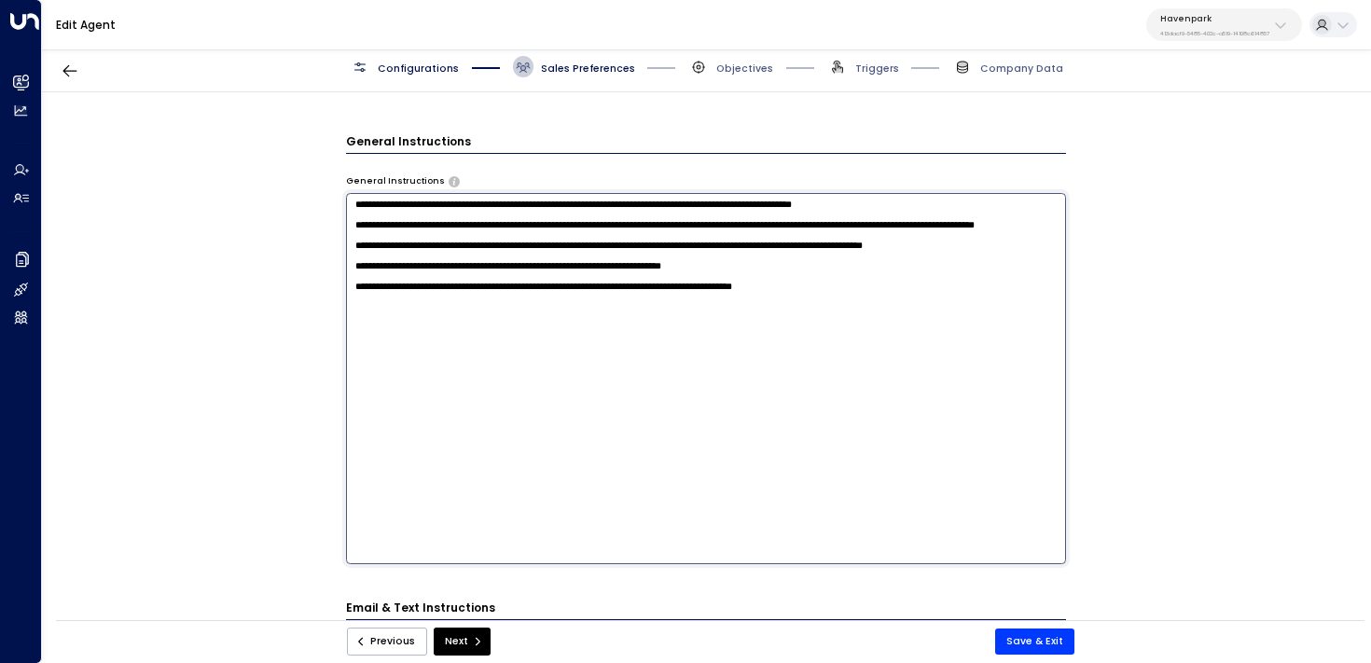
scroll to position [498, 0]
click at [907, 354] on textarea "**********" at bounding box center [706, 378] width 721 height 371
type textarea "**********"
click at [1034, 644] on button "Save & Exit" at bounding box center [1034, 642] width 79 height 26
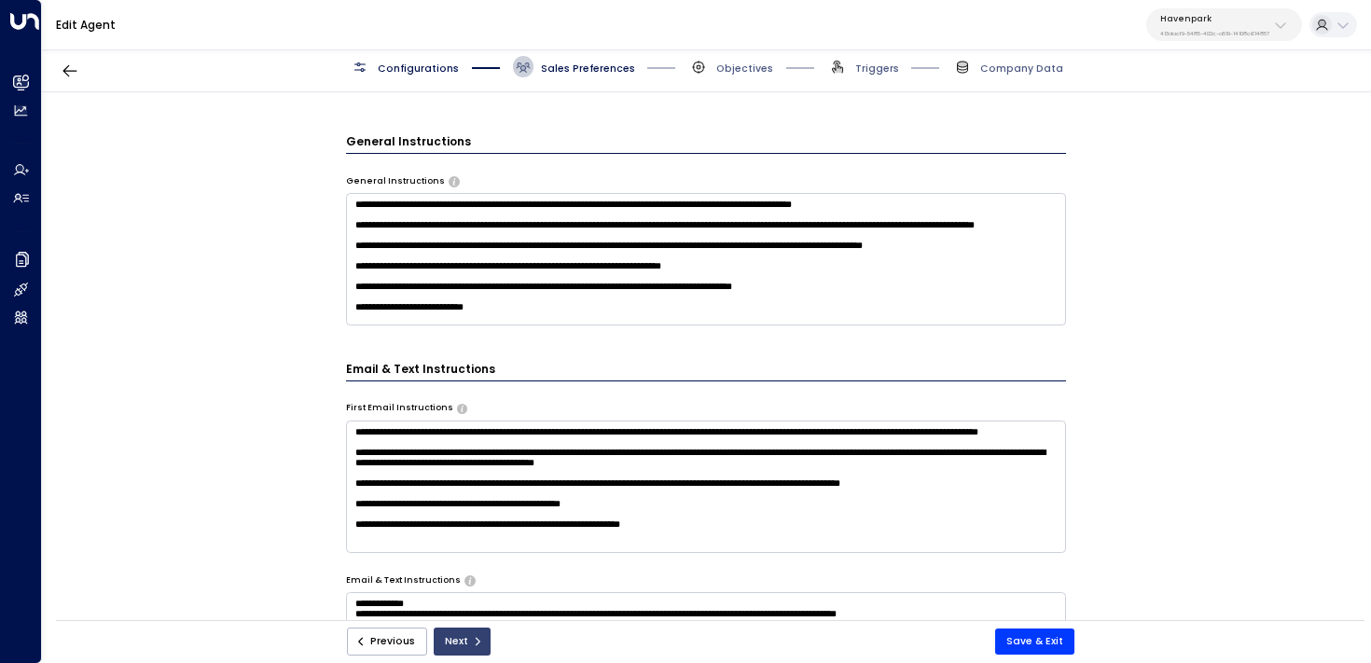
click at [474, 639] on icon "submit" at bounding box center [477, 641] width 11 height 11
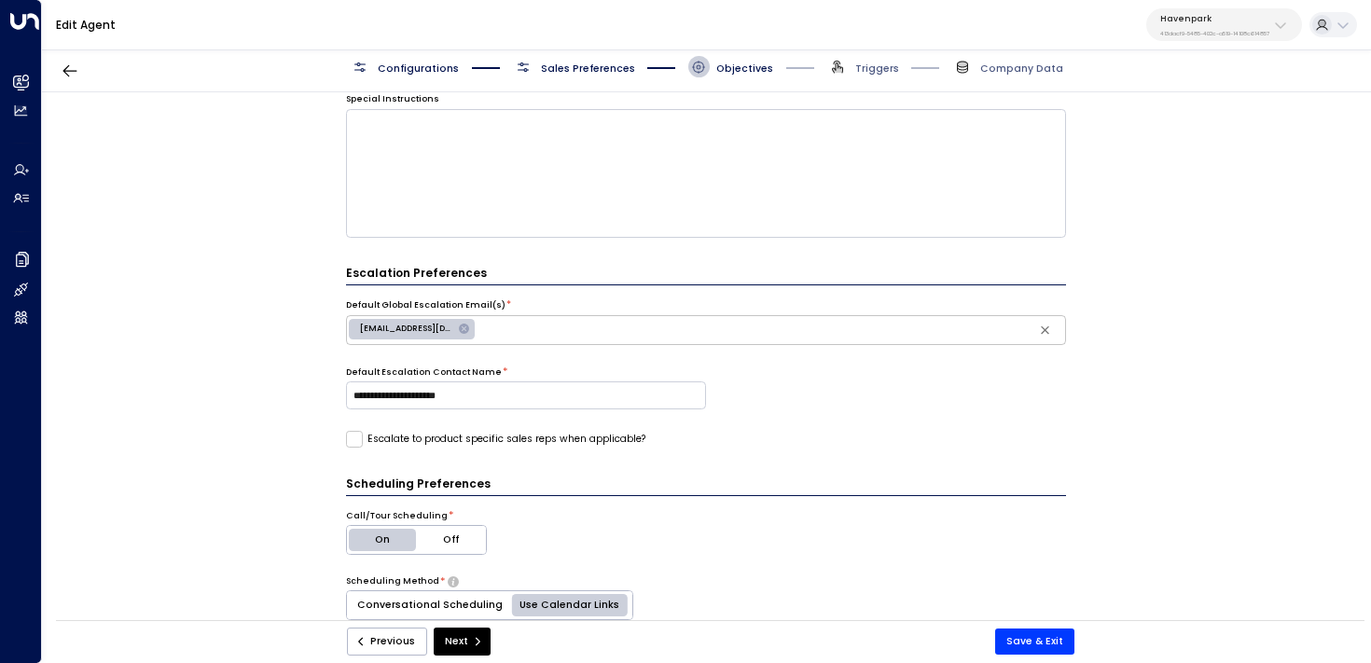
scroll to position [469, 0]
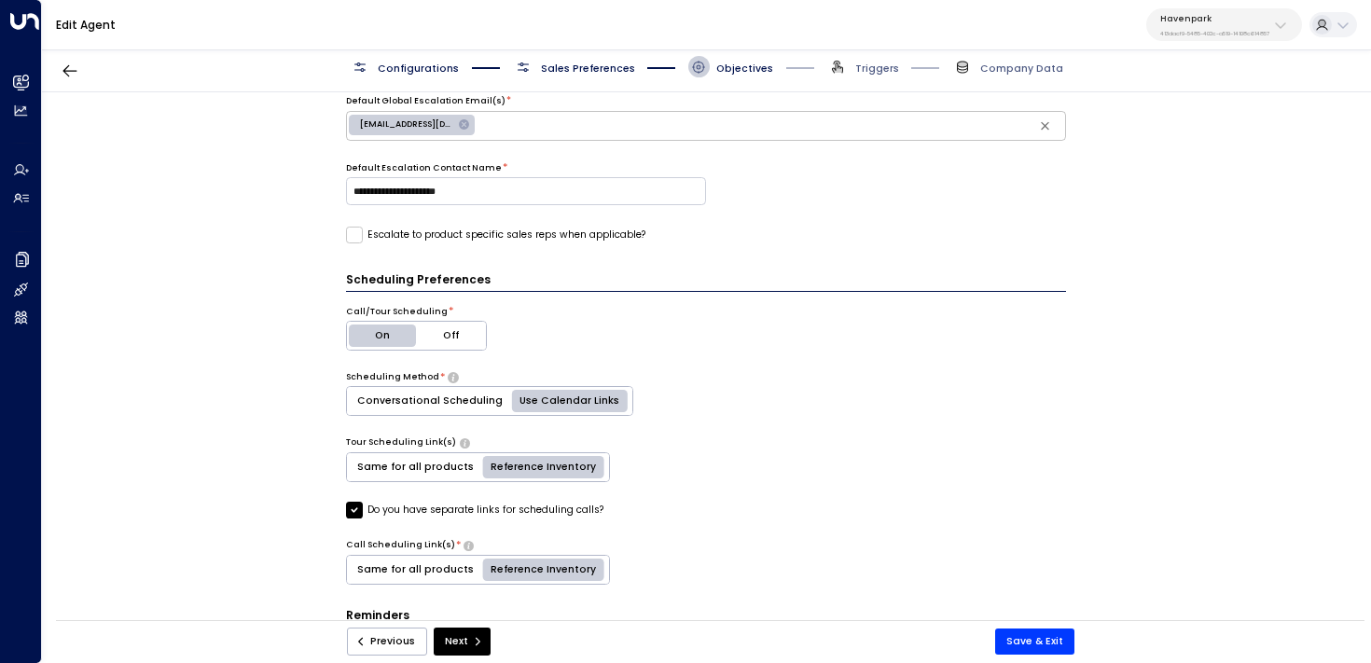
click at [455, 510] on label "Do you have separate links for scheduling calls?" at bounding box center [474, 510] width 257 height 17
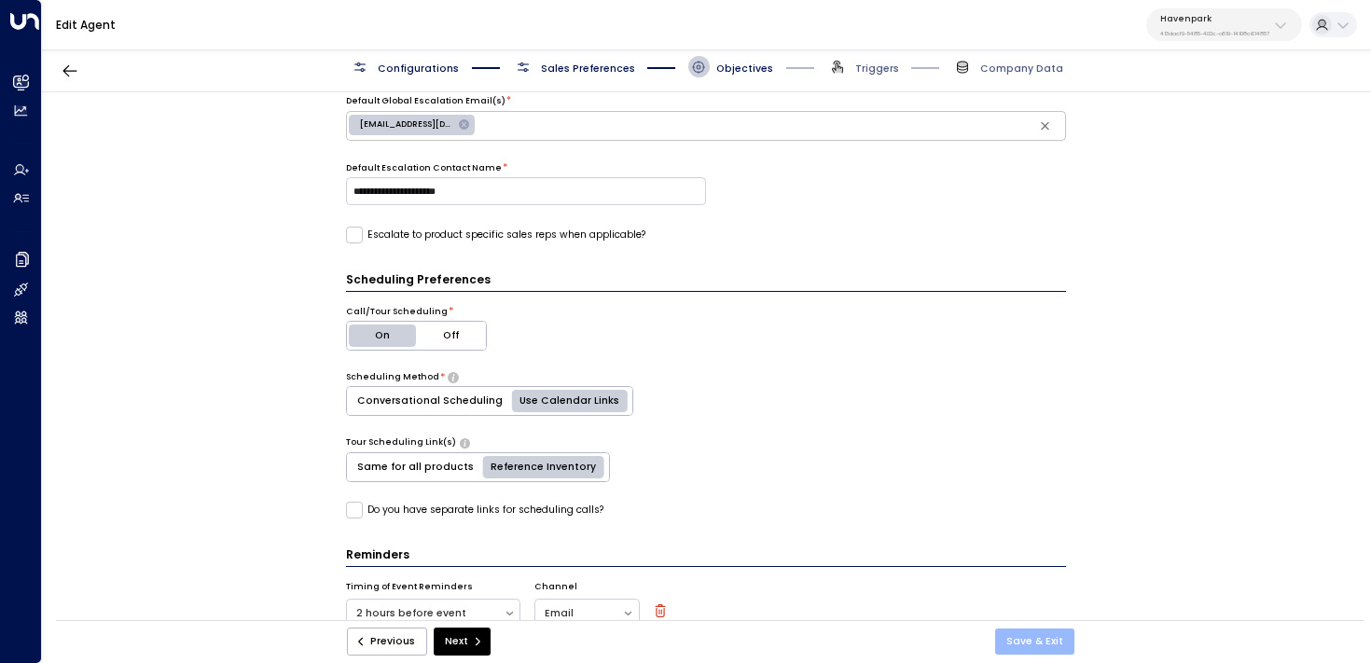
click at [1018, 634] on button "Save & Exit" at bounding box center [1034, 642] width 79 height 26
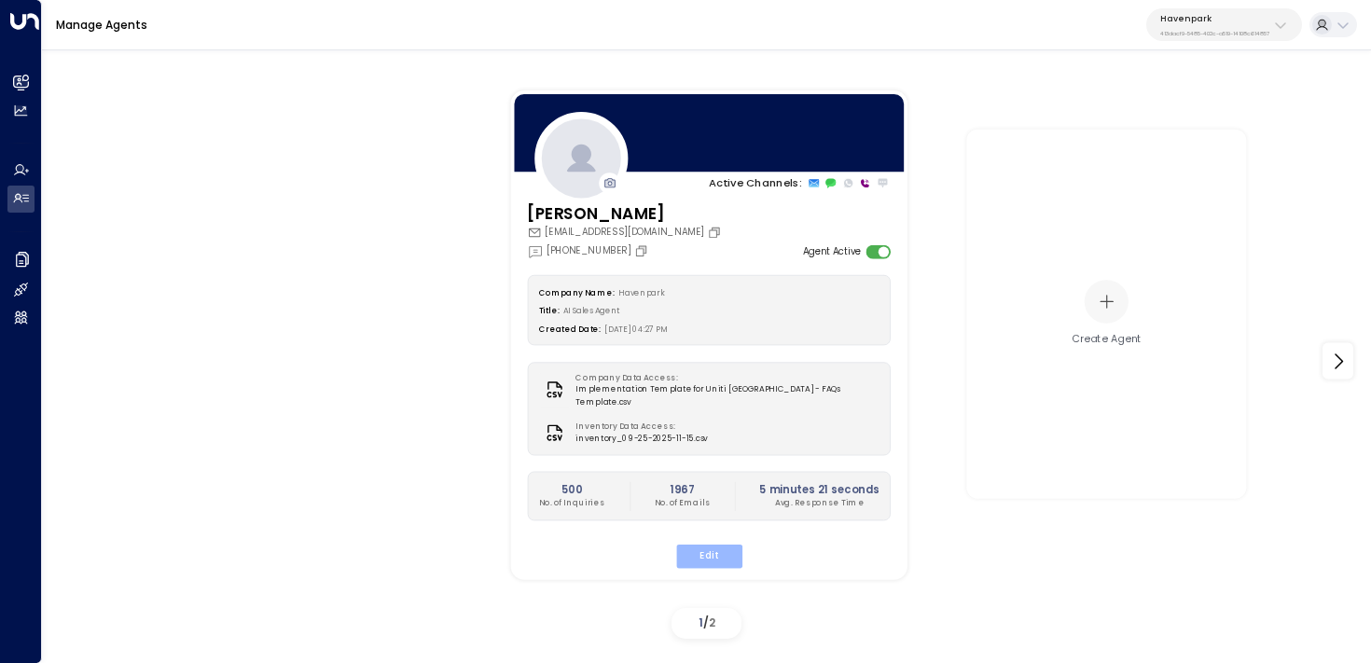
click at [715, 547] on button "Edit" at bounding box center [708, 557] width 66 height 24
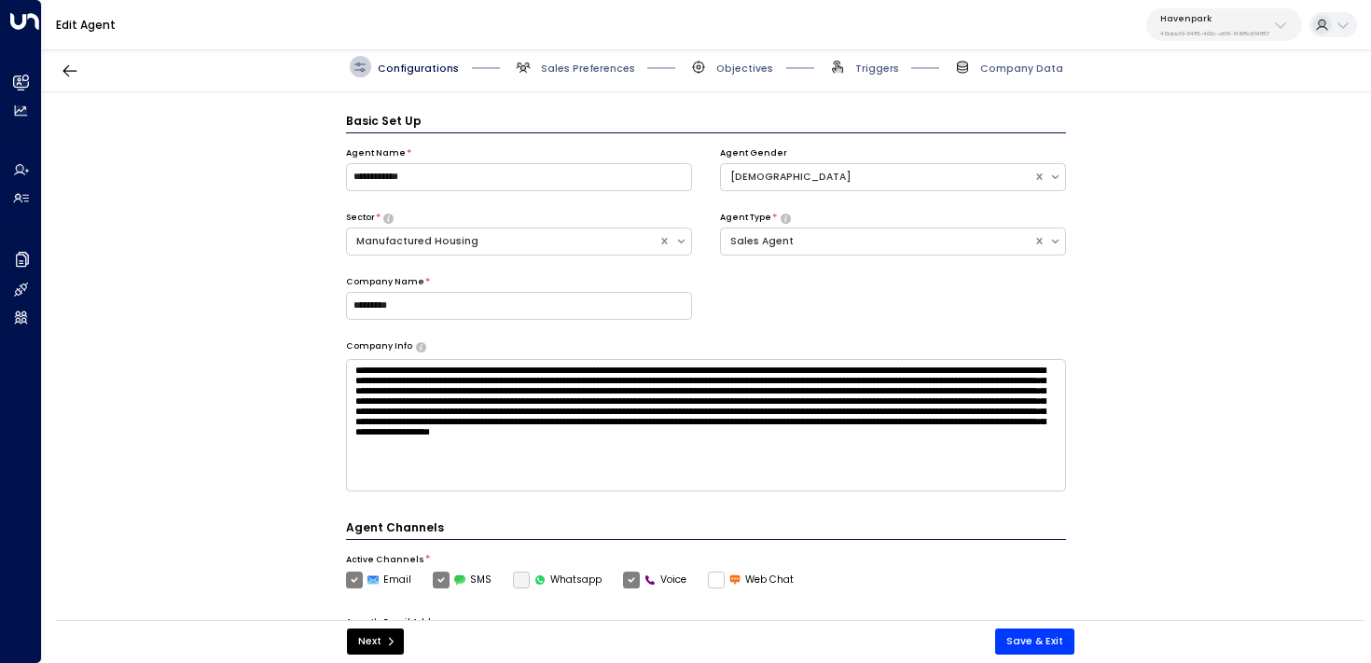
scroll to position [21, 0]
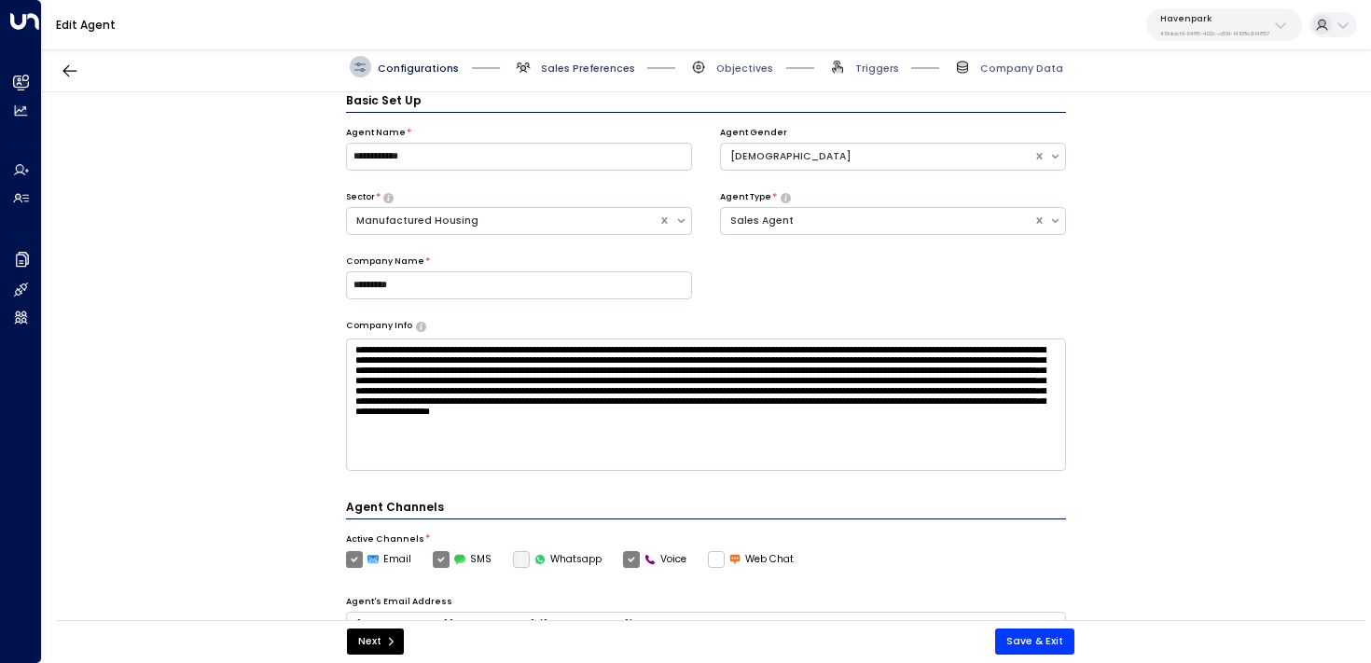
click at [590, 62] on span "Sales Preferences" at bounding box center [588, 69] width 94 height 14
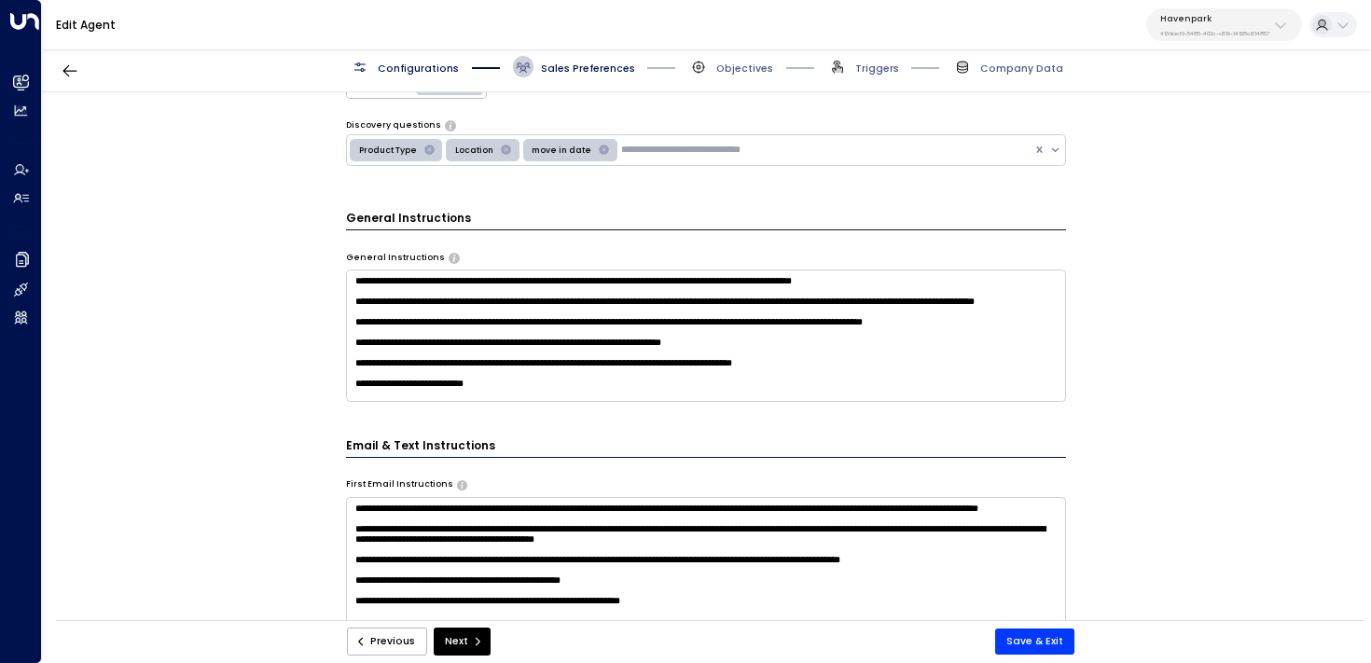
scroll to position [54, 0]
click at [540, 384] on textarea "**********" at bounding box center [706, 336] width 721 height 132
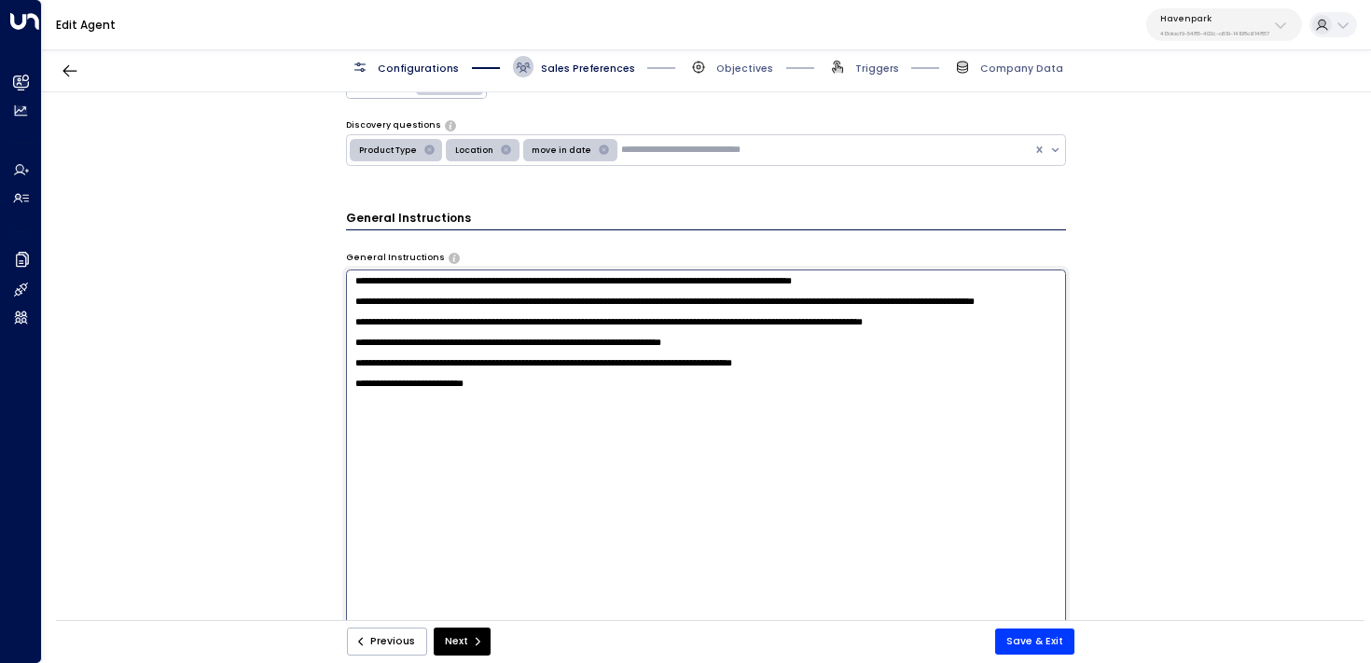
click at [542, 439] on textarea "**********" at bounding box center [706, 455] width 721 height 371
paste textarea "**********"
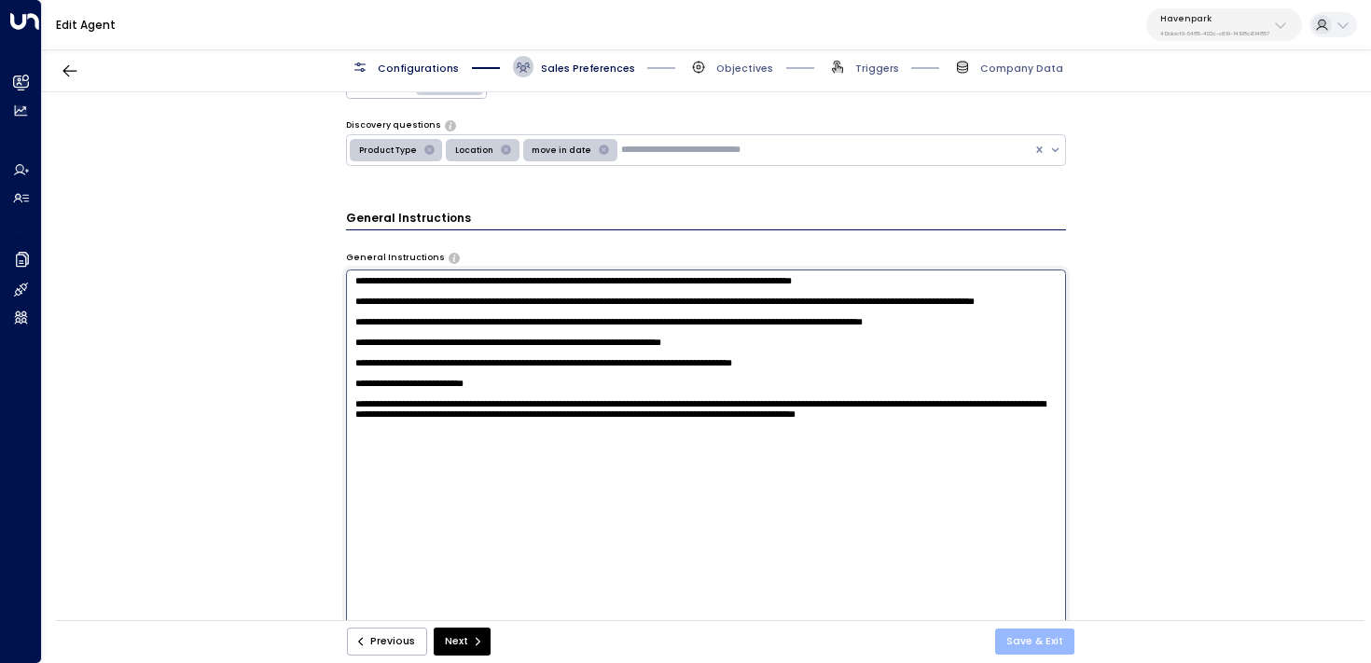
type textarea "**********"
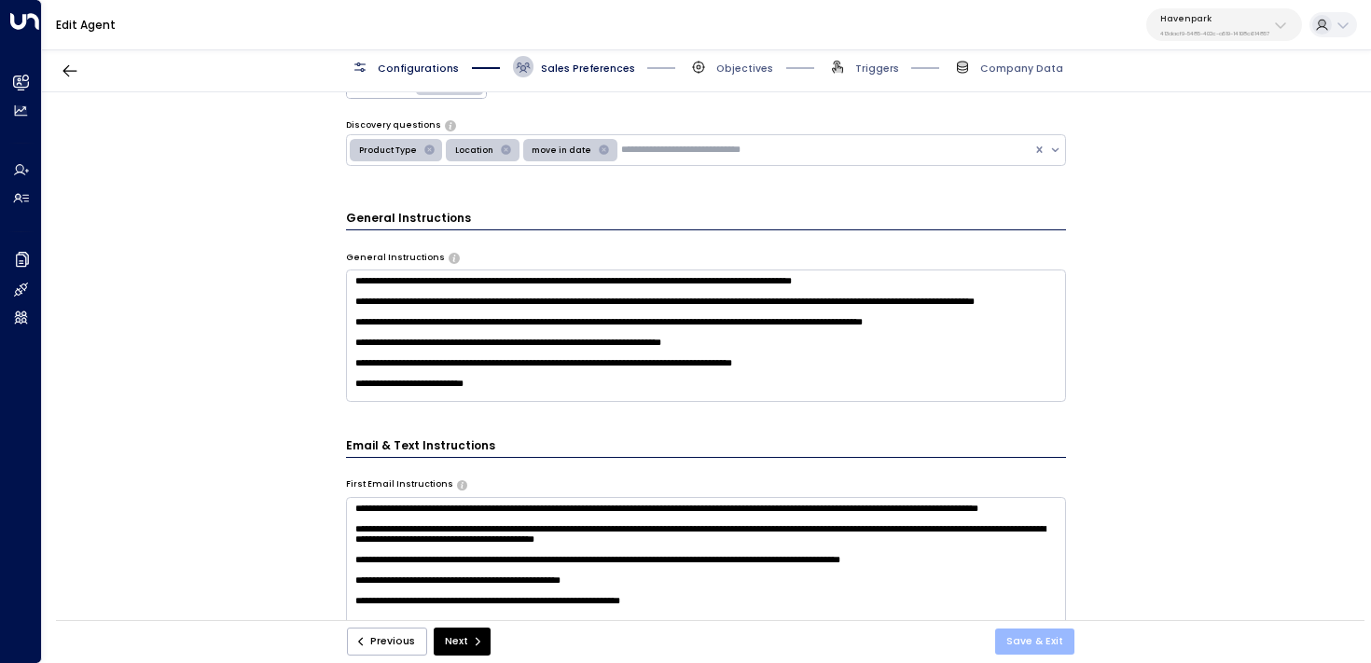
click at [1045, 648] on button "Save & Exit" at bounding box center [1034, 642] width 79 height 26
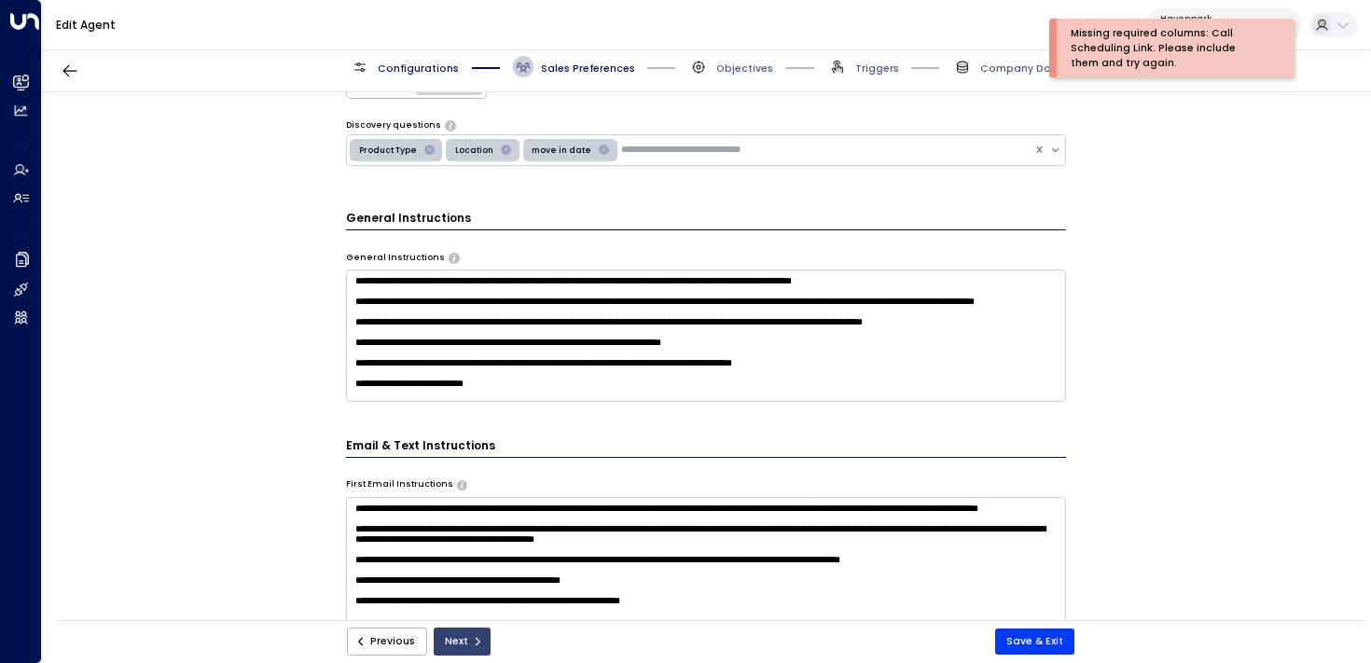
click at [474, 648] on button "Next" at bounding box center [462, 642] width 57 height 28
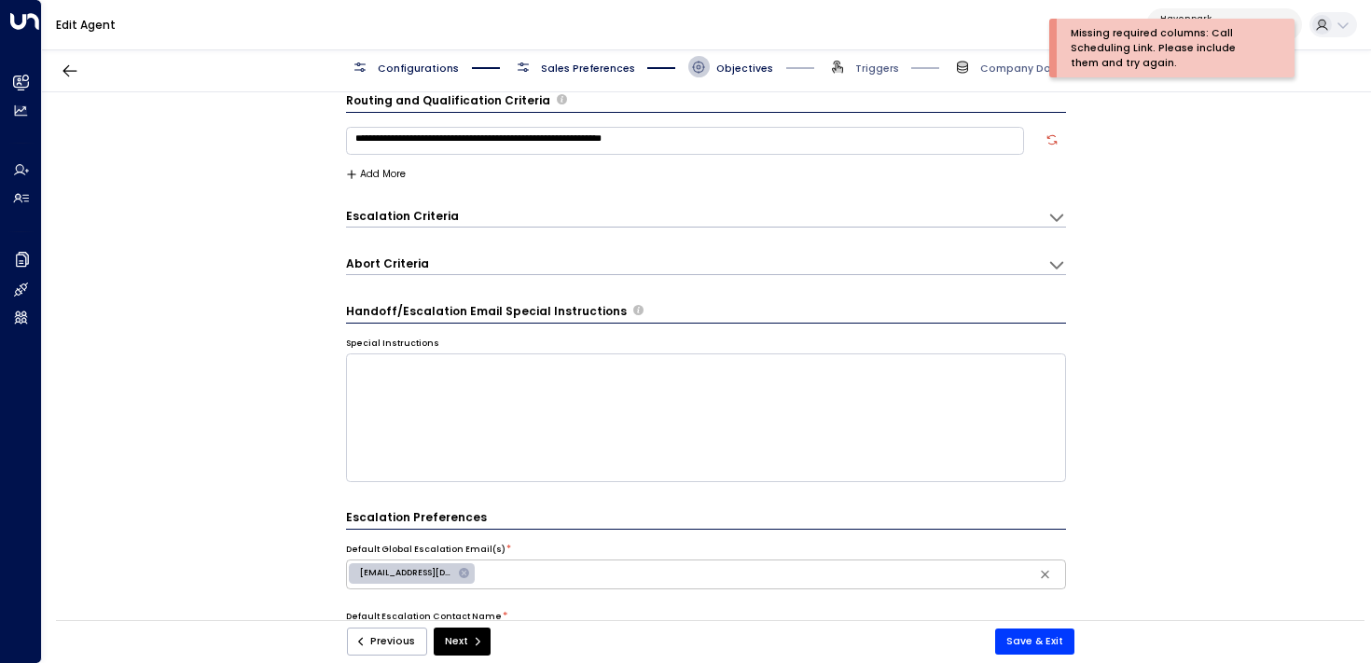
scroll to position [552, 0]
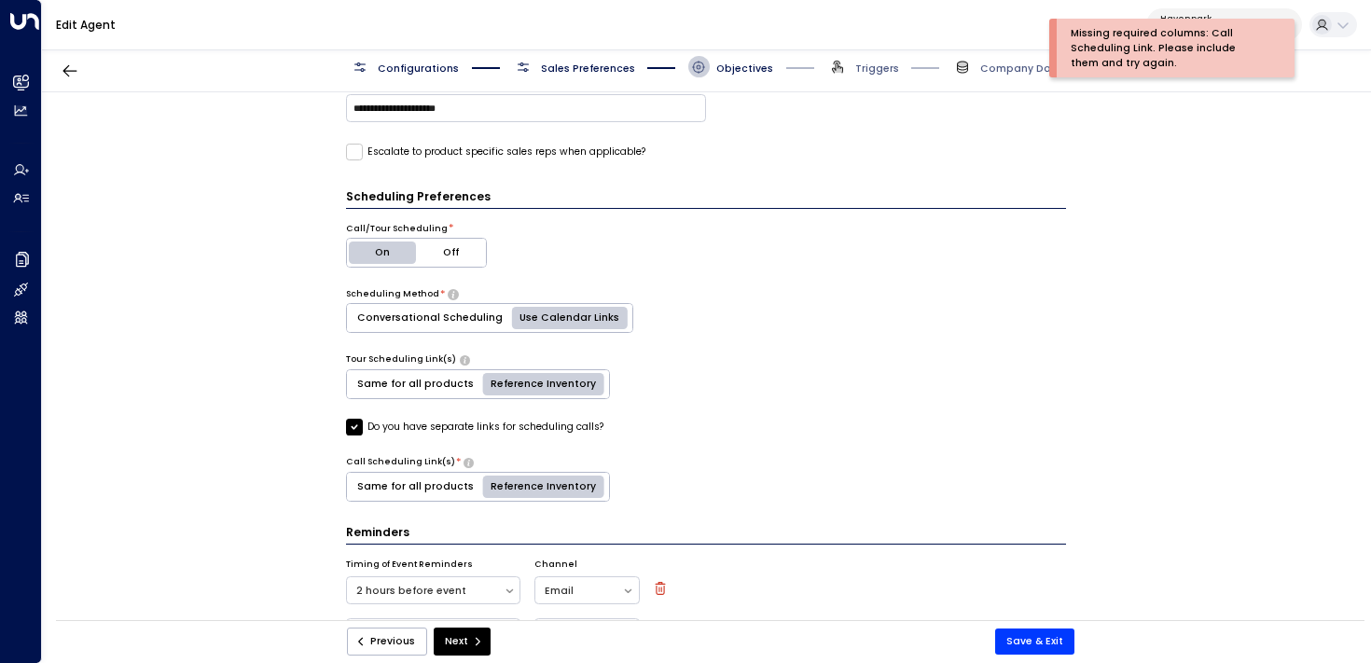
click at [367, 424] on label "Do you have separate links for scheduling calls?" at bounding box center [474, 427] width 257 height 17
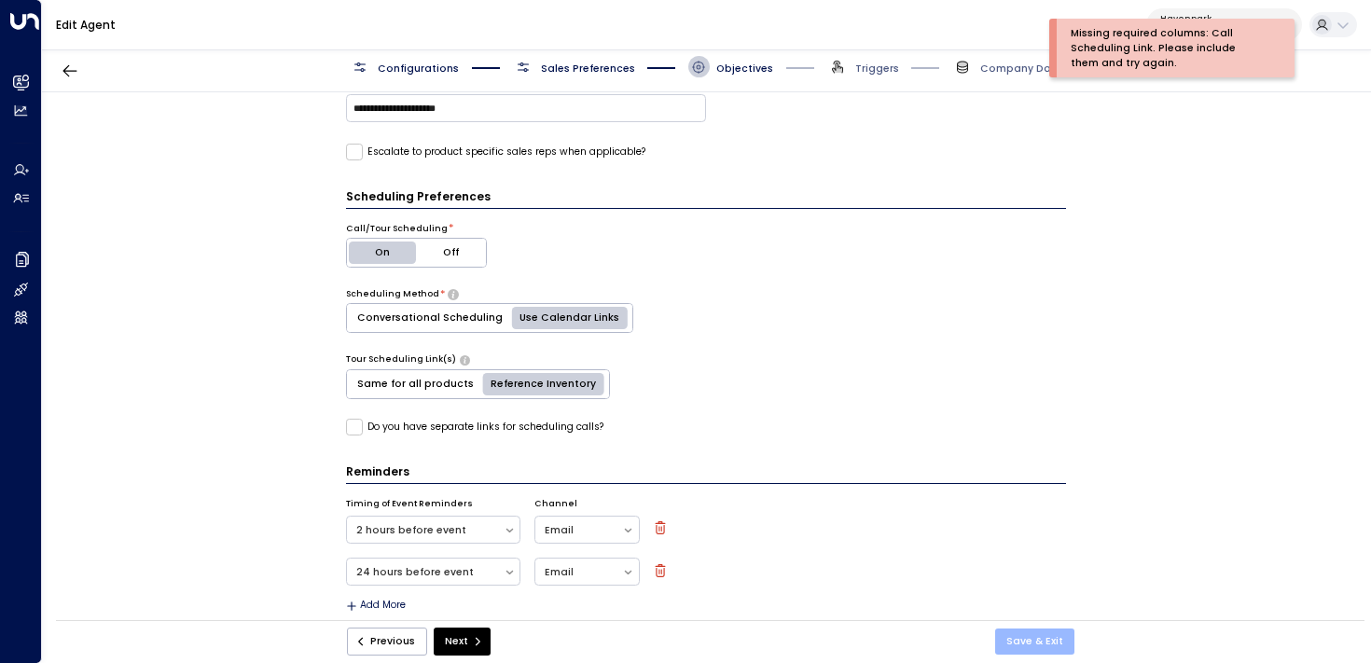
click at [1046, 647] on button "Save & Exit" at bounding box center [1034, 642] width 79 height 26
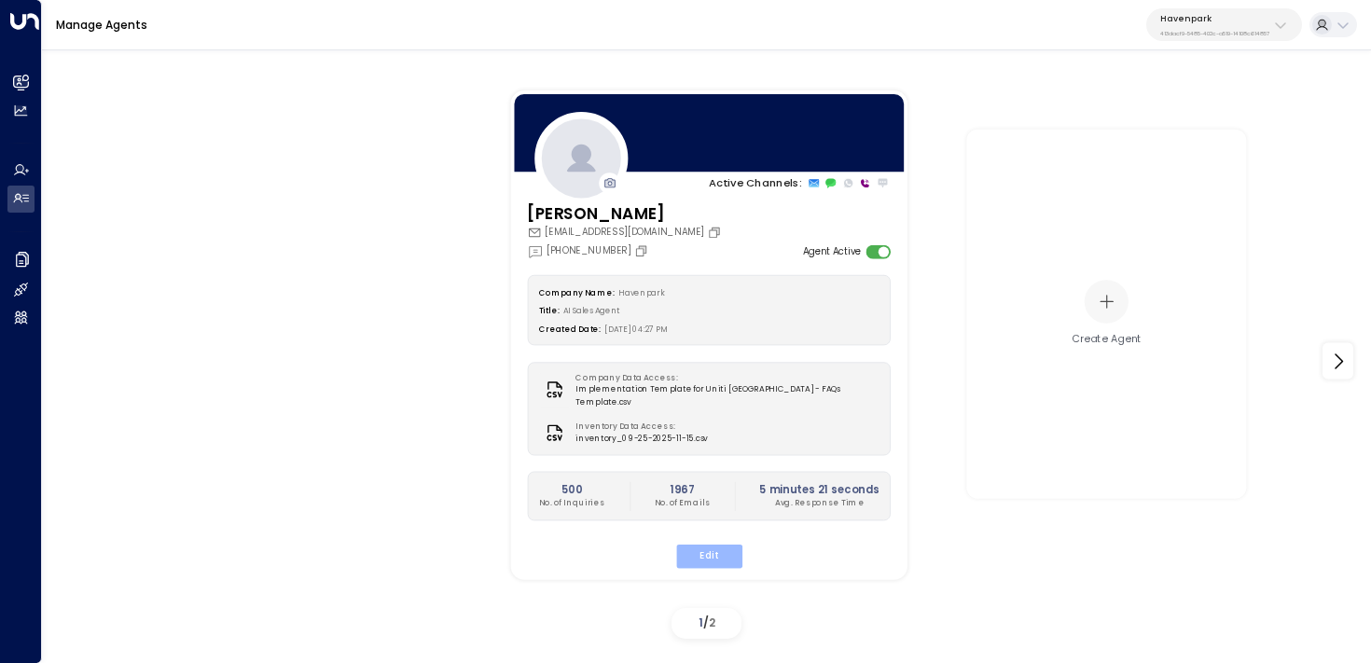
click at [708, 545] on button "Edit" at bounding box center [708, 557] width 66 height 24
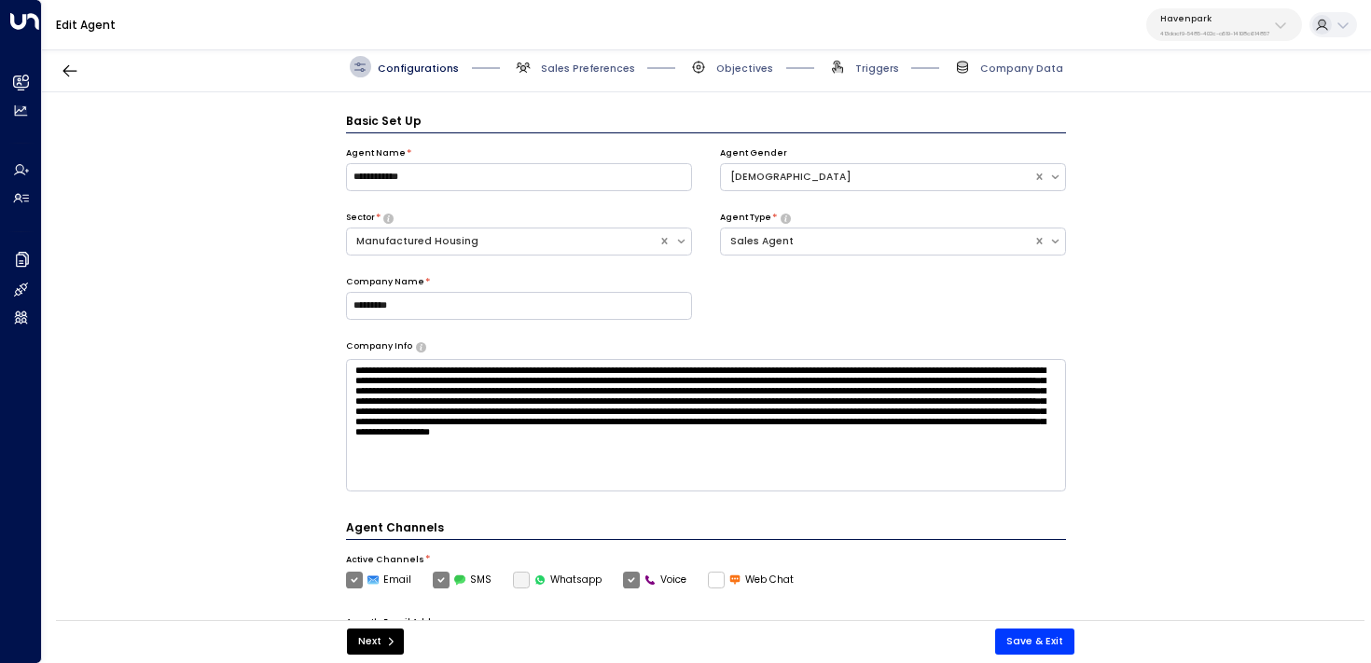
scroll to position [21, 0]
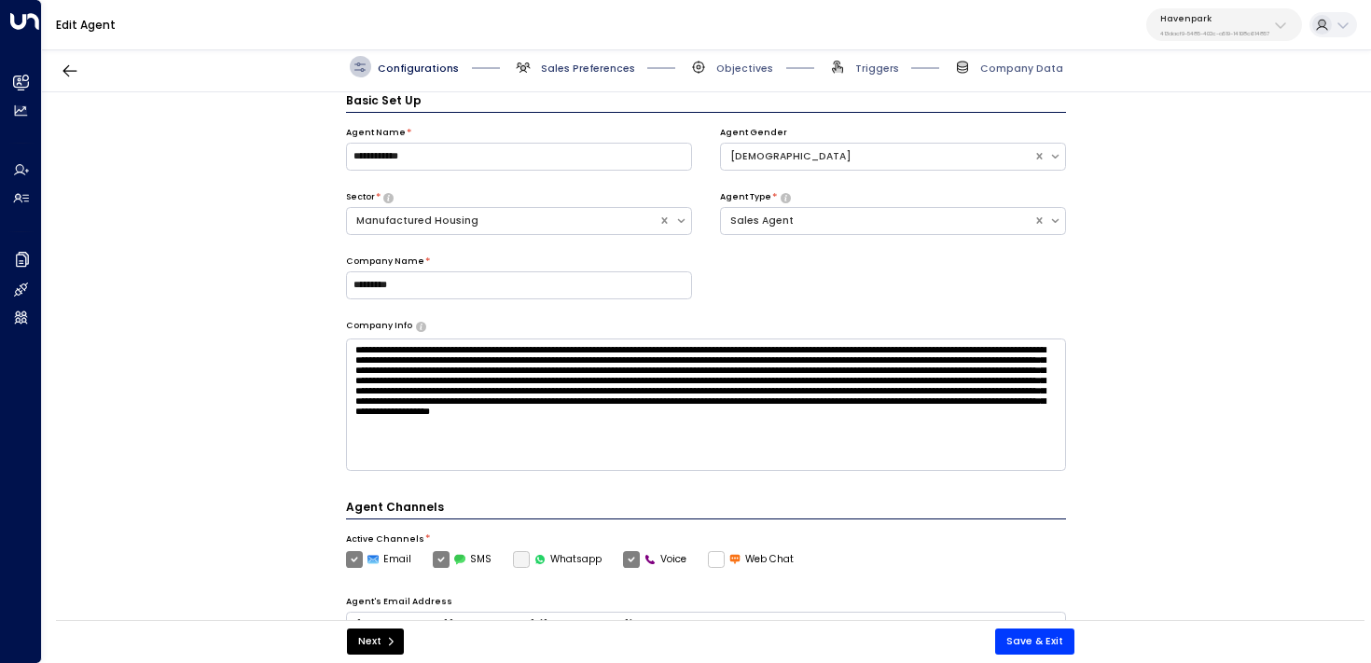
click at [592, 62] on span "Sales Preferences" at bounding box center [588, 69] width 94 height 14
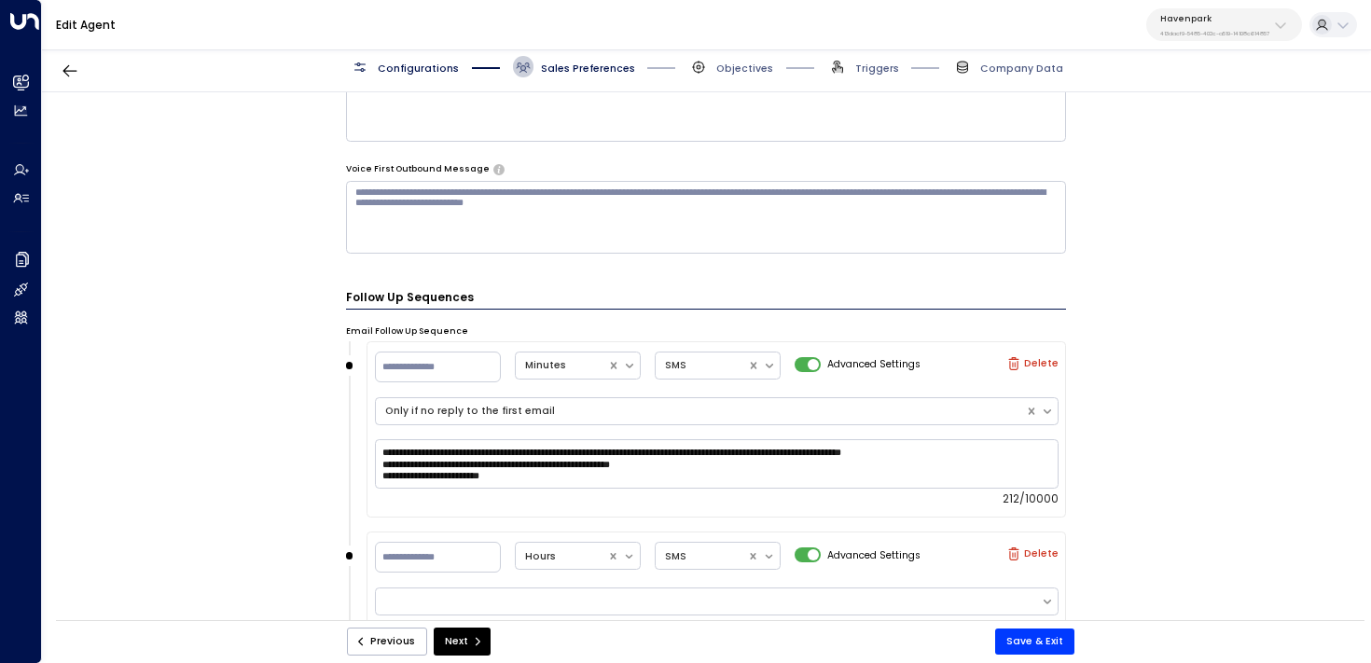
scroll to position [11, 0]
click at [450, 647] on button "Next" at bounding box center [462, 642] width 57 height 28
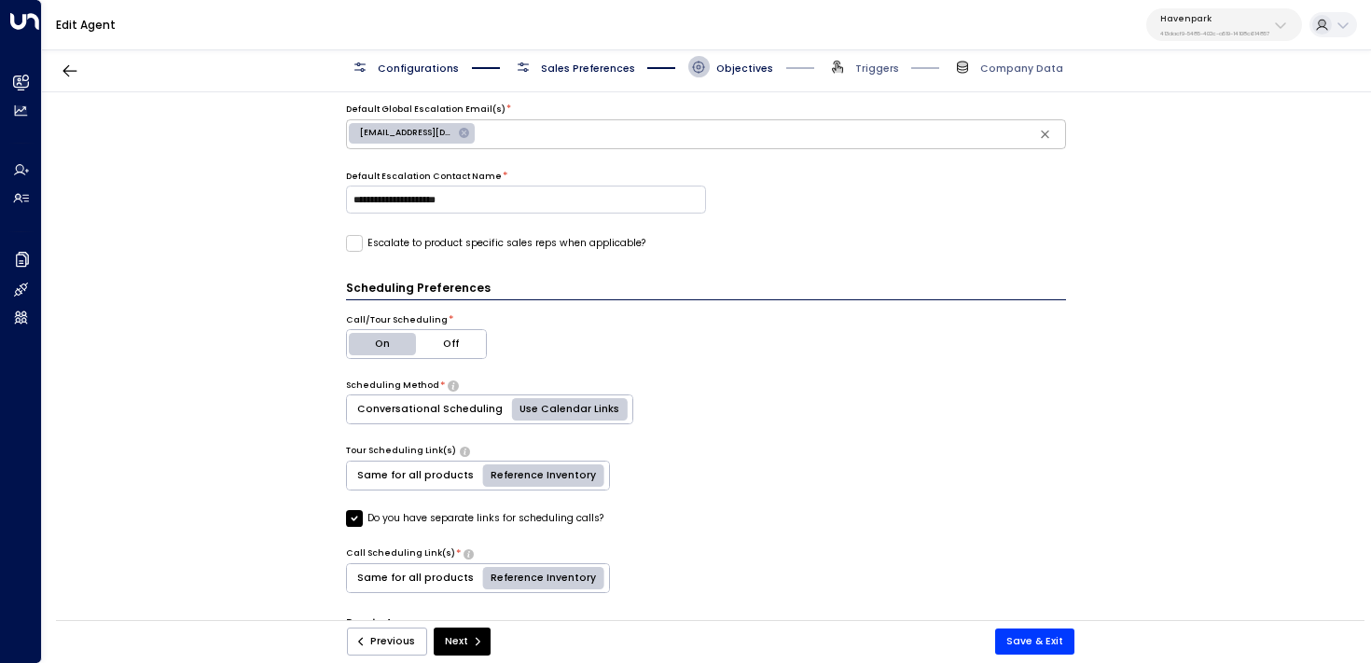
scroll to position [460, 0]
click at [400, 74] on span "Configurations" at bounding box center [418, 69] width 81 height 14
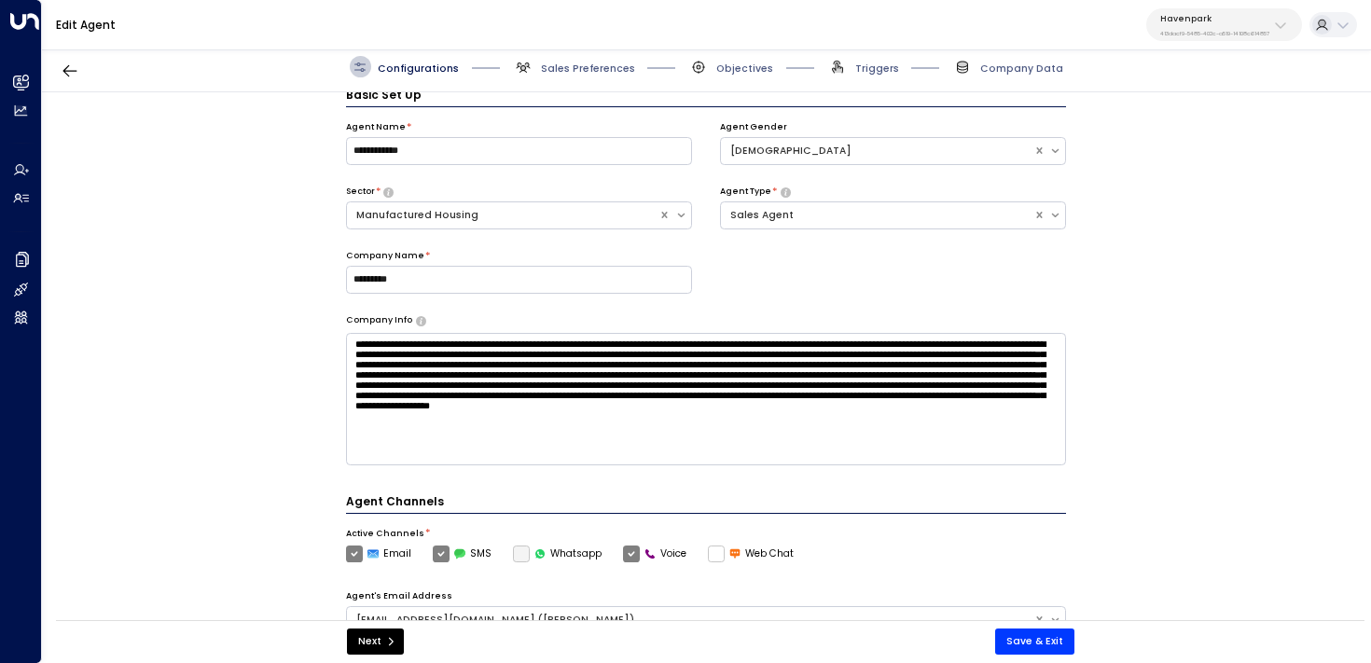
scroll to position [21, 0]
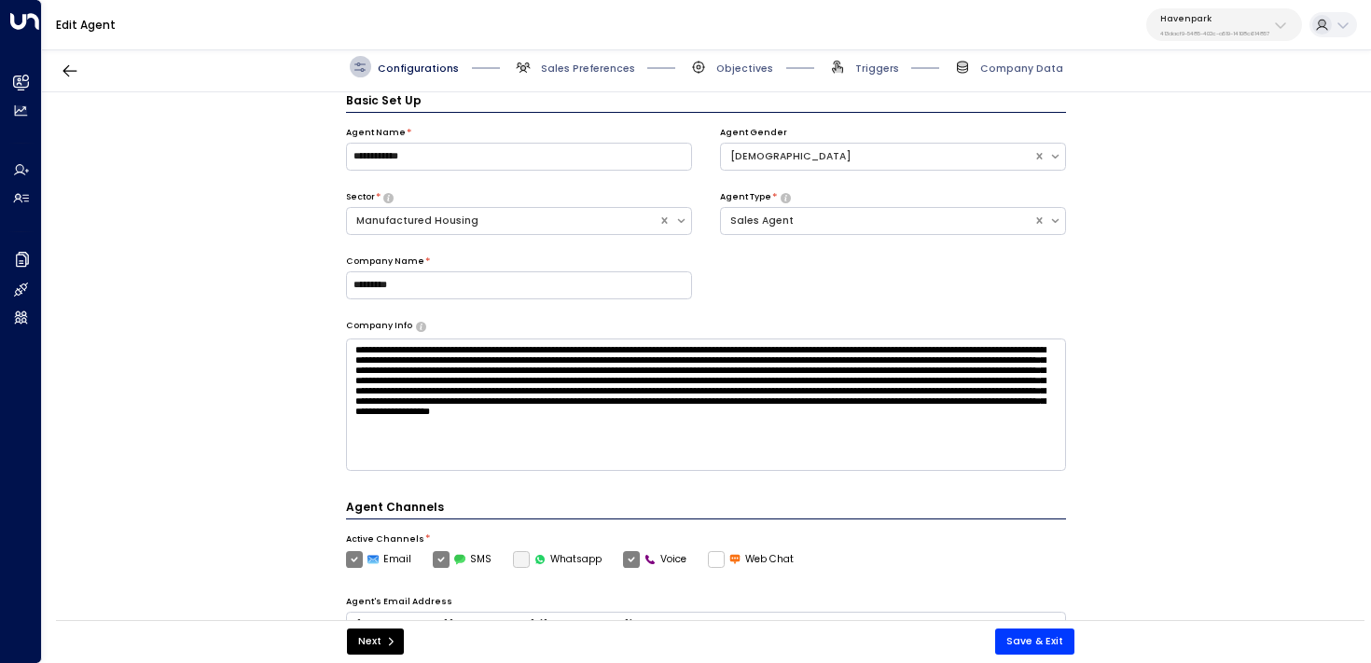
click at [565, 59] on span "Sales Preferences" at bounding box center [574, 66] width 122 height 21
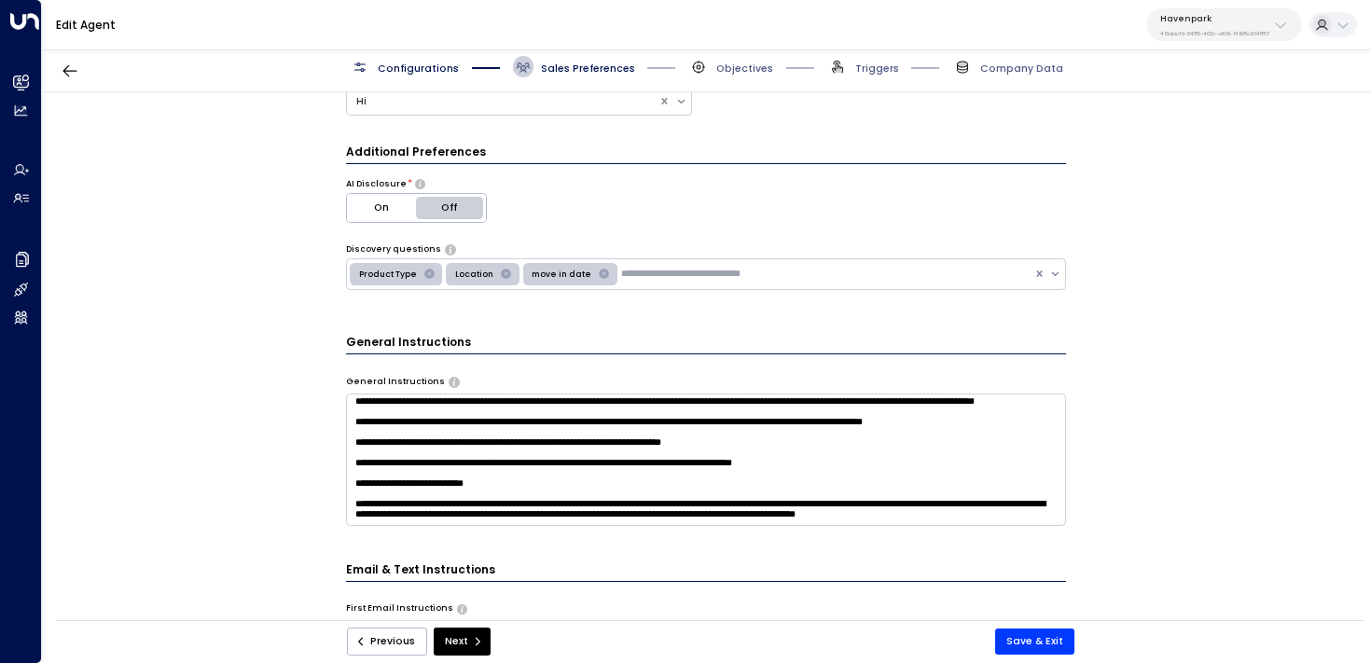
scroll to position [112, 0]
click at [524, 506] on textarea "**********" at bounding box center [706, 460] width 721 height 132
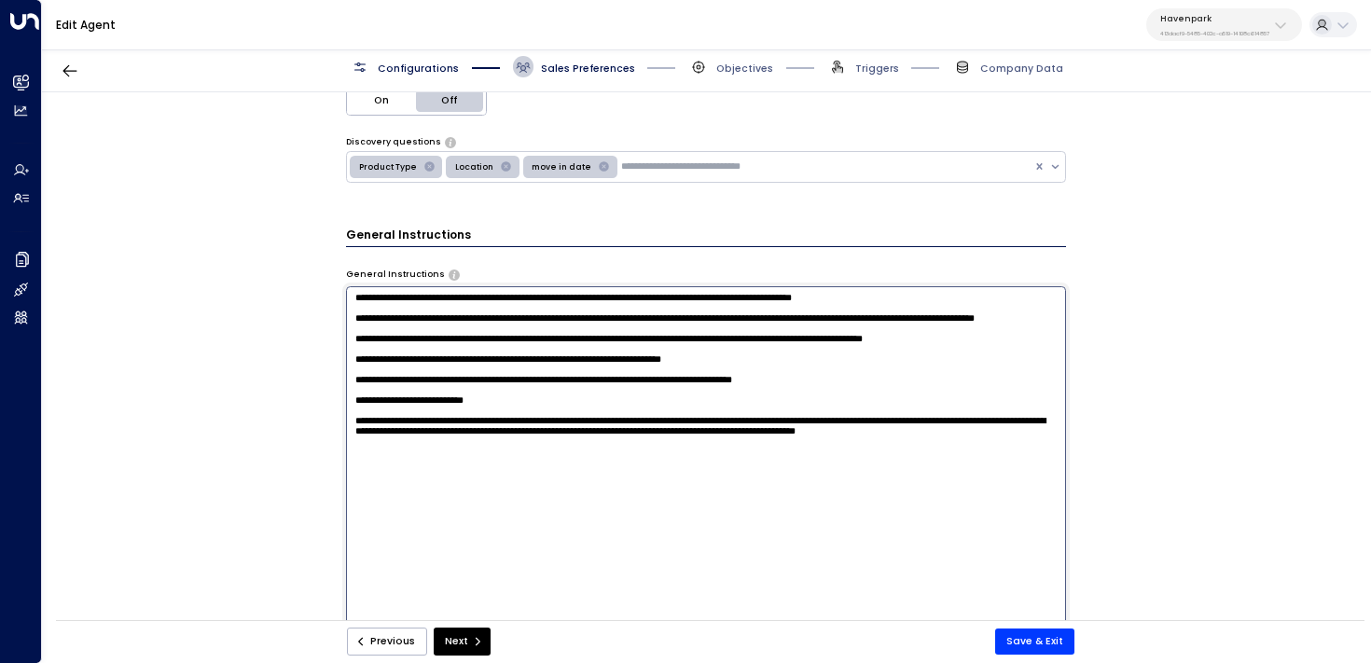
scroll to position [408, 0]
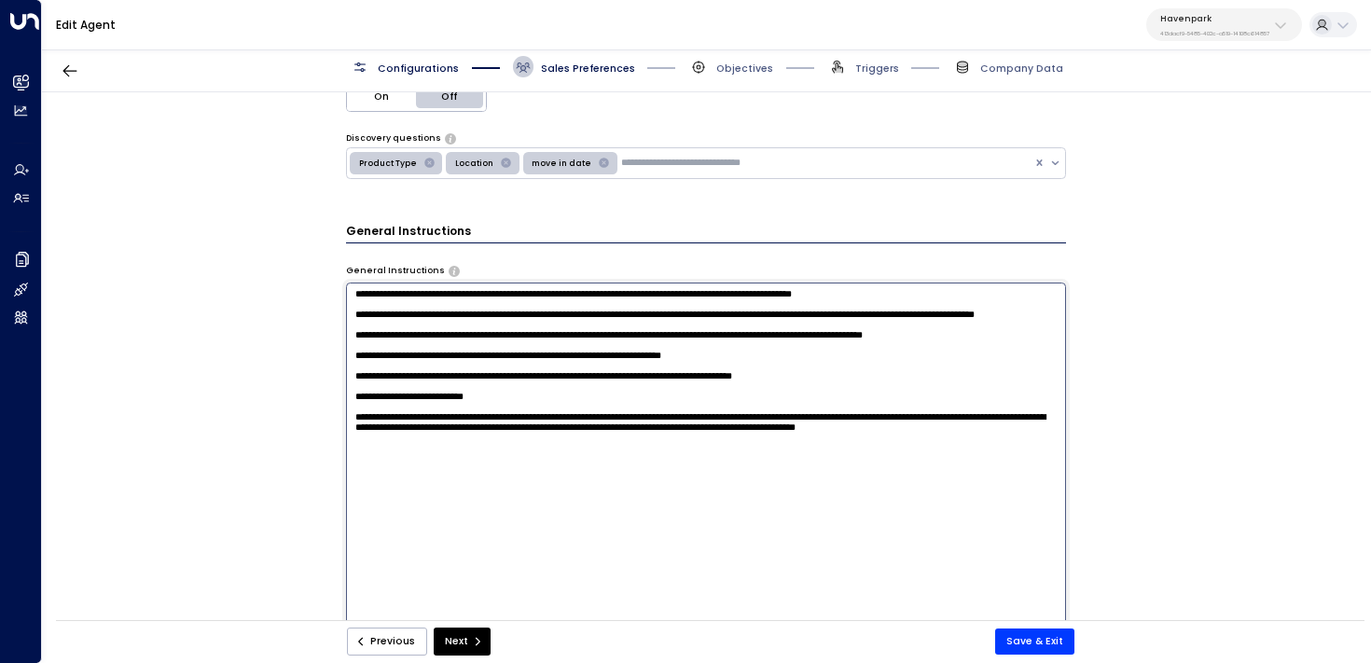
click at [509, 519] on textarea "**********" at bounding box center [706, 468] width 721 height 371
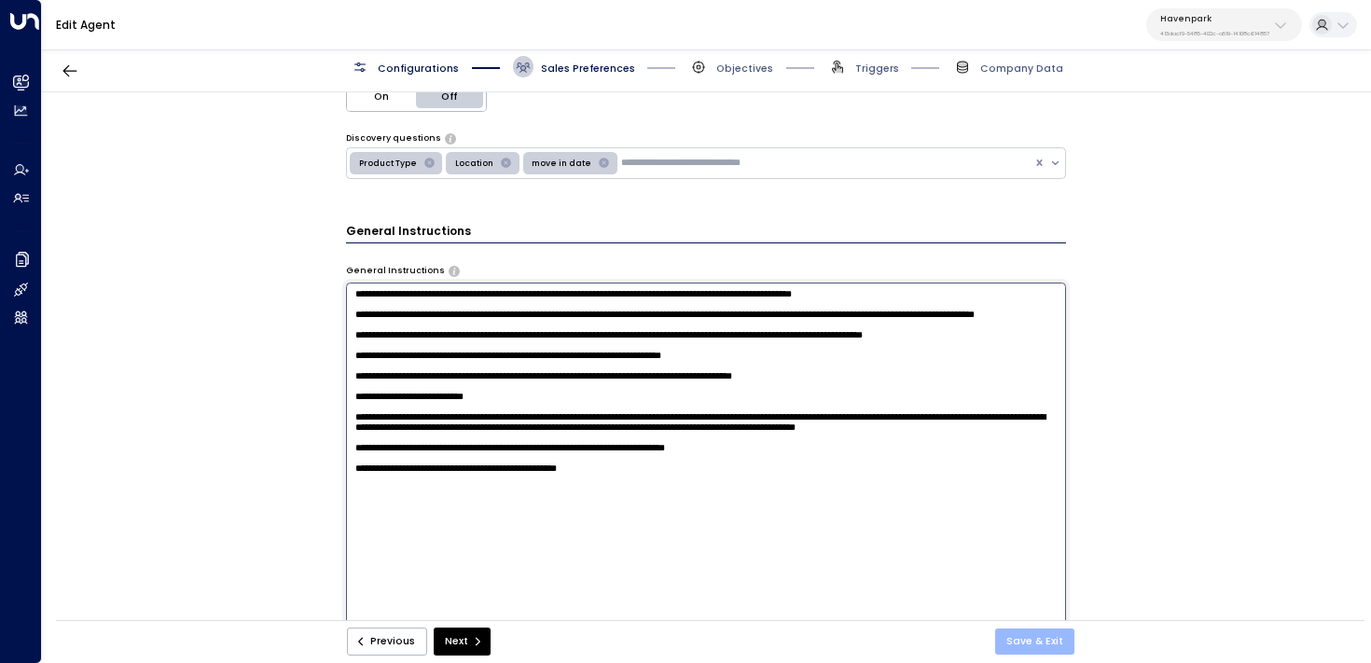
type textarea "**********"
click at [1055, 642] on button "Save & Exit" at bounding box center [1034, 642] width 79 height 26
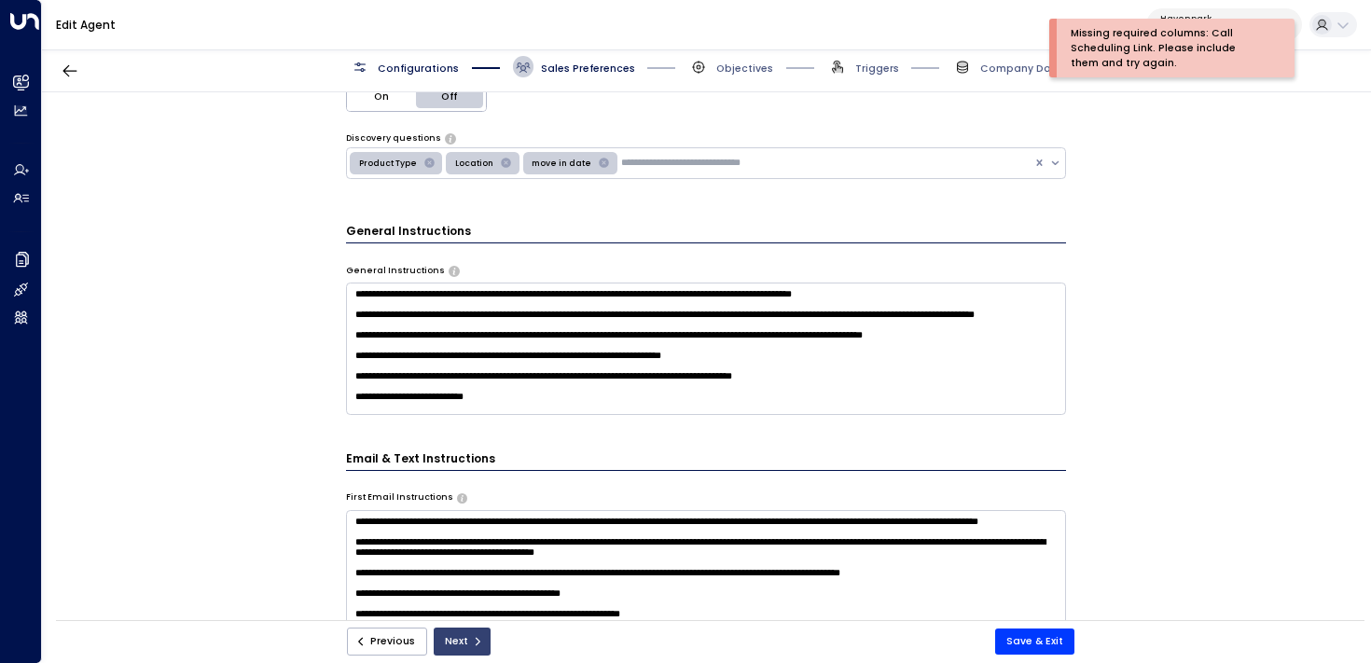
click at [473, 636] on icon "submit" at bounding box center [477, 641] width 11 height 11
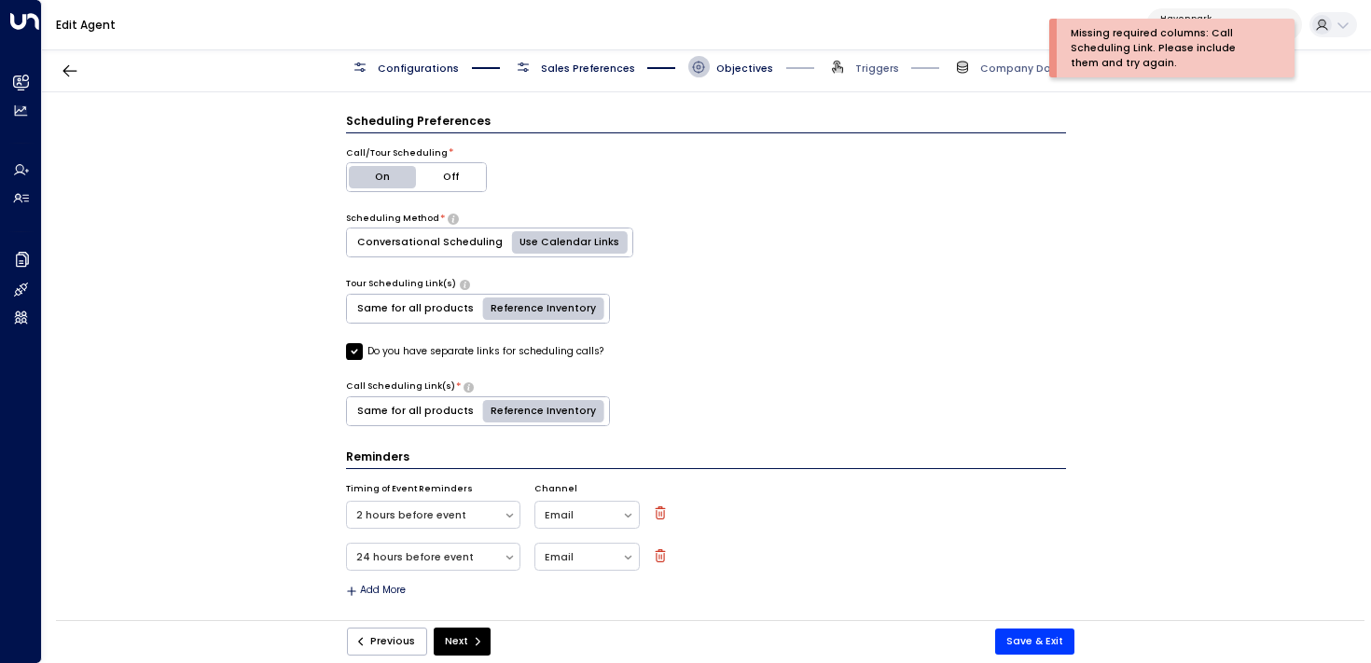
click at [484, 355] on label "Do you have separate links for scheduling calls?" at bounding box center [474, 351] width 257 height 17
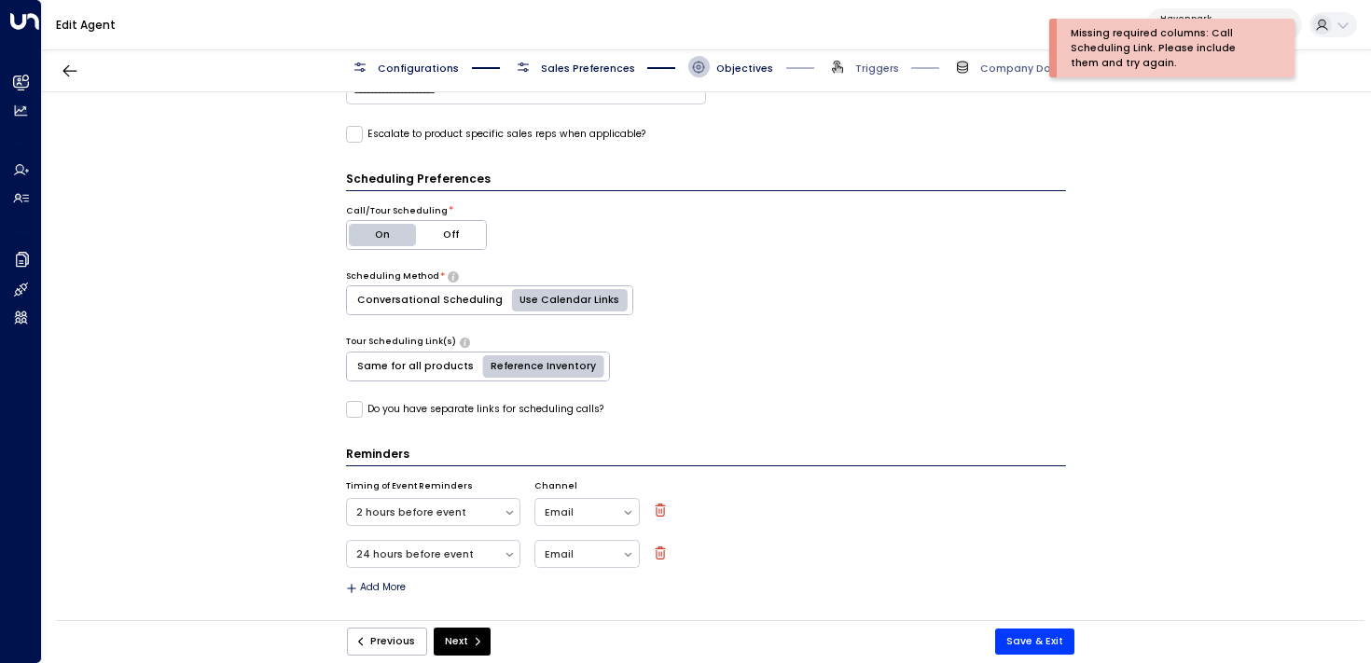
scroll to position [567, 0]
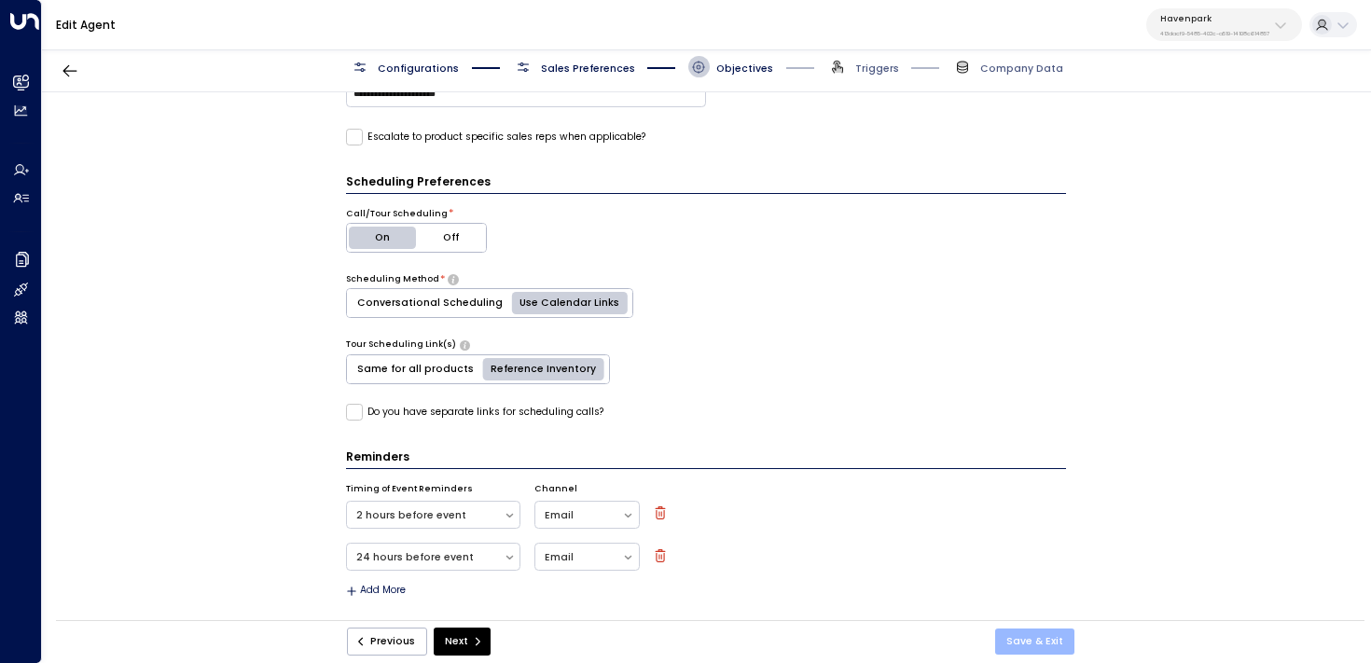
click at [1028, 636] on button "Save & Exit" at bounding box center [1034, 642] width 79 height 26
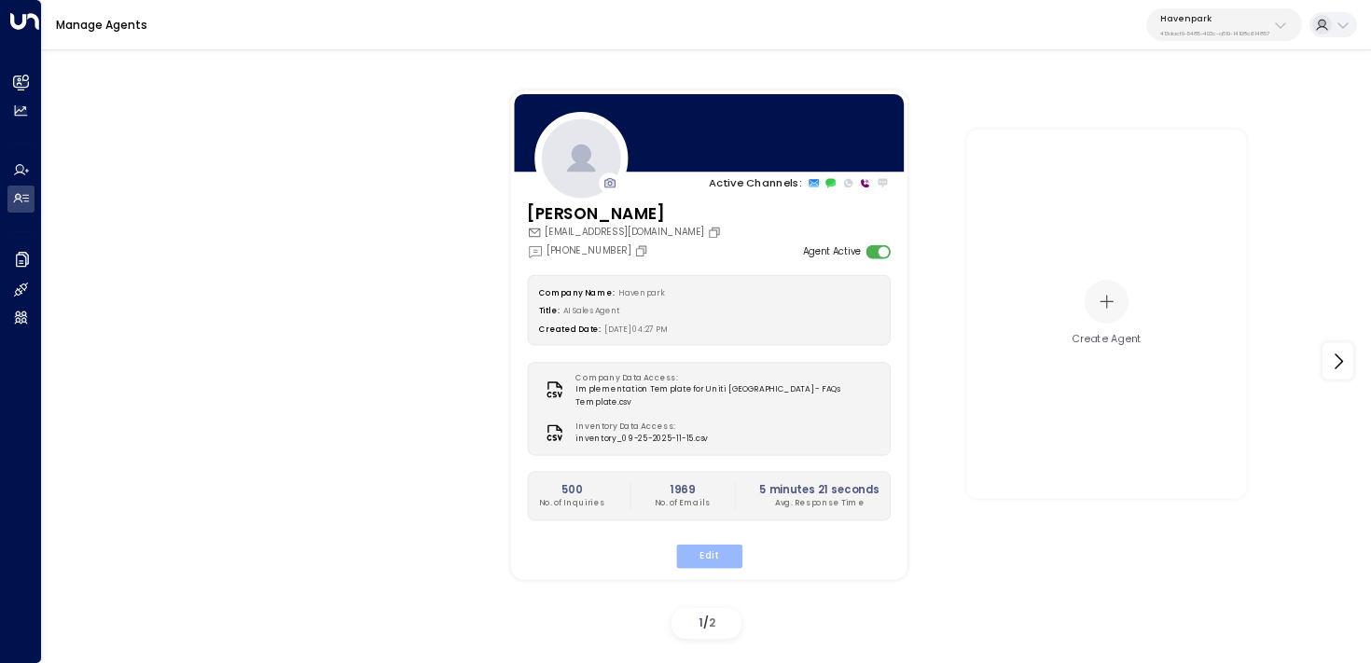
click at [717, 545] on button "Edit" at bounding box center [708, 557] width 66 height 24
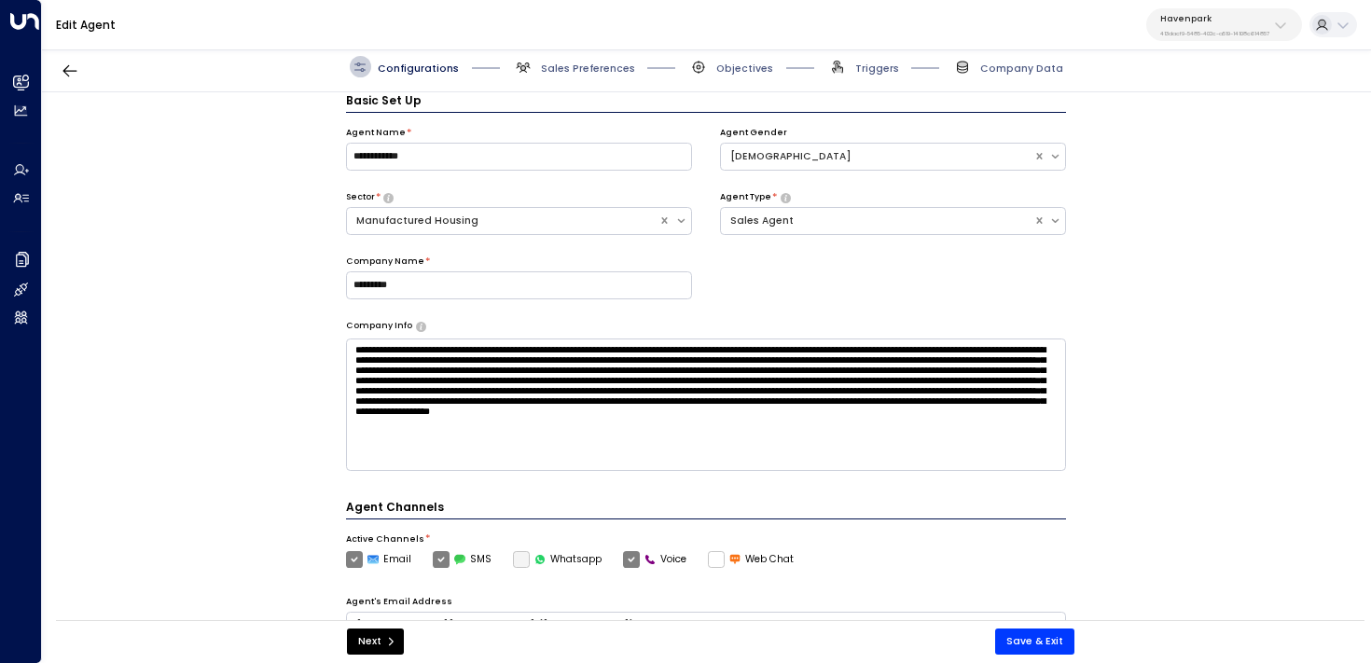
scroll to position [10, 0]
click at [573, 64] on span "Sales Preferences" at bounding box center [588, 69] width 94 height 14
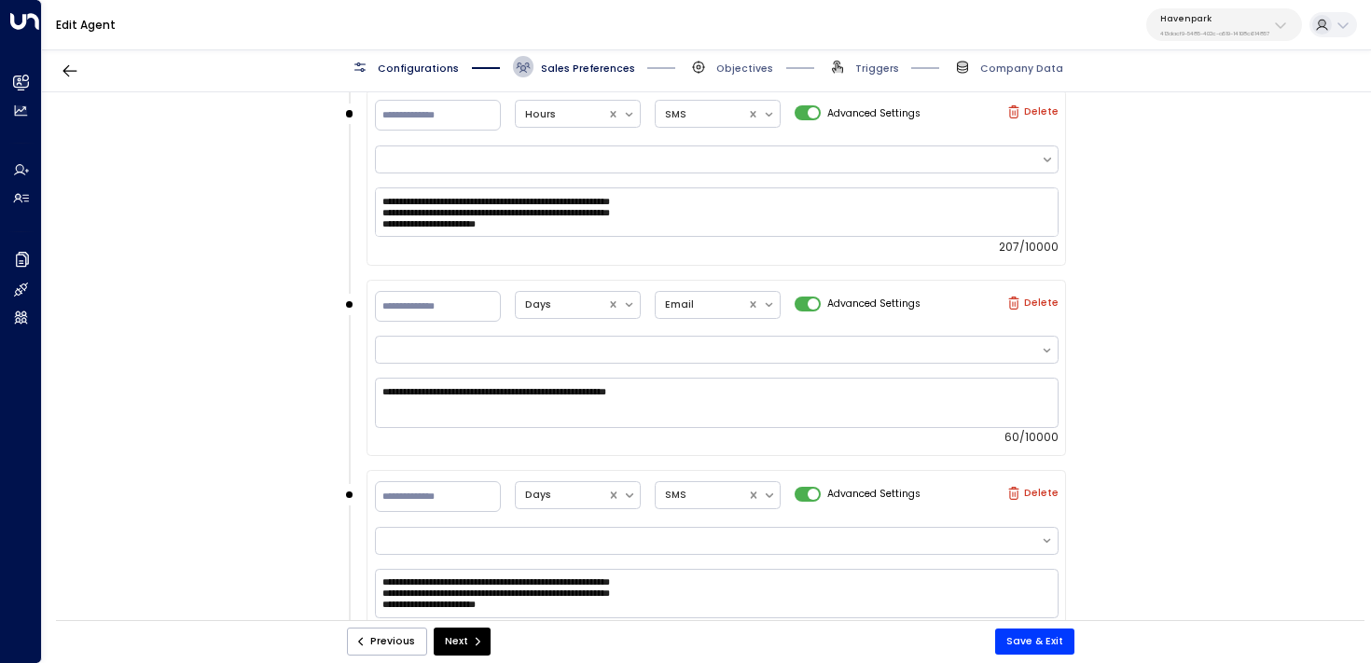
scroll to position [1617, 0]
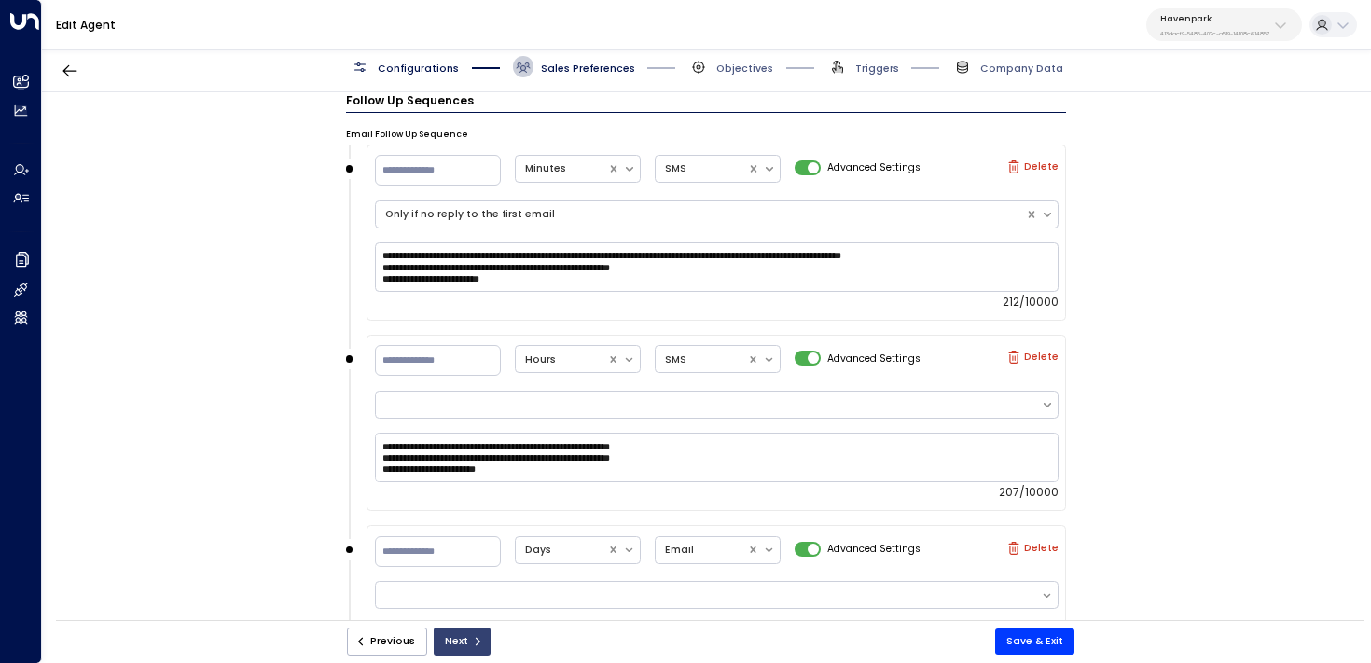
click at [478, 641] on button "Next" at bounding box center [462, 642] width 57 height 28
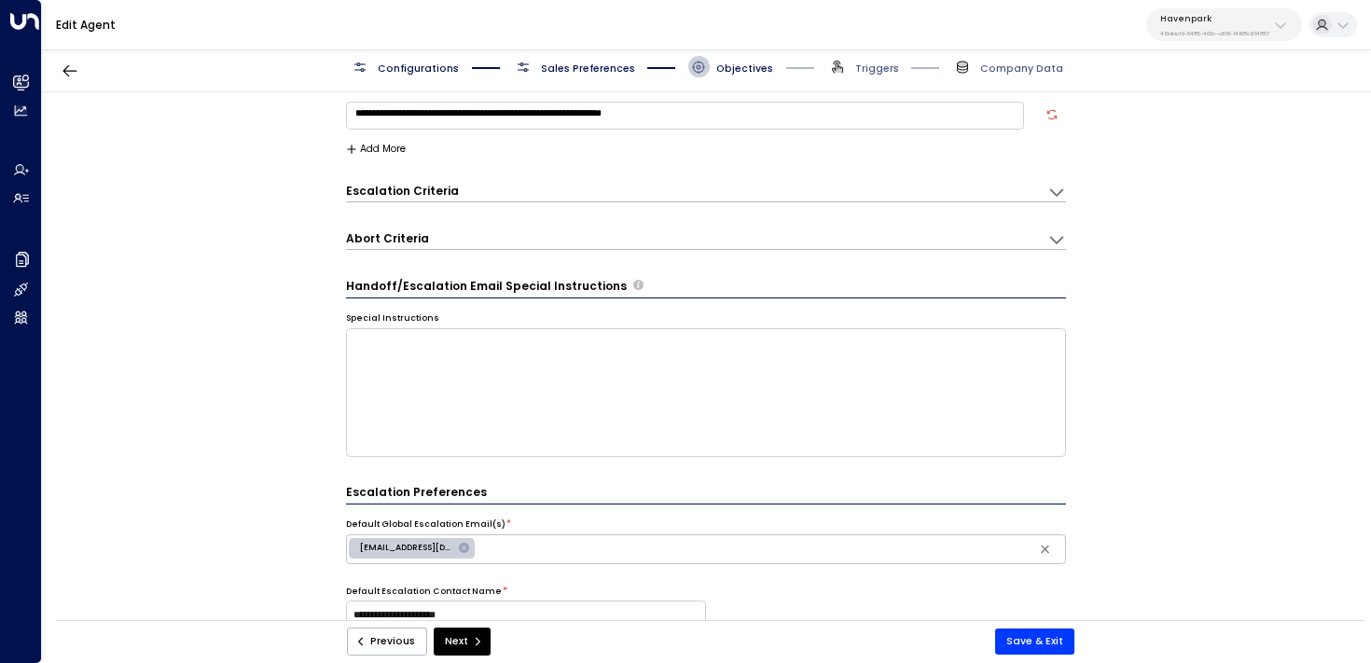
scroll to position [21, 0]
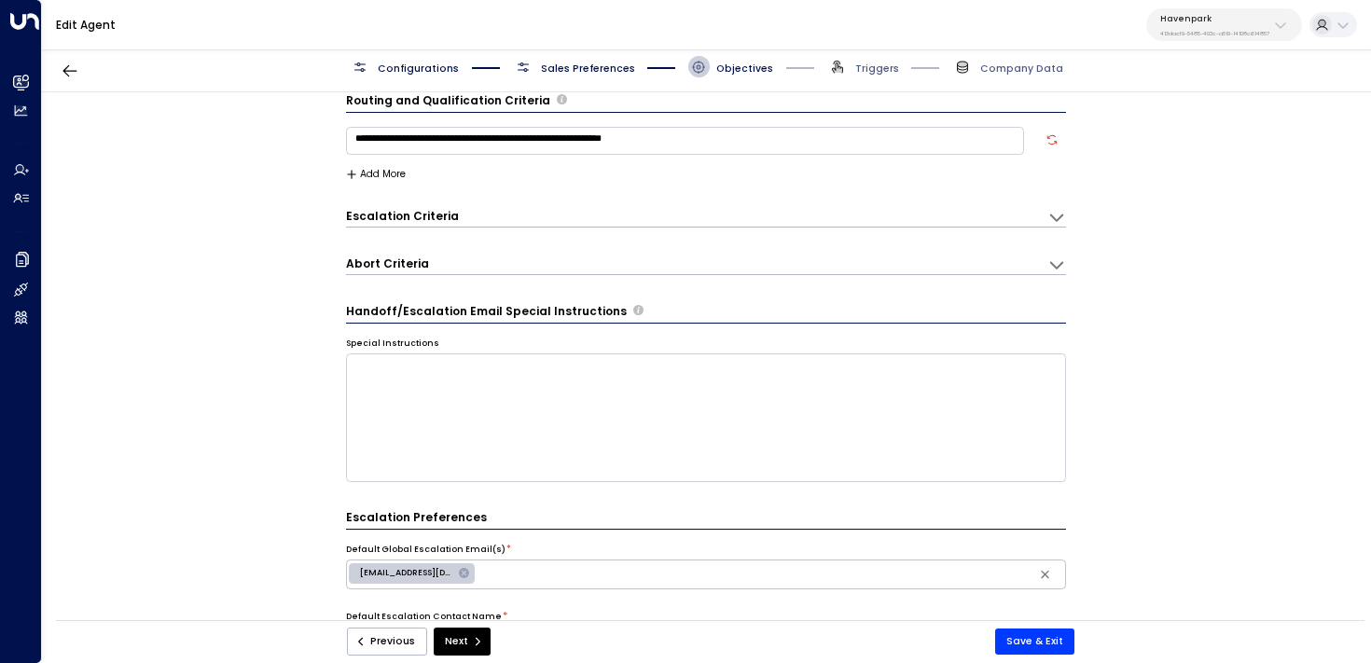
click at [478, 641] on button "Next" at bounding box center [462, 642] width 57 height 28
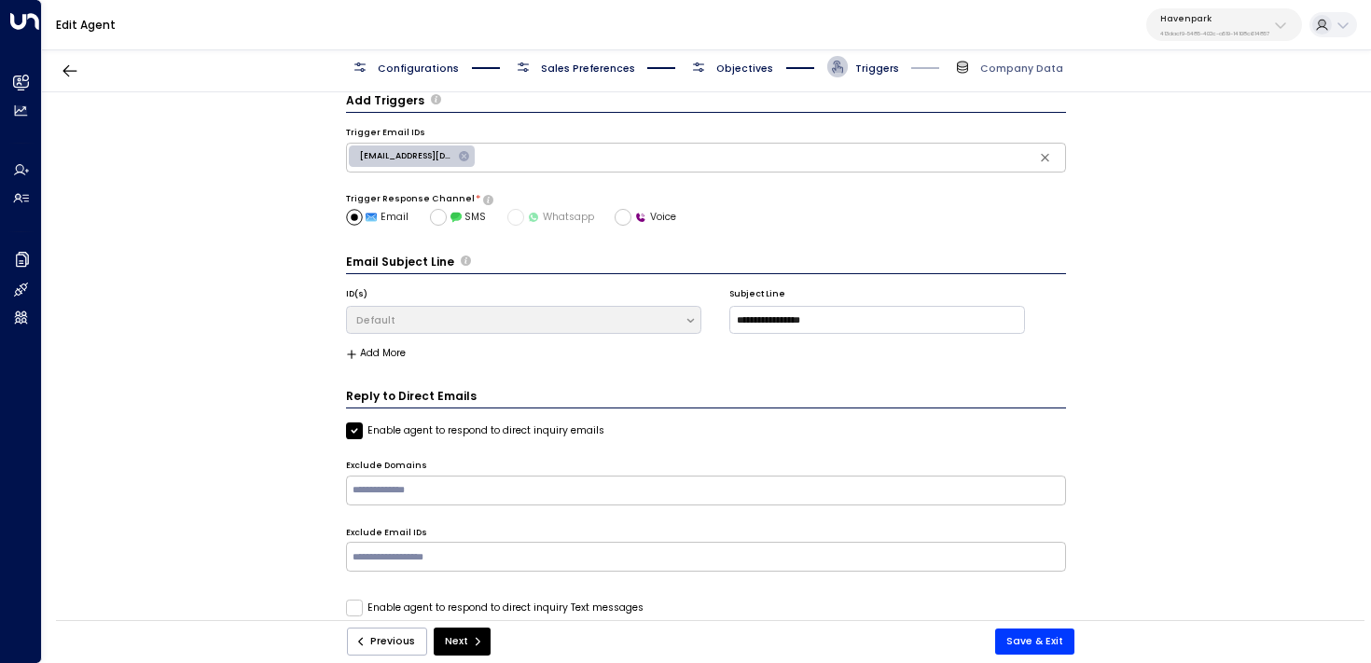
scroll to position [0, 0]
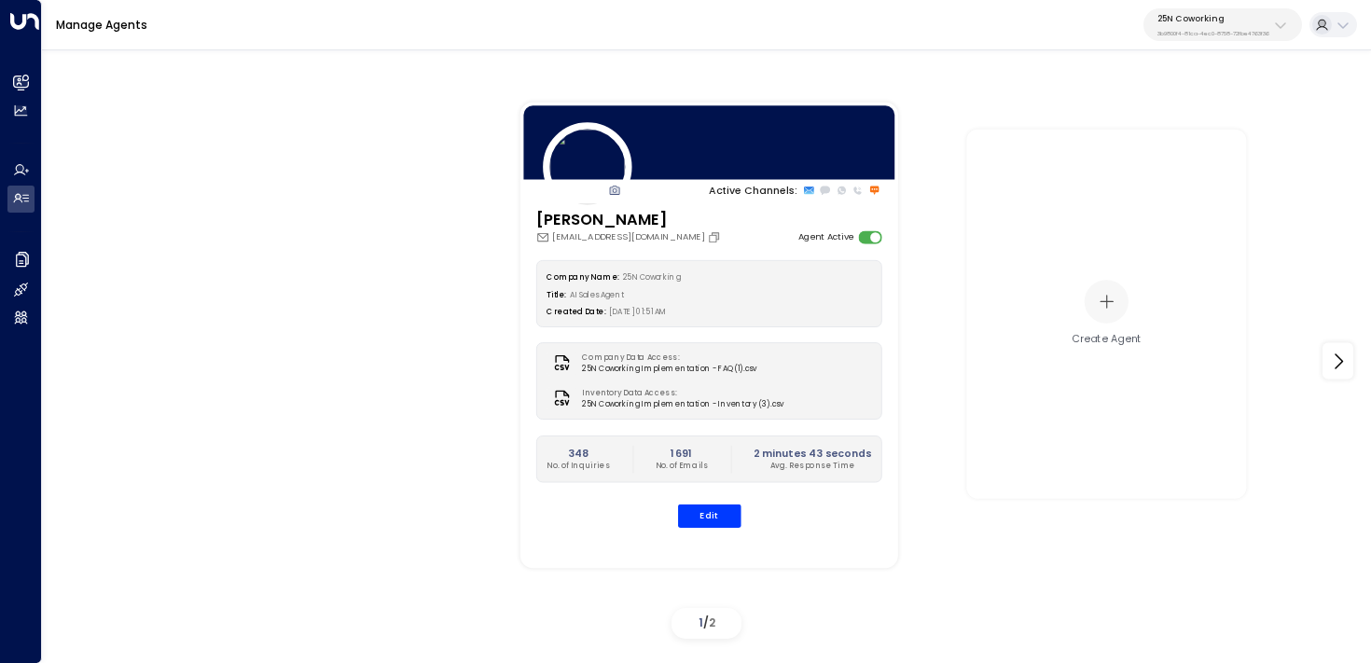
click at [1236, 34] on p "3b9800f4-81ca-4ec0-8758-72fbe4763f36" at bounding box center [1213, 33] width 112 height 7
type input "*****"
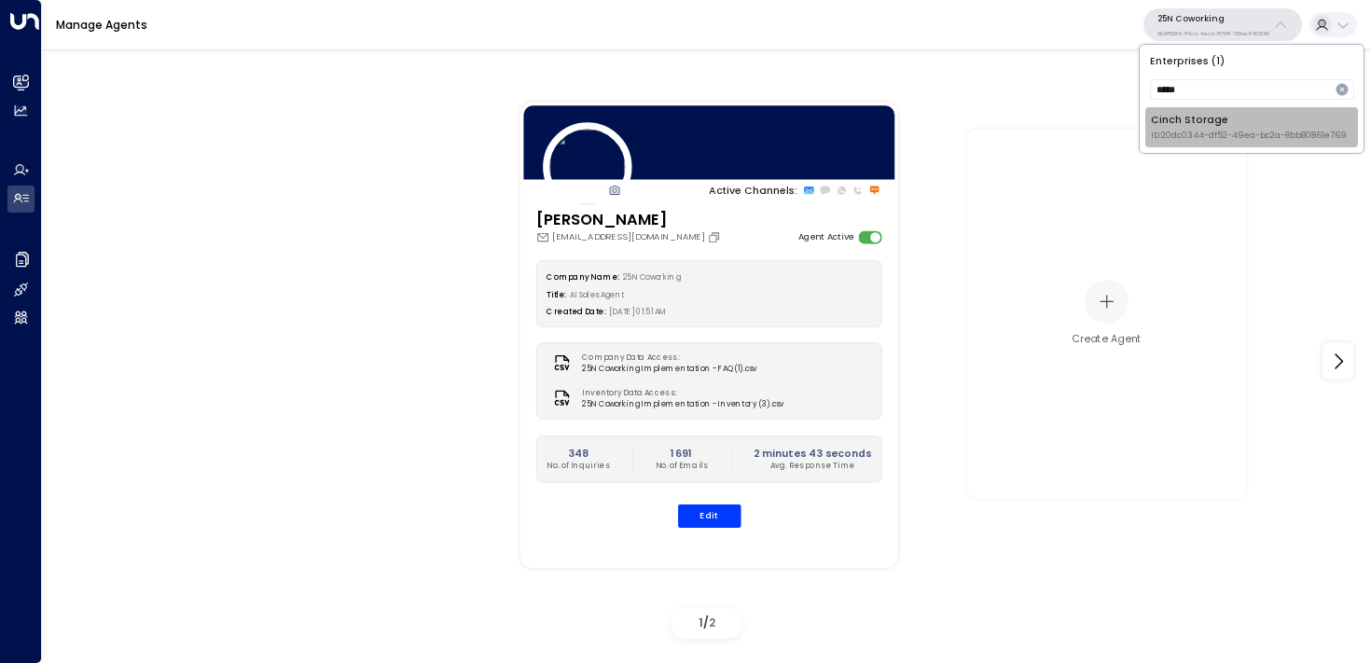
click at [1191, 127] on div "Cinch Storage ID: 20dc0344-df52-49ea-bc2a-8bb80861e769" at bounding box center [1249, 127] width 196 height 29
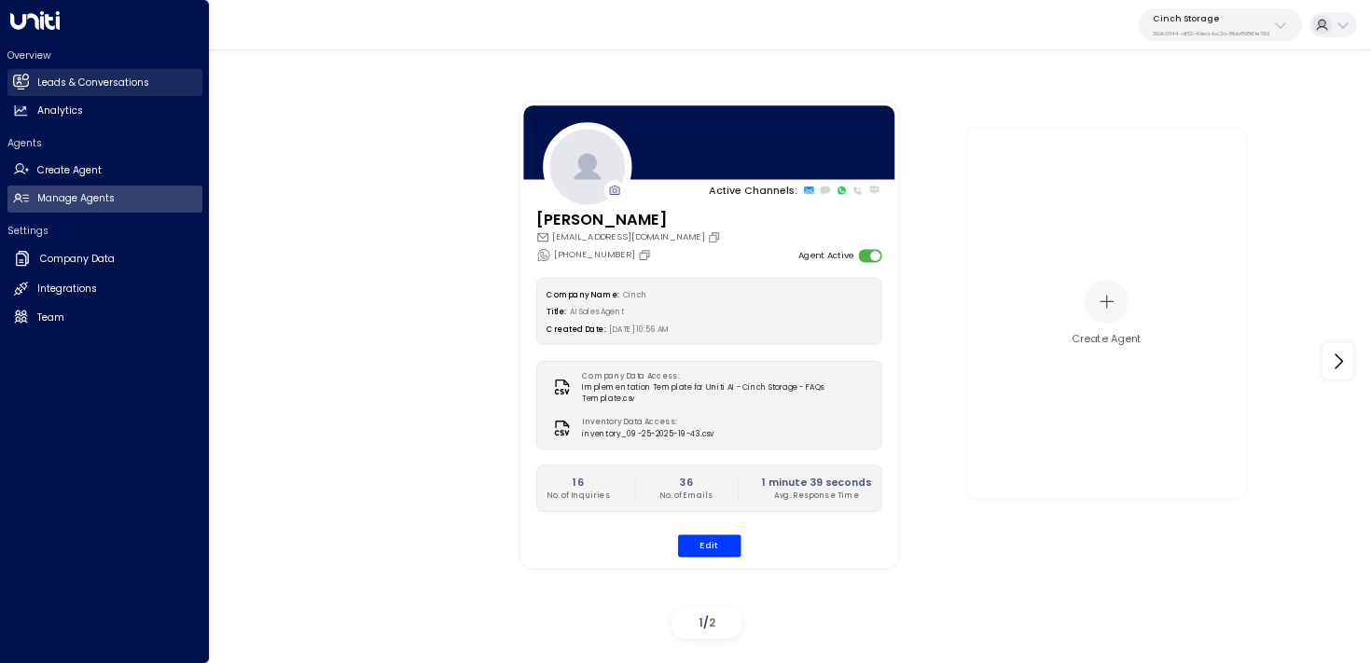
click at [18, 72] on link "Leads & Conversations Leads & Conversations" at bounding box center [104, 82] width 195 height 27
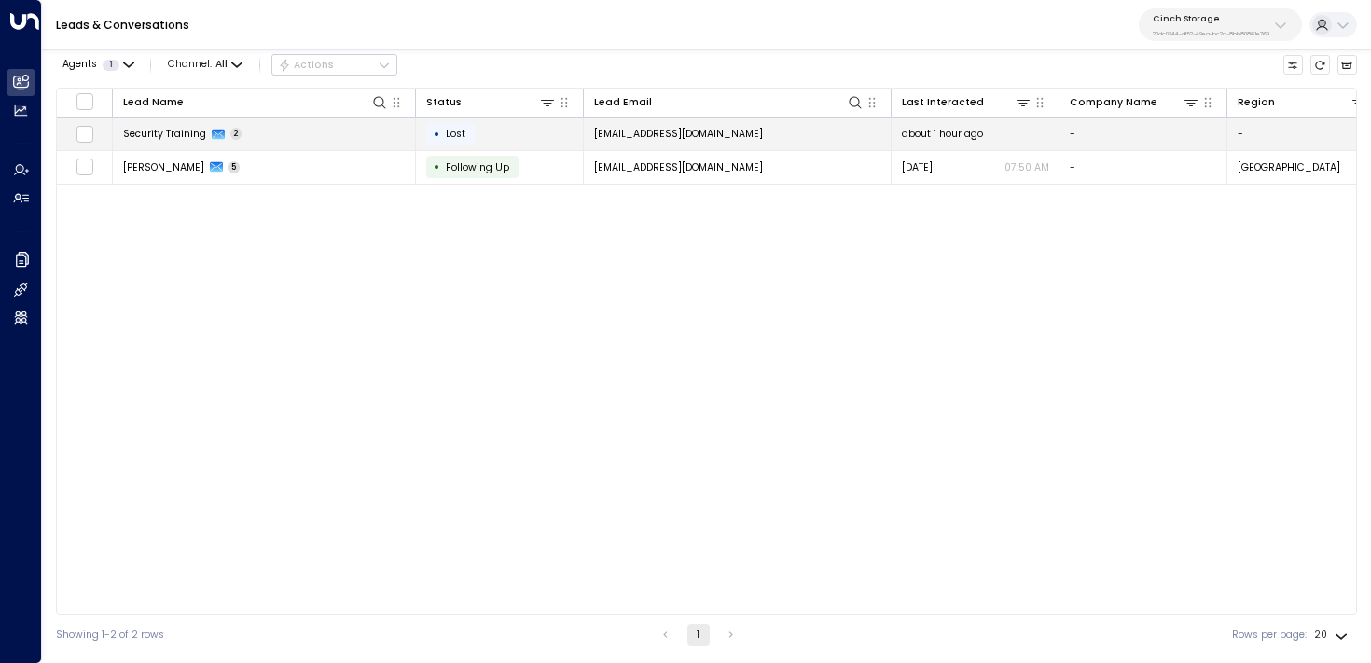
click at [325, 141] on td "Security Training 2" at bounding box center [264, 134] width 303 height 33
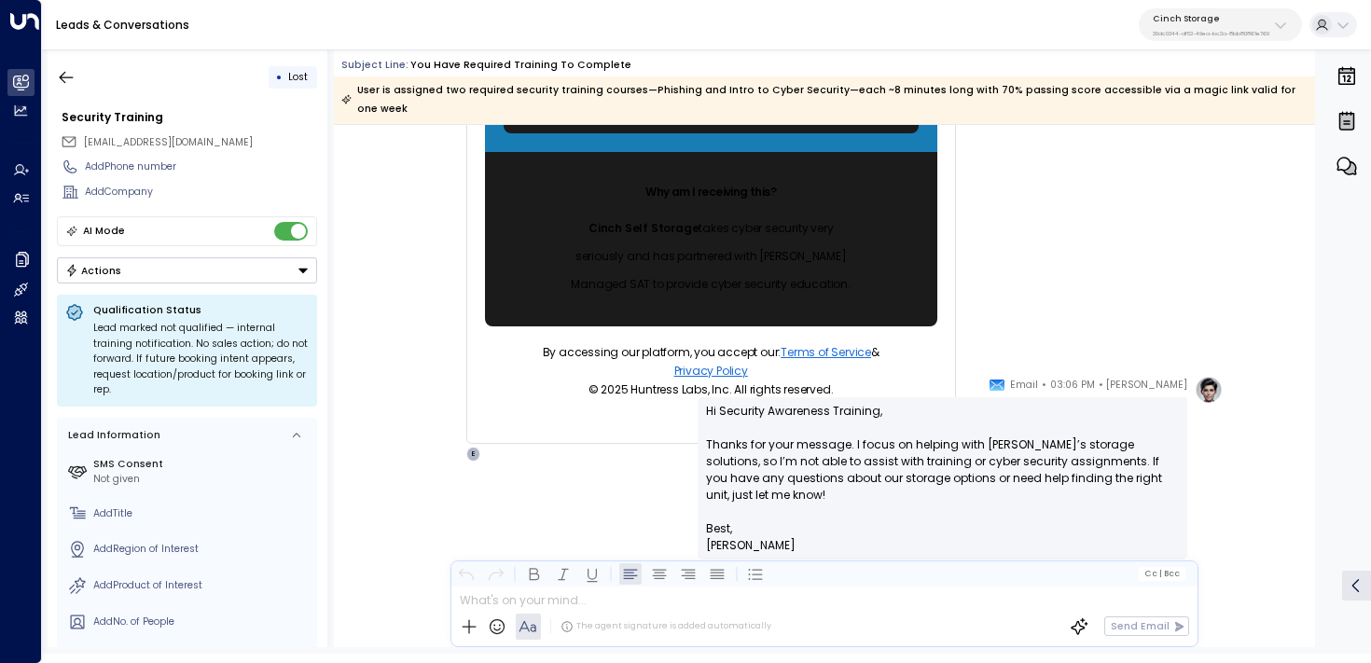
scroll to position [941, 0]
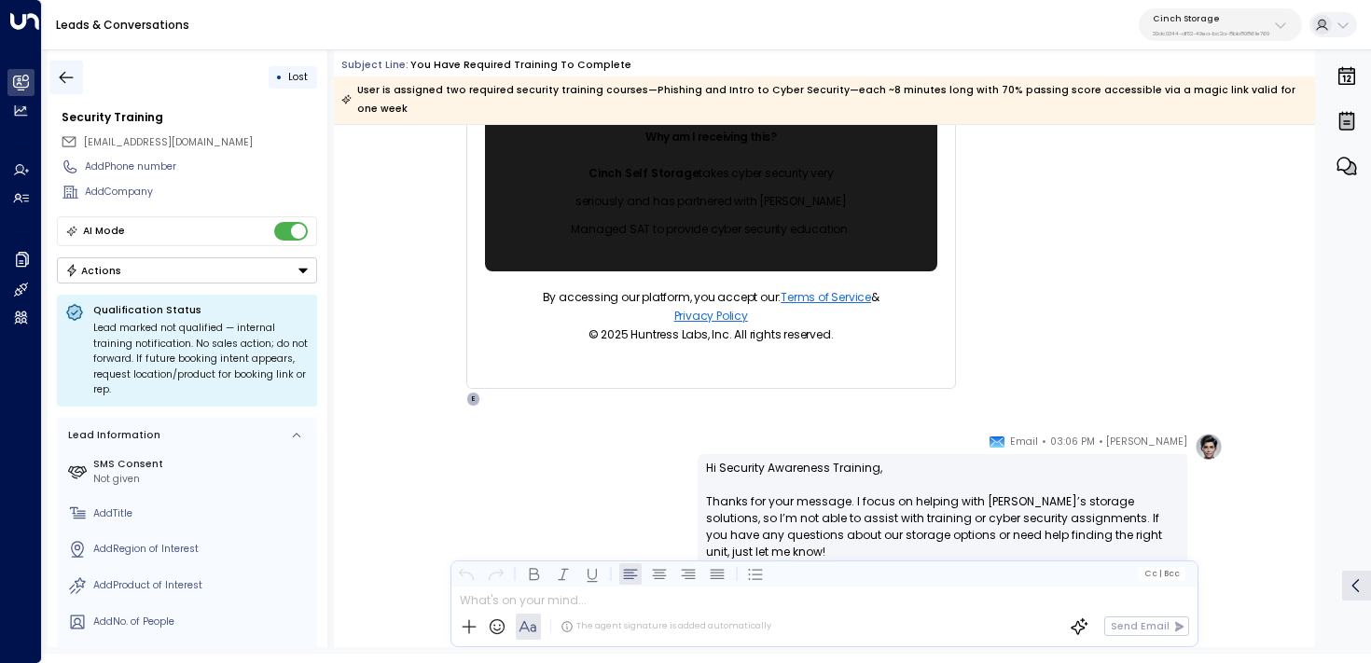
click at [73, 80] on icon "button" at bounding box center [66, 77] width 19 height 19
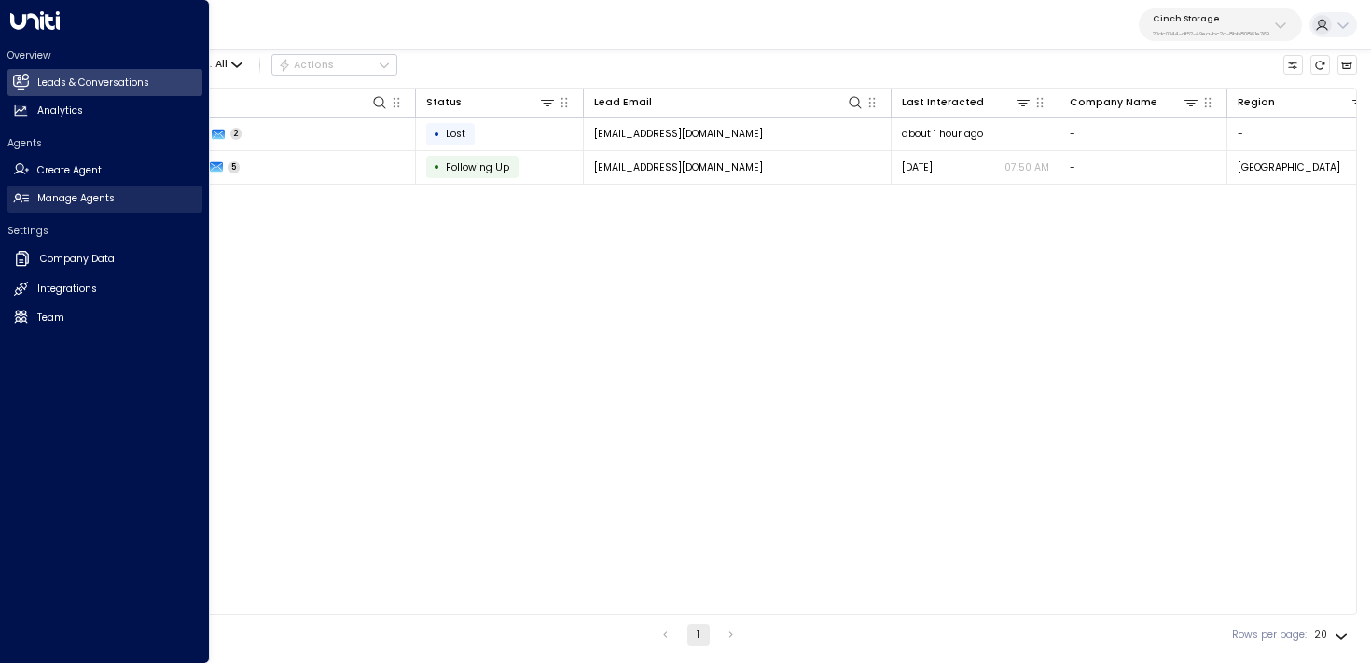
click at [38, 201] on h2 "Manage Agents" at bounding box center [75, 198] width 77 height 15
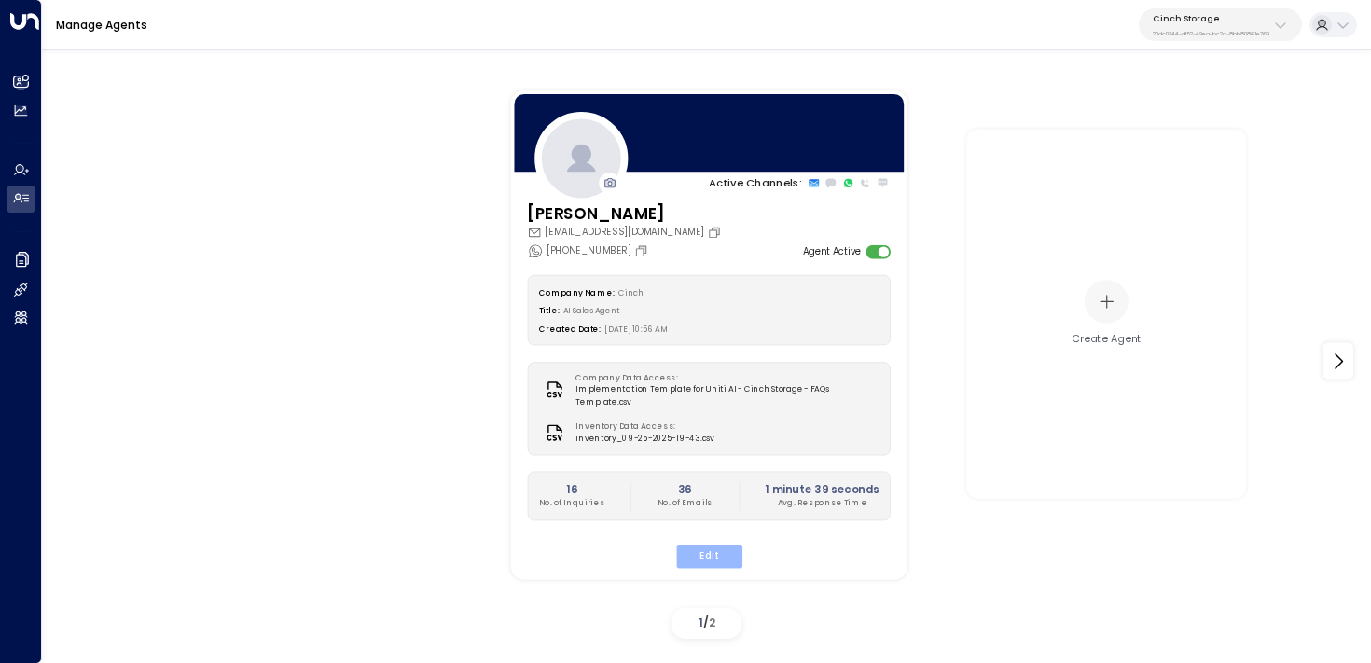
click at [693, 554] on button "Edit" at bounding box center [708, 557] width 66 height 24
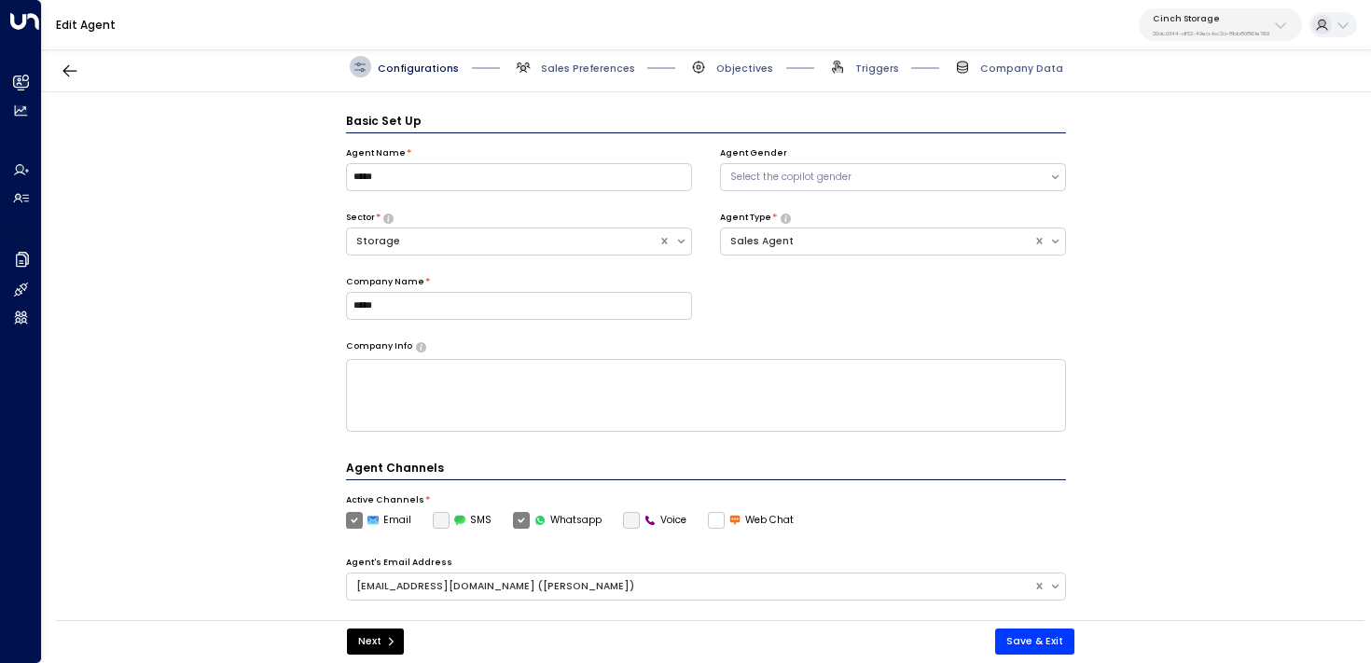
scroll to position [21, 0]
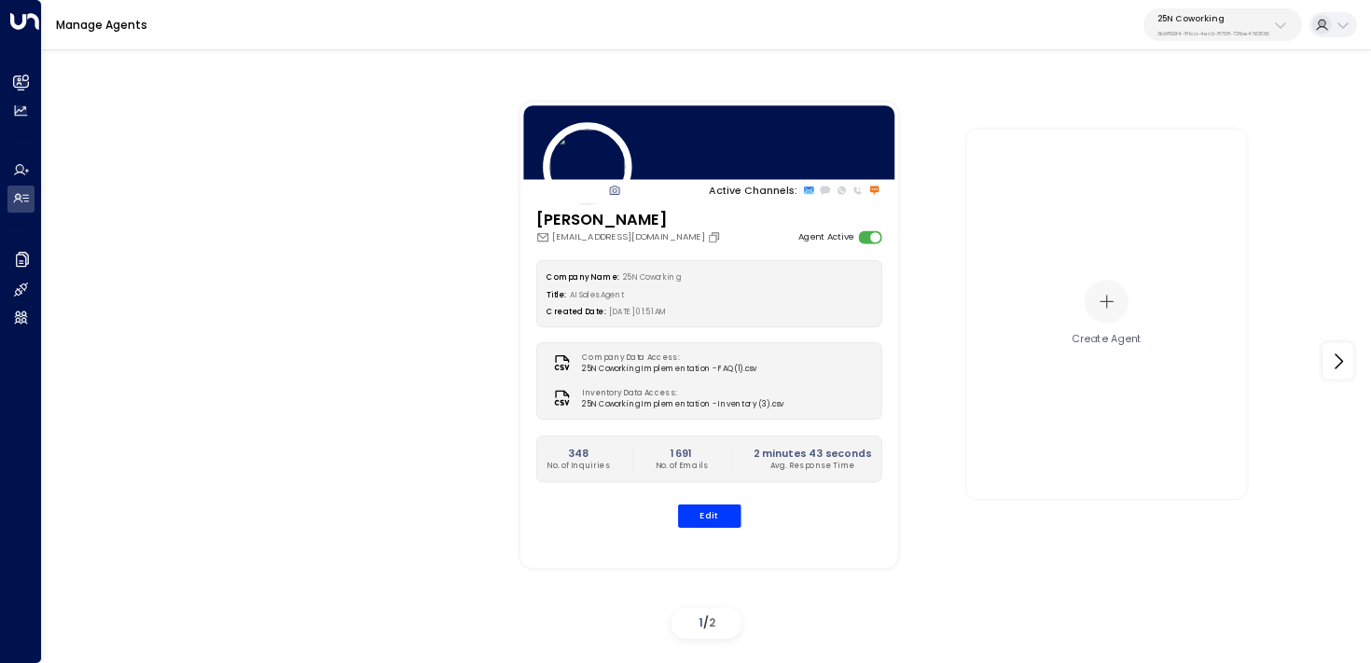
click at [1165, 30] on p "3b9800f4-81ca-4ec0-8758-72fbe4763f36" at bounding box center [1213, 33] width 112 height 7
type input "*****"
click at [1212, 142] on li "Cinch Storage ID: 20dc0344-df52-49ea-bc2a-8bb80861e769" at bounding box center [1251, 127] width 213 height 40
